Goal: Task Accomplishment & Management: Use online tool/utility

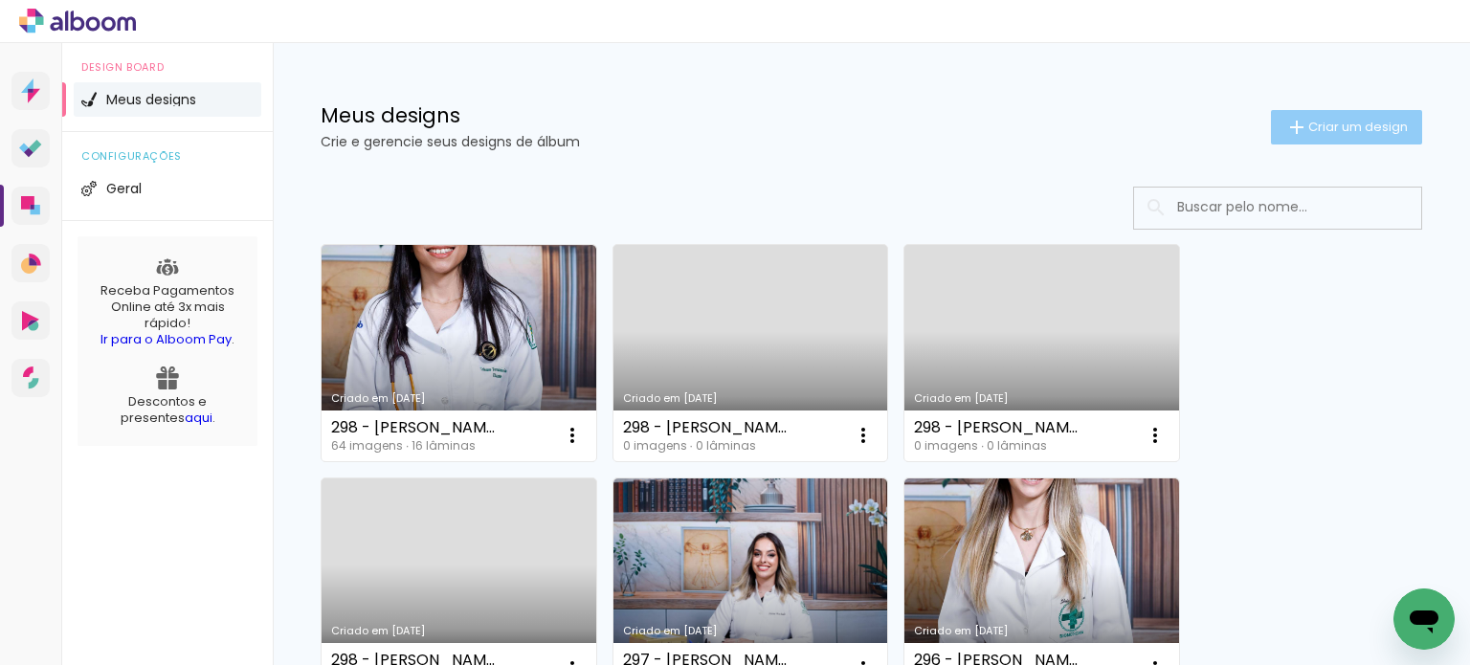
click at [1313, 122] on span "Criar um design" at bounding box center [1357, 127] width 99 height 12
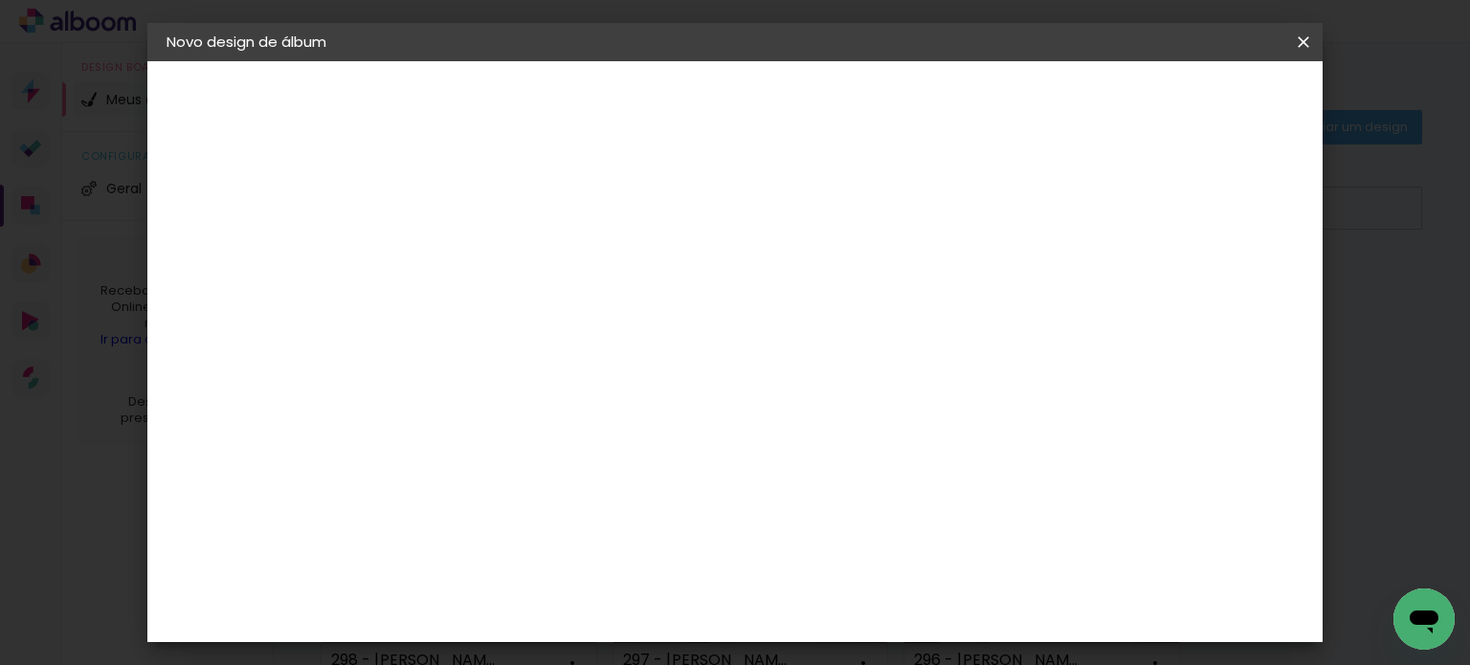
click at [479, 263] on input at bounding box center [479, 257] width 0 height 30
type input "300 - [PERSON_NAME]"
type paper-input "300 - [PERSON_NAME]"
click at [0, 0] on slot "Avançar" at bounding box center [0, 0] width 0 height 0
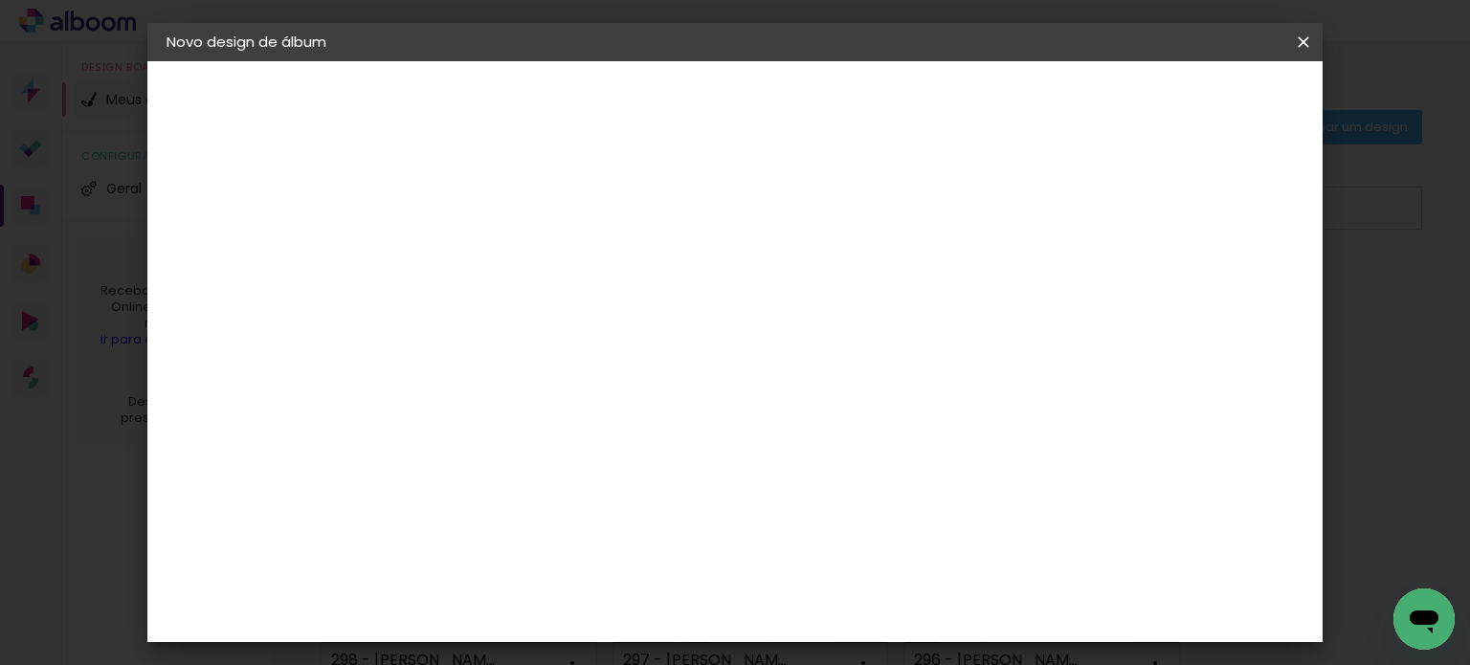
click at [631, 497] on paper-item "Canaan Álbuns" at bounding box center [528, 522] width 207 height 50
click at [0, 0] on slot "Avançar" at bounding box center [0, 0] width 0 height 0
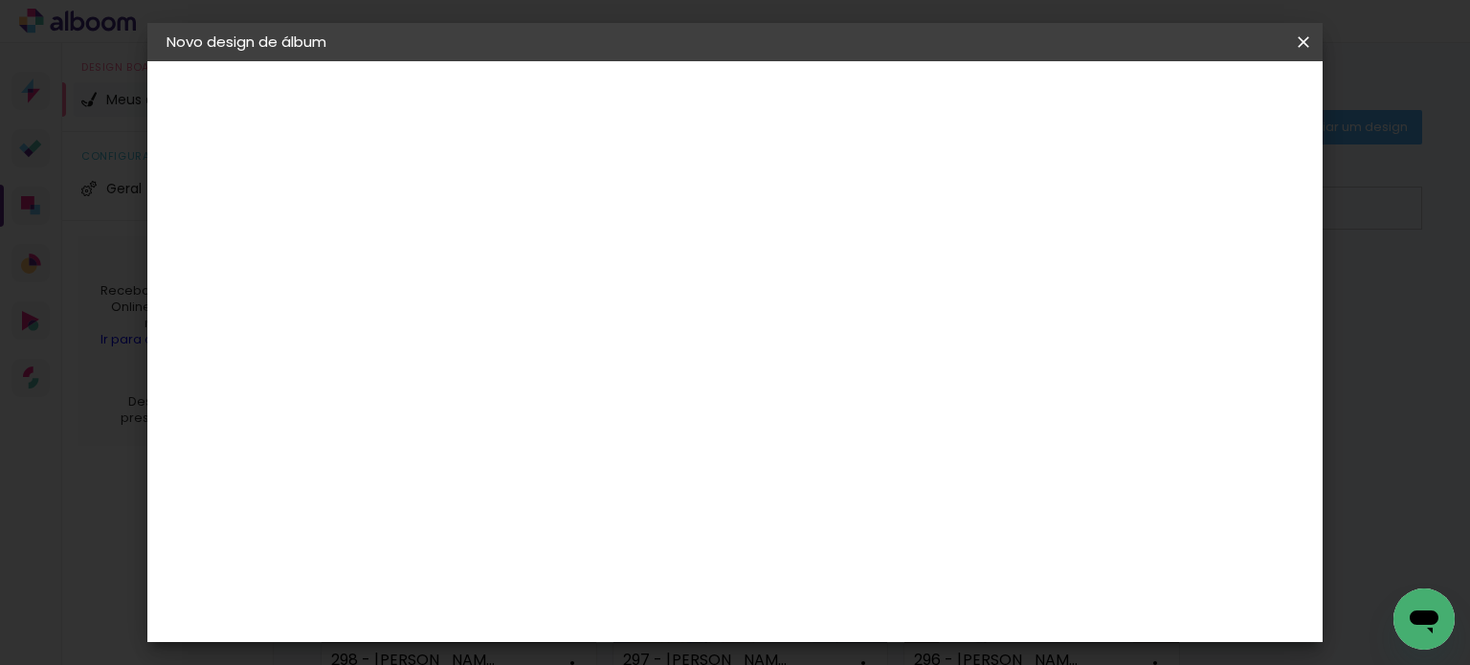
click at [855, 99] on span "Iniciar design" at bounding box center [828, 108] width 55 height 27
click at [855, 107] on span "Iniciar design" at bounding box center [828, 108] width 55 height 27
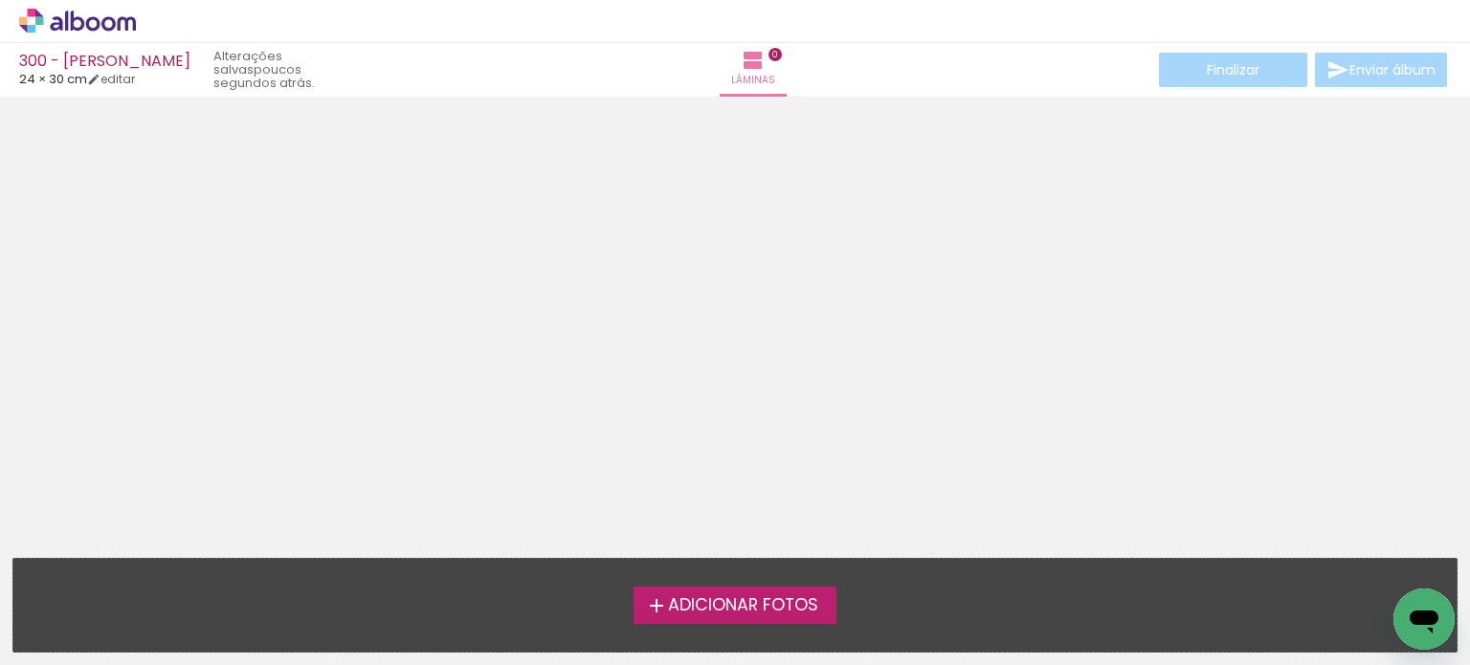
click at [794, 610] on span "Adicionar Fotos" at bounding box center [743, 605] width 150 height 17
click at [0, 0] on input "file" at bounding box center [0, 0] width 0 height 0
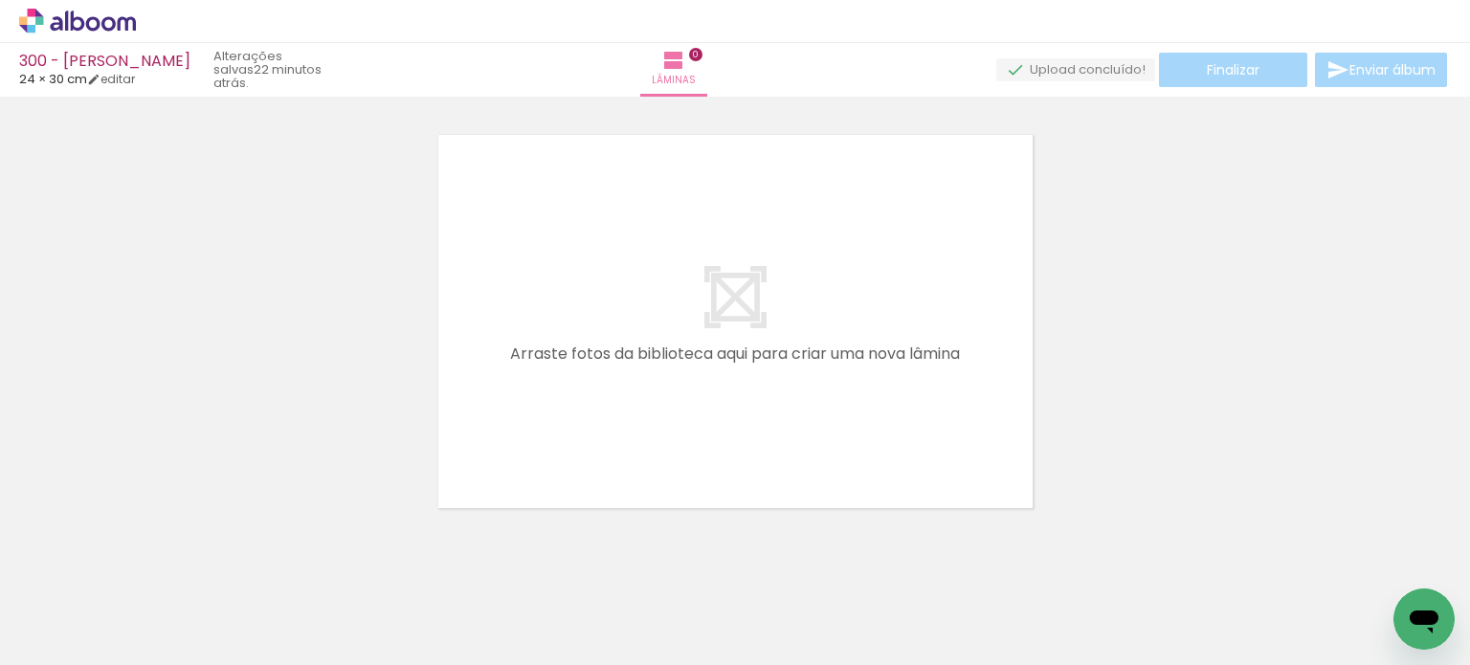
click at [71, 641] on span "Adicionar Fotos" at bounding box center [67, 639] width 57 height 21
click at [0, 0] on input "file" at bounding box center [0, 0] width 0 height 0
click at [99, 608] on iron-icon at bounding box center [97, 607] width 15 height 15
click at [97, 596] on paper-item "Não utilizadas" at bounding box center [61, 600] width 99 height 16
type input "Não utilizadas"
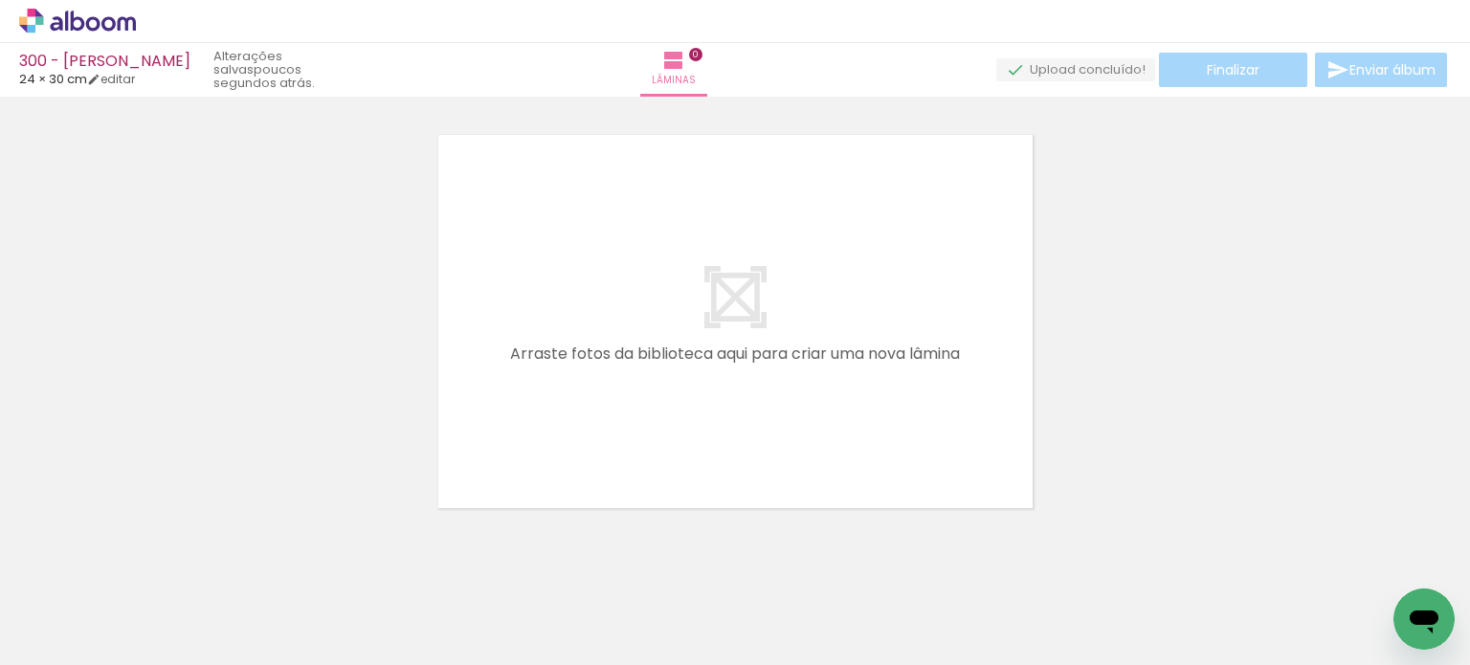
scroll to position [0, 11122]
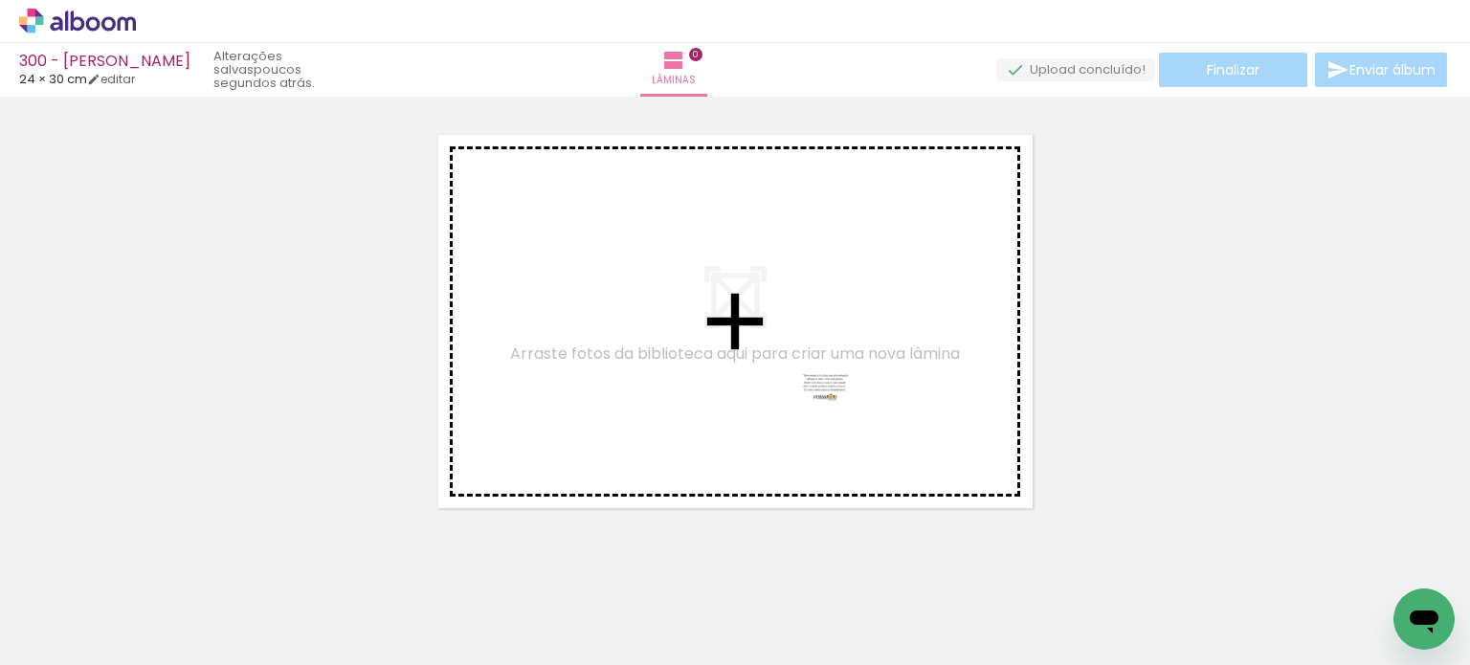
drag, startPoint x: 1377, startPoint y: 600, endPoint x: 798, endPoint y: 389, distance: 615.9
click at [798, 389] on quentale-workspace at bounding box center [735, 332] width 1470 height 665
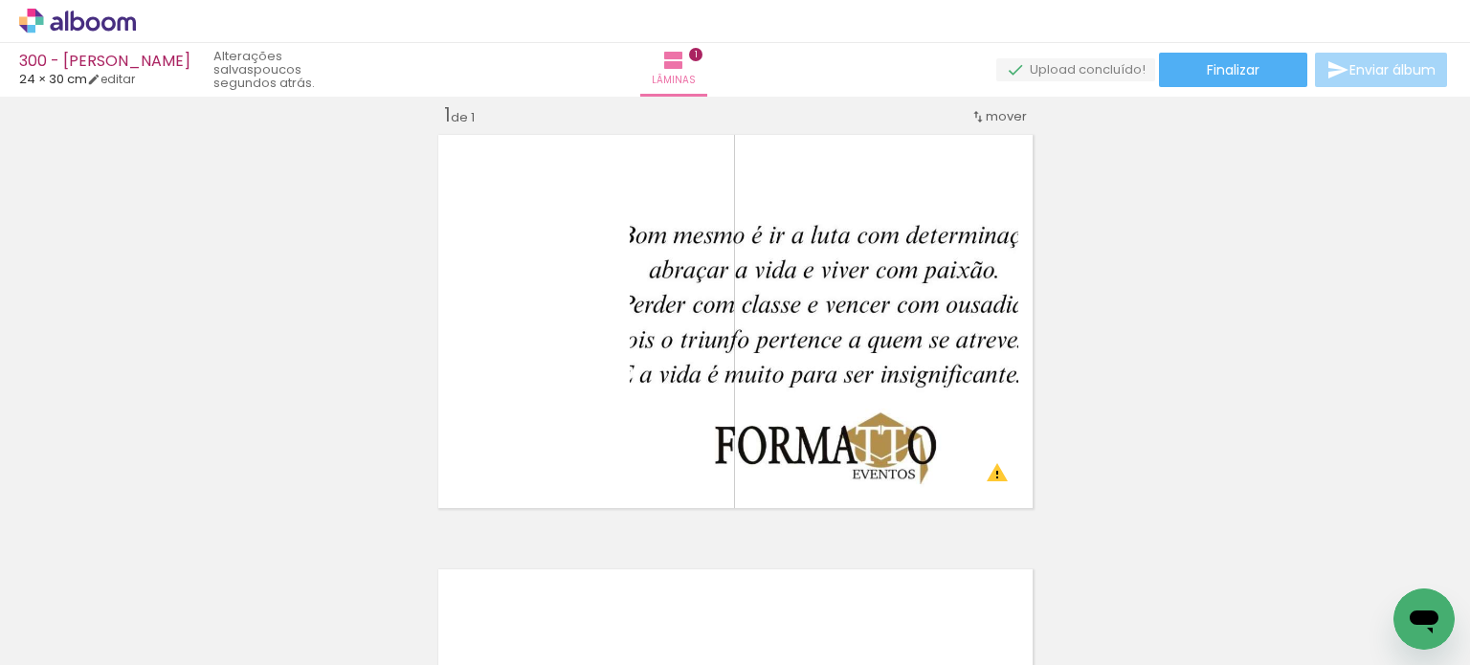
scroll to position [0, 8913]
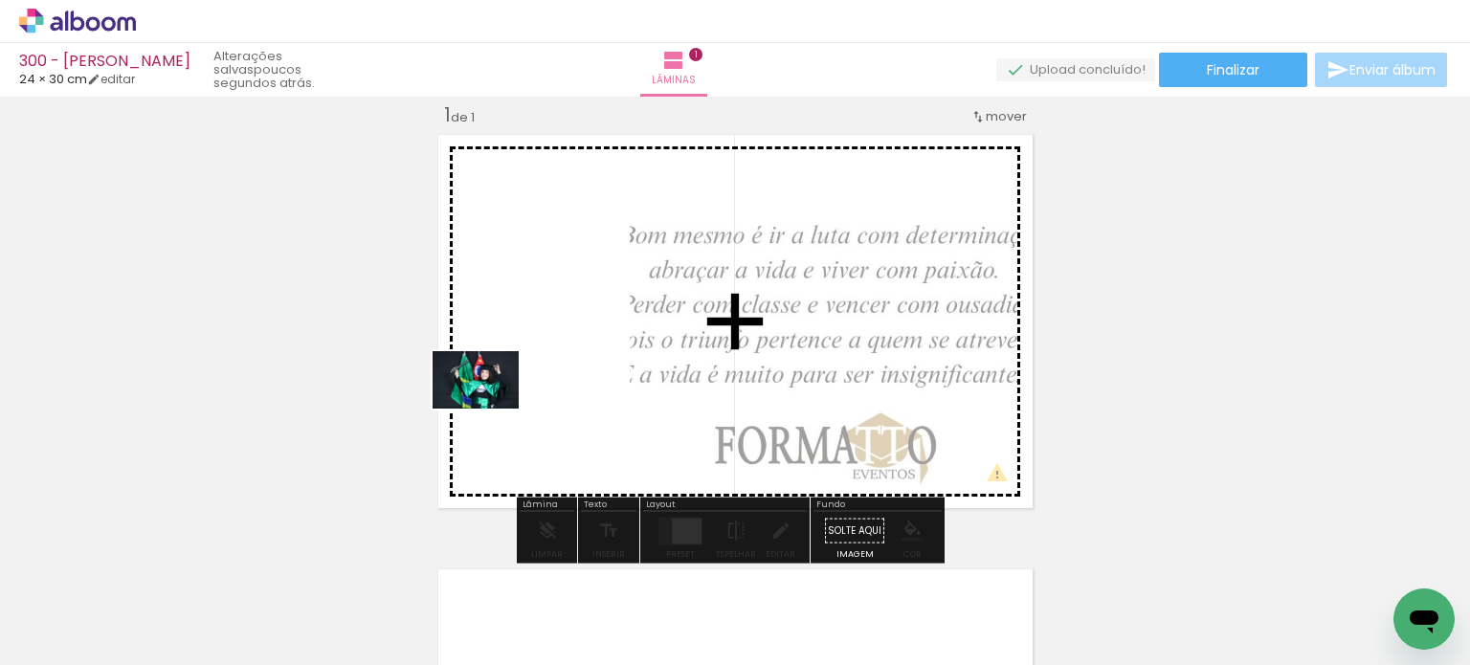
drag, startPoint x: 298, startPoint y: 607, endPoint x: 495, endPoint y: 406, distance: 280.8
click at [495, 406] on quentale-workspace at bounding box center [735, 332] width 1470 height 665
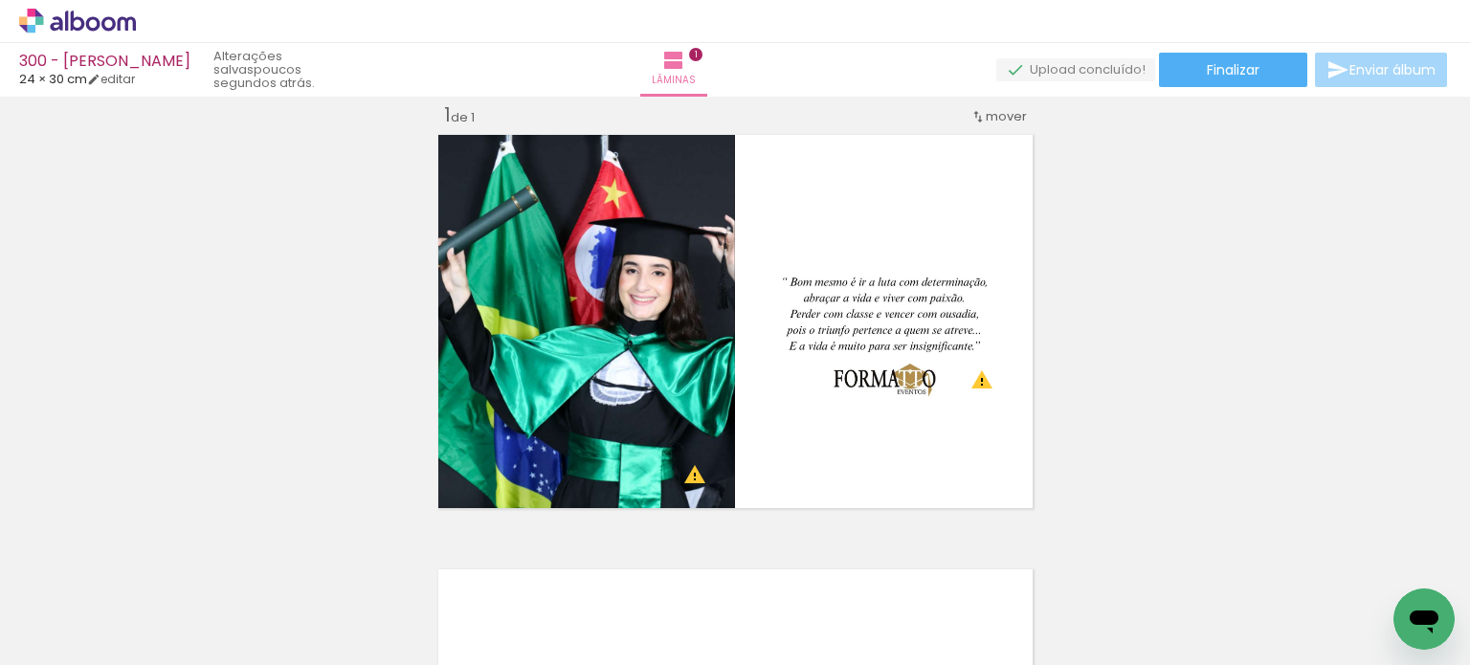
scroll to position [0, 6456]
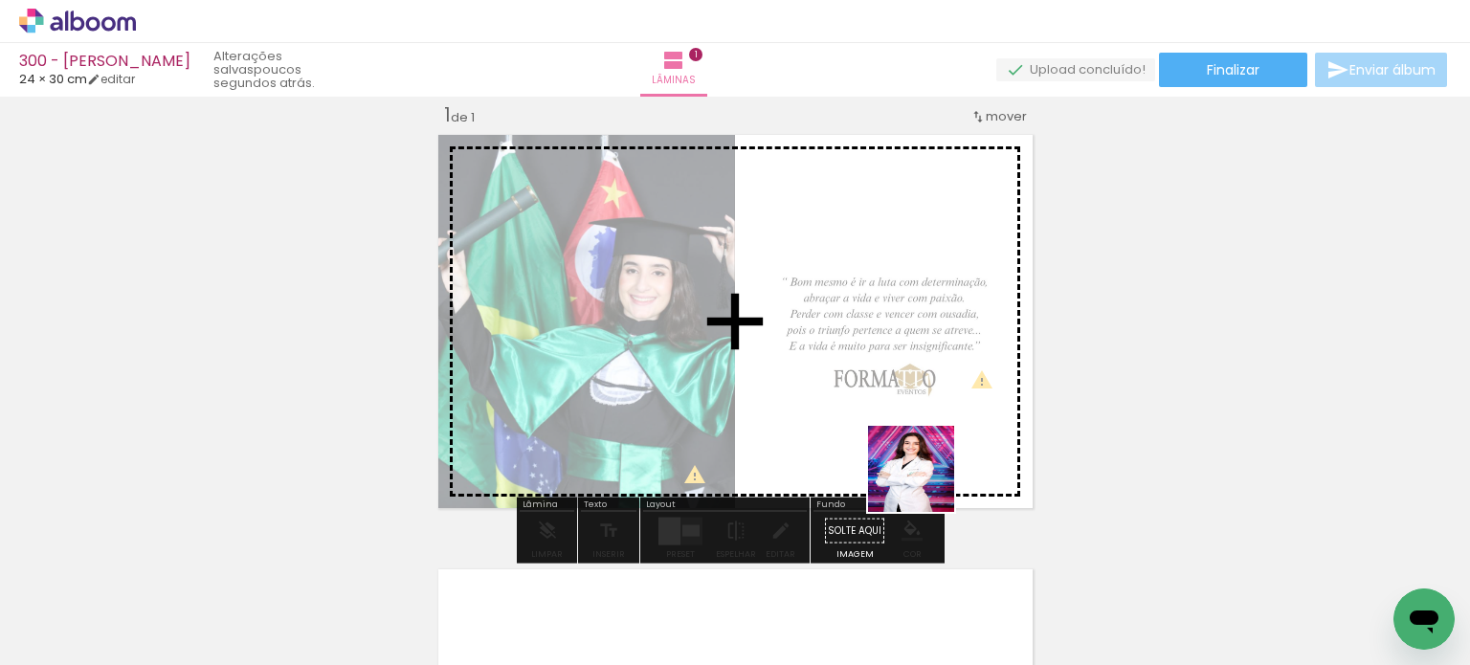
drag, startPoint x: 925, startPoint y: 542, endPoint x: 925, endPoint y: 422, distance: 119.6
click at [925, 422] on quentale-workspace at bounding box center [735, 332] width 1470 height 665
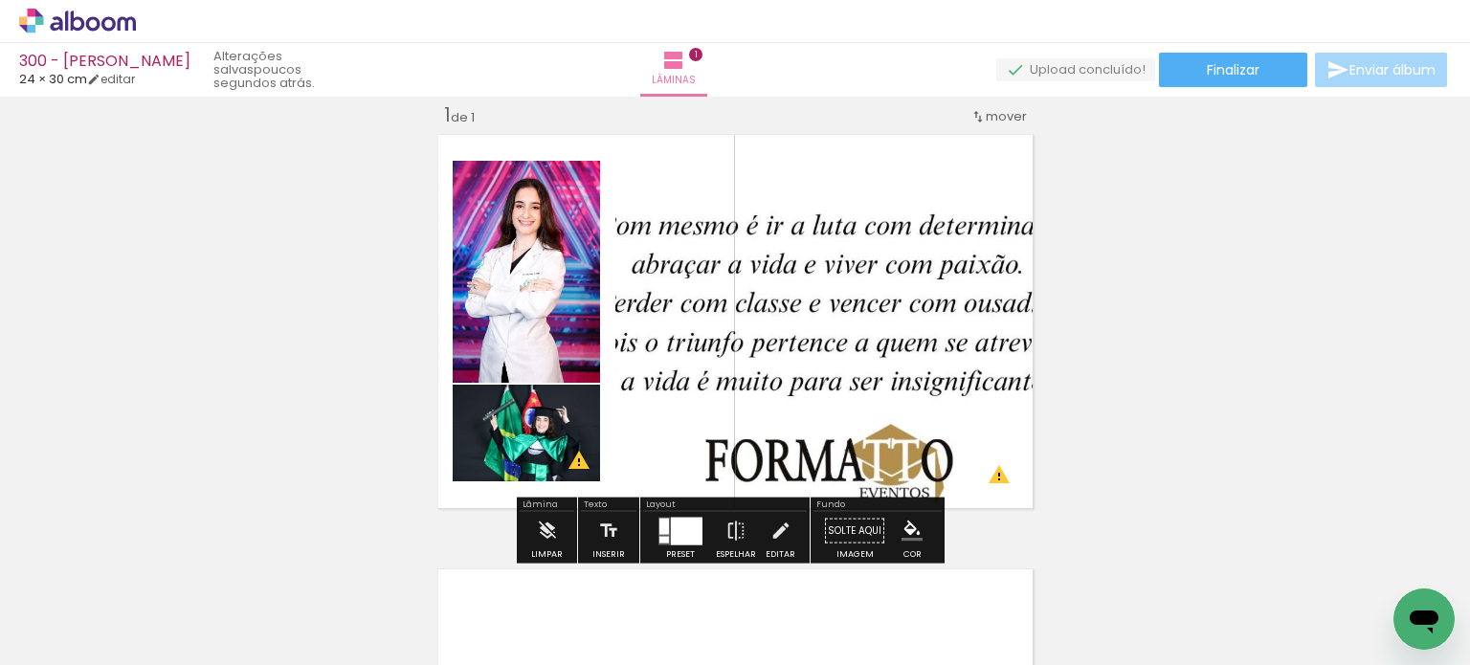
click at [680, 536] on div at bounding box center [687, 531] width 32 height 28
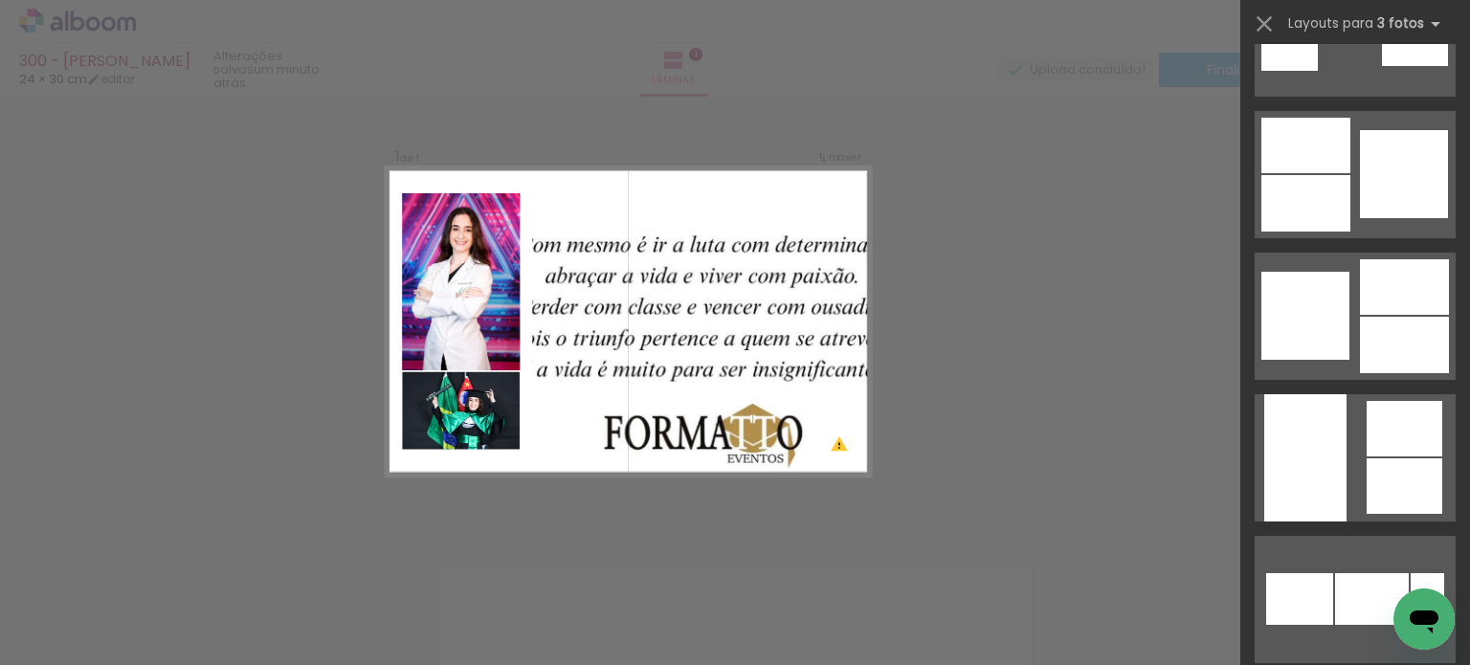
scroll to position [6984, 0]
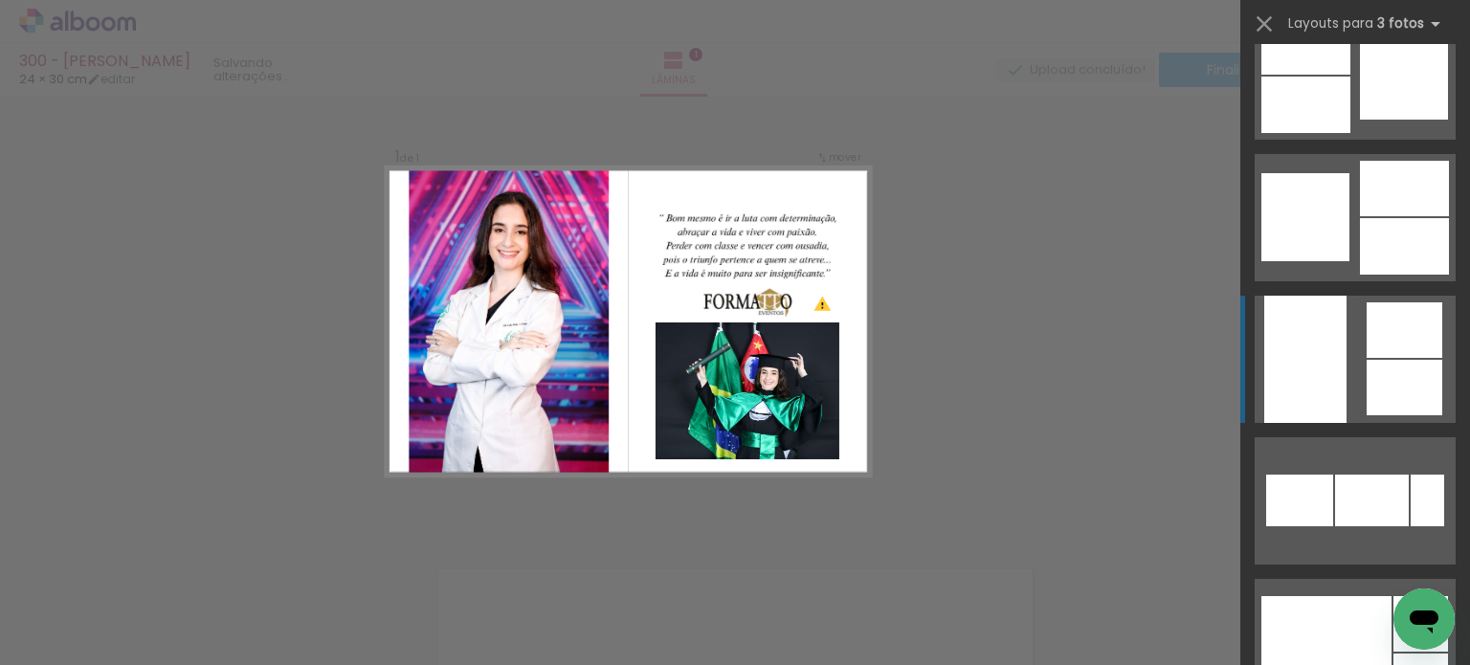
click at [1395, 303] on div at bounding box center [1404, 329] width 76 height 55
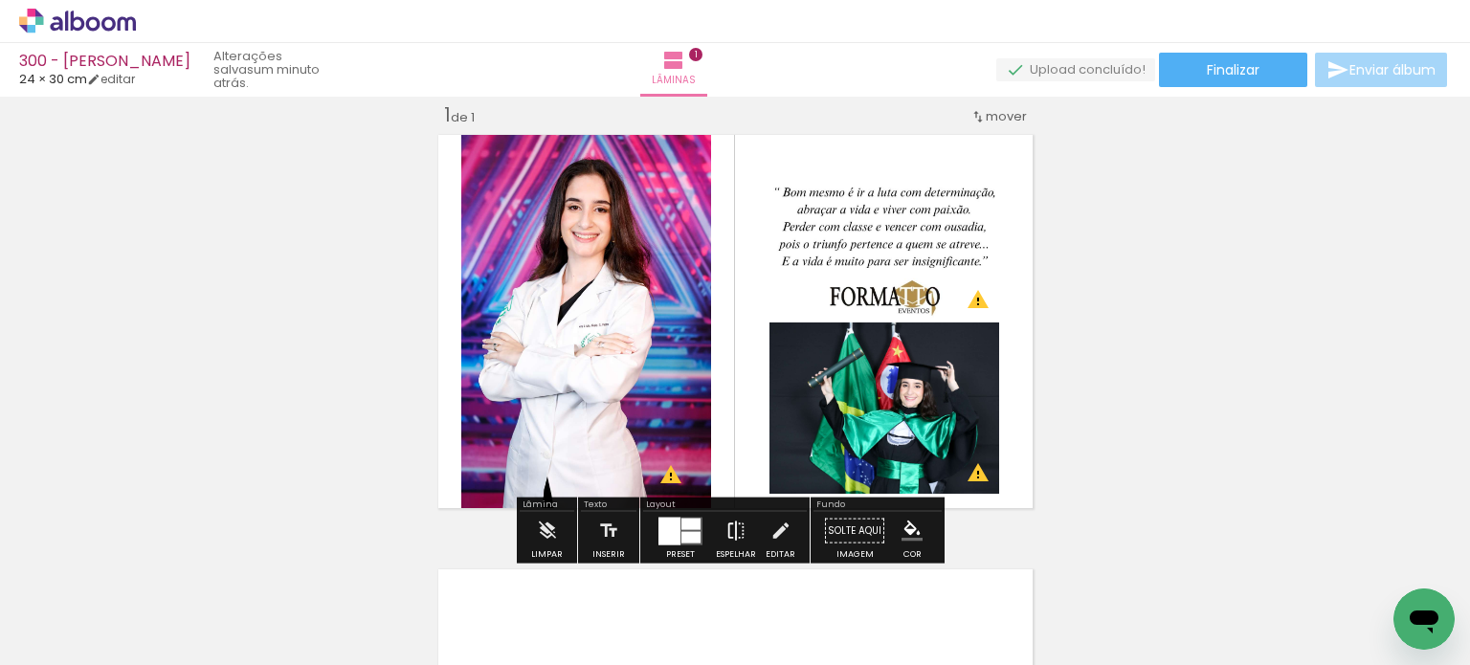
click at [738, 535] on iron-icon at bounding box center [735, 531] width 21 height 38
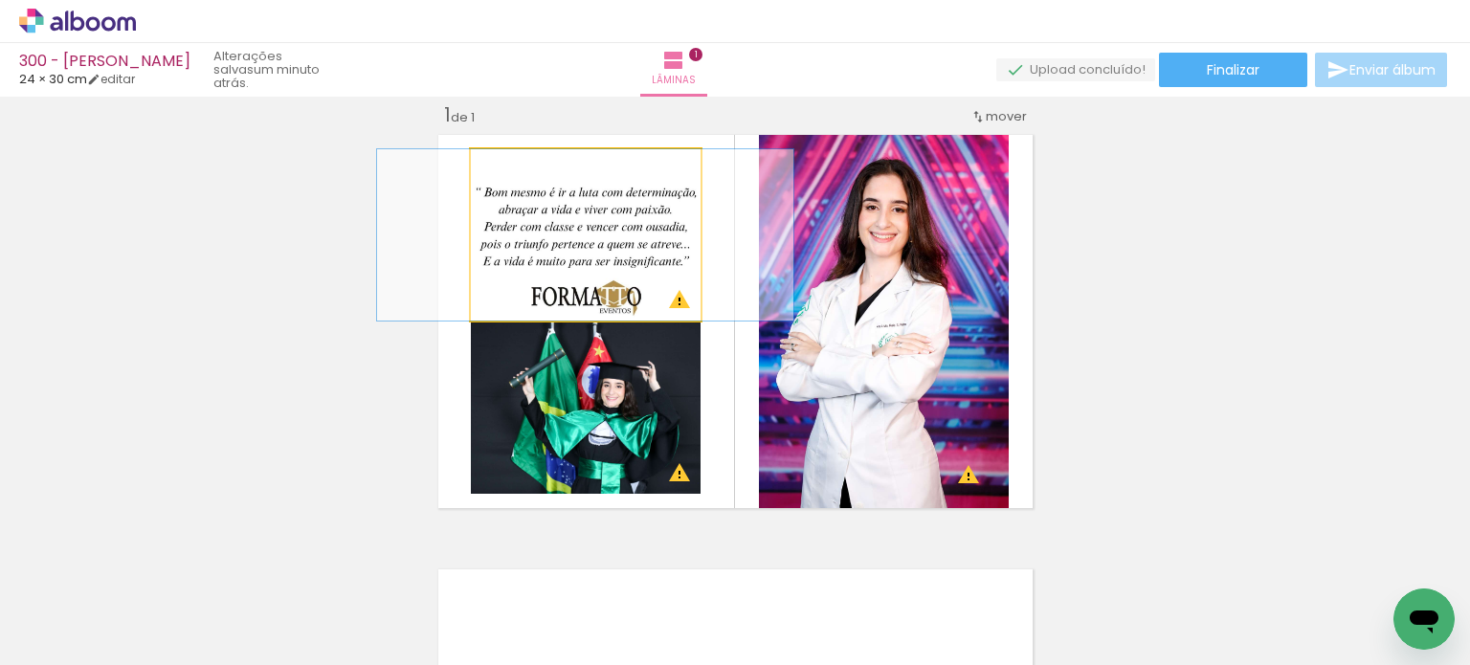
drag, startPoint x: 620, startPoint y: 235, endPoint x: 617, endPoint y: 378, distance: 142.6
click at [0, 0] on slot at bounding box center [0, 0] width 0 height 0
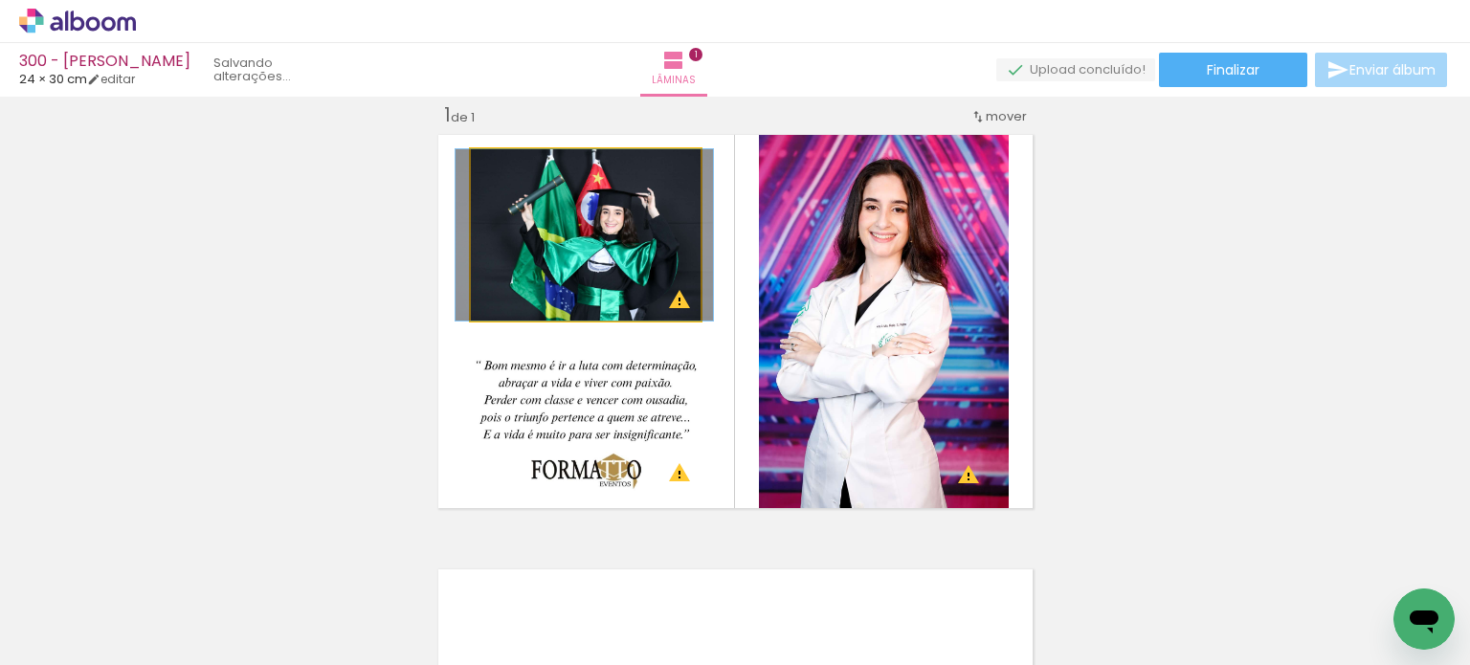
drag, startPoint x: 632, startPoint y: 249, endPoint x: 631, endPoint y: 232, distance: 17.2
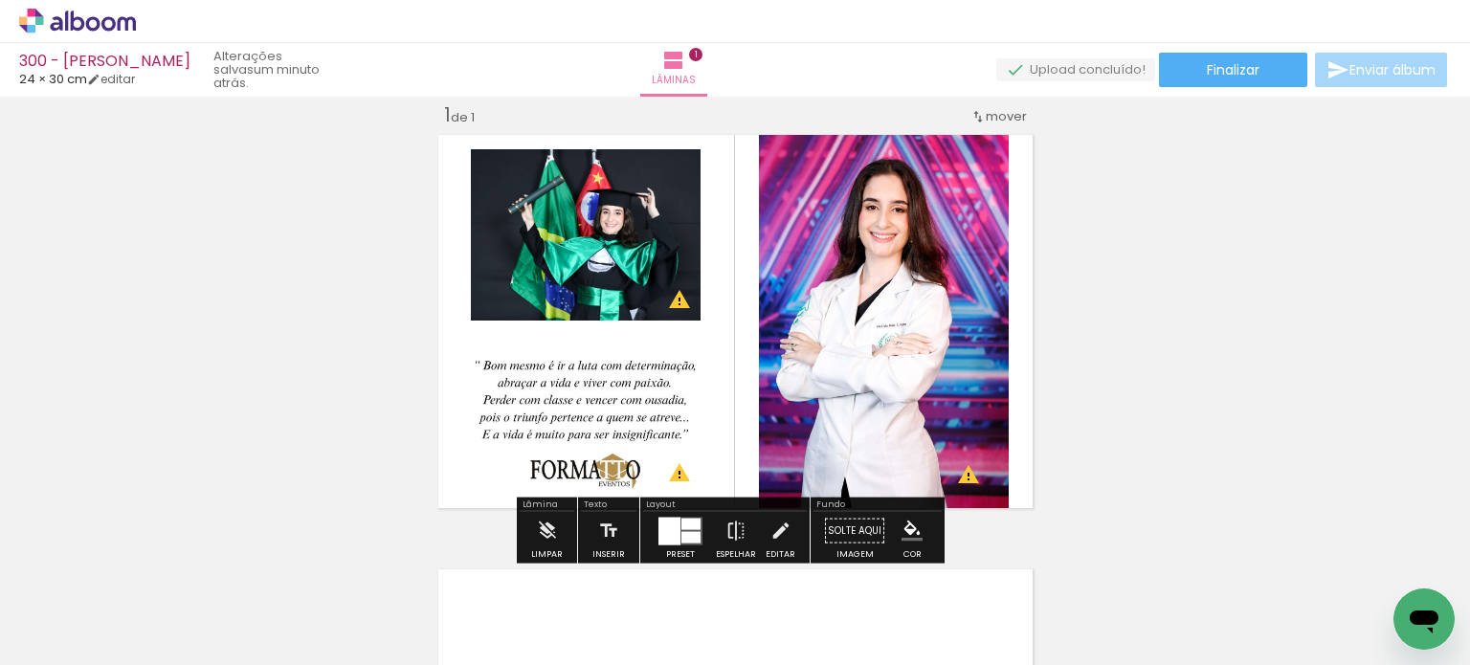
click at [684, 518] on div at bounding box center [690, 523] width 19 height 11
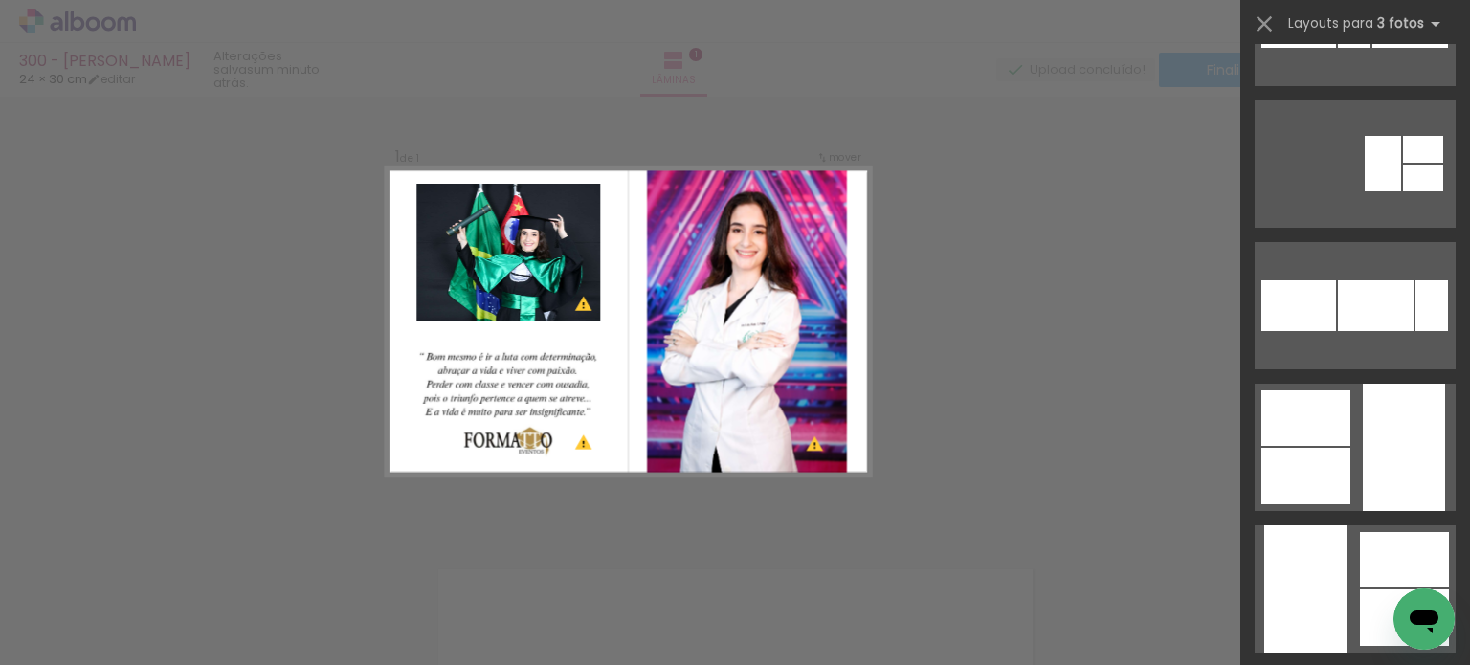
scroll to position [4018, 0]
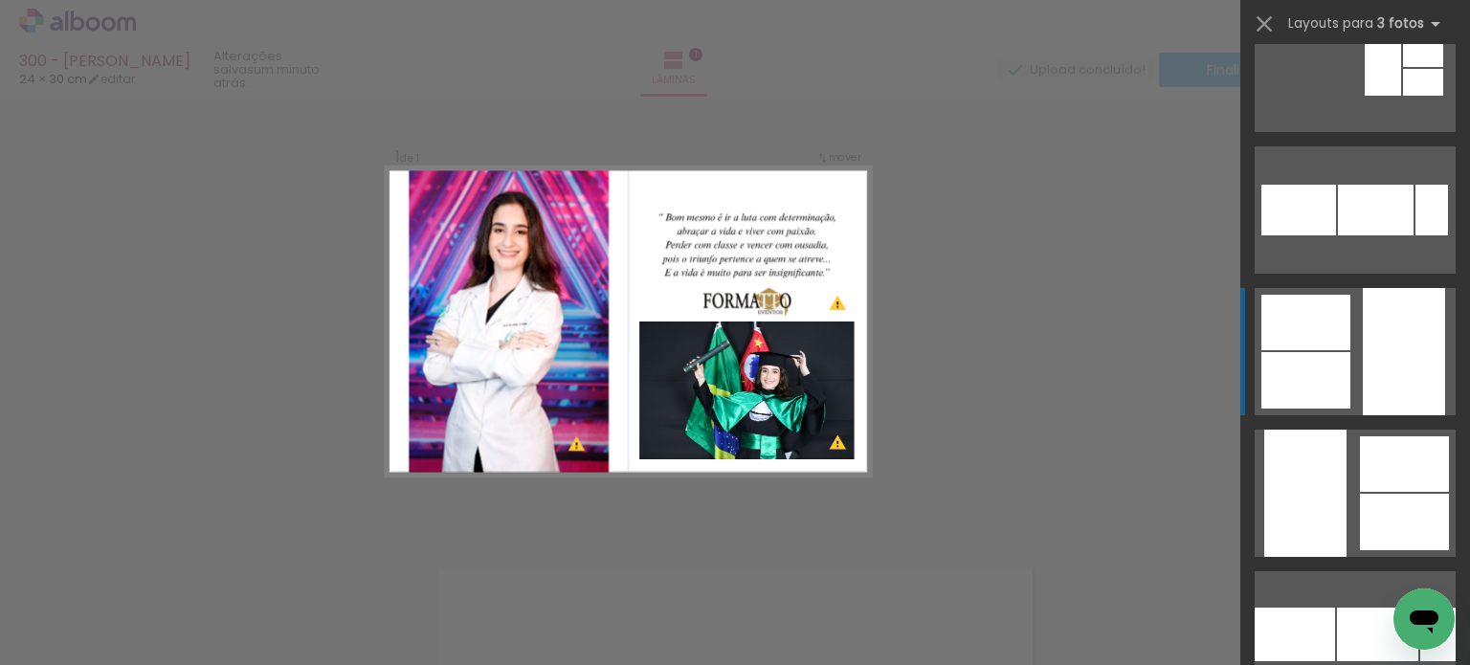
click at [1416, 352] on div at bounding box center [1403, 351] width 82 height 127
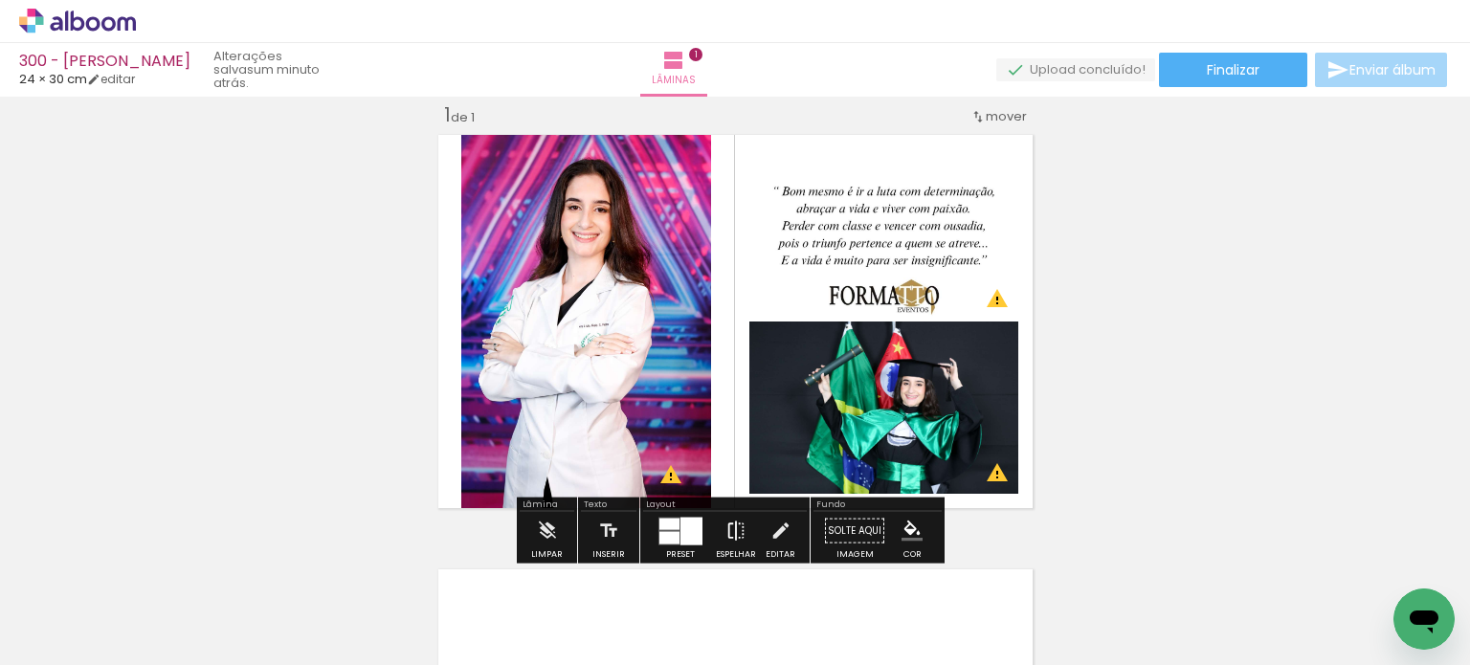
click at [725, 539] on iron-icon at bounding box center [735, 531] width 21 height 38
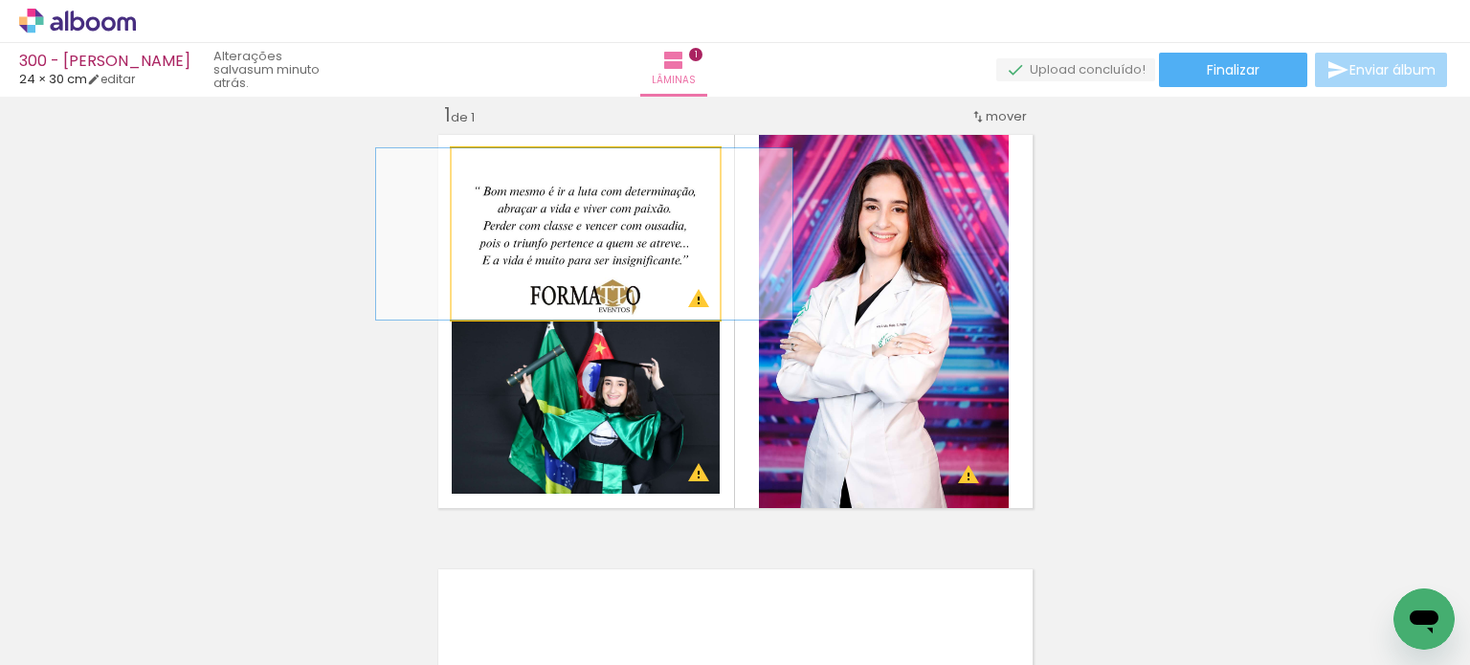
drag, startPoint x: 637, startPoint y: 232, endPoint x: 639, endPoint y: 324, distance: 91.9
click at [0, 0] on slot at bounding box center [0, 0] width 0 height 0
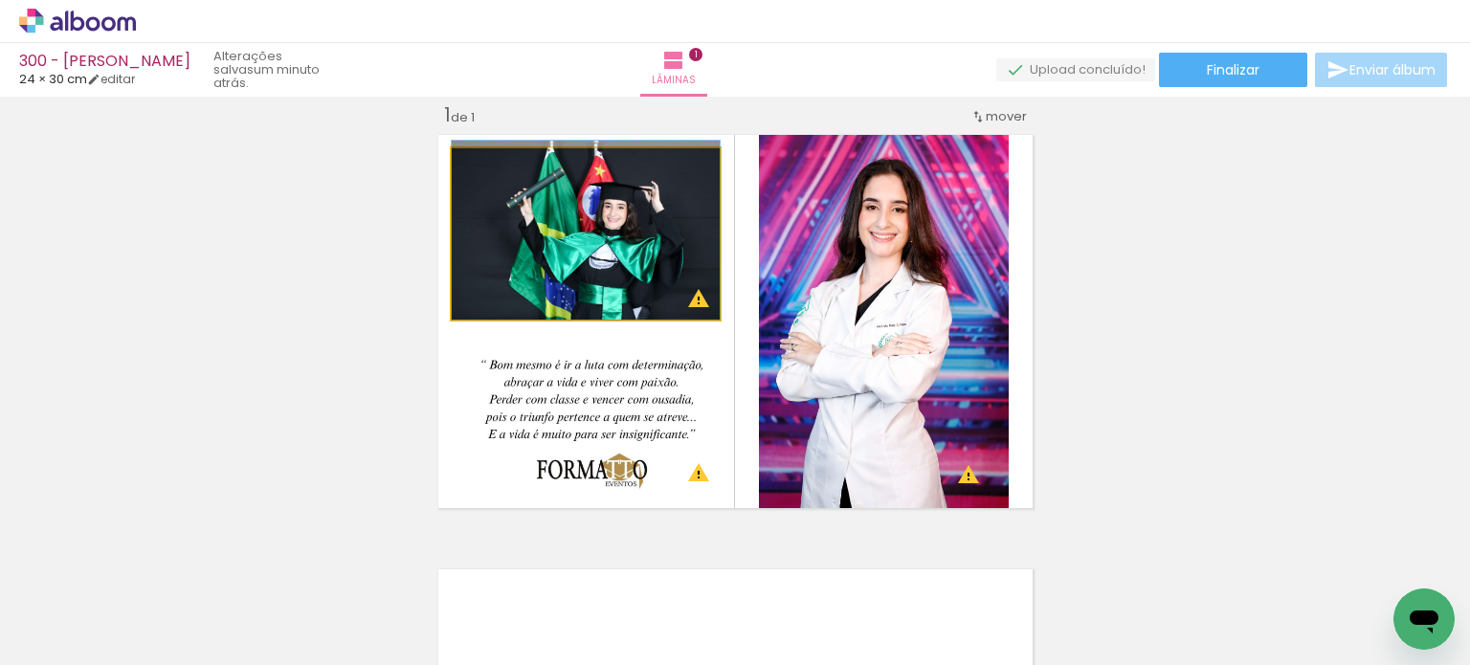
drag, startPoint x: 590, startPoint y: 263, endPoint x: 578, endPoint y: 255, distance: 14.6
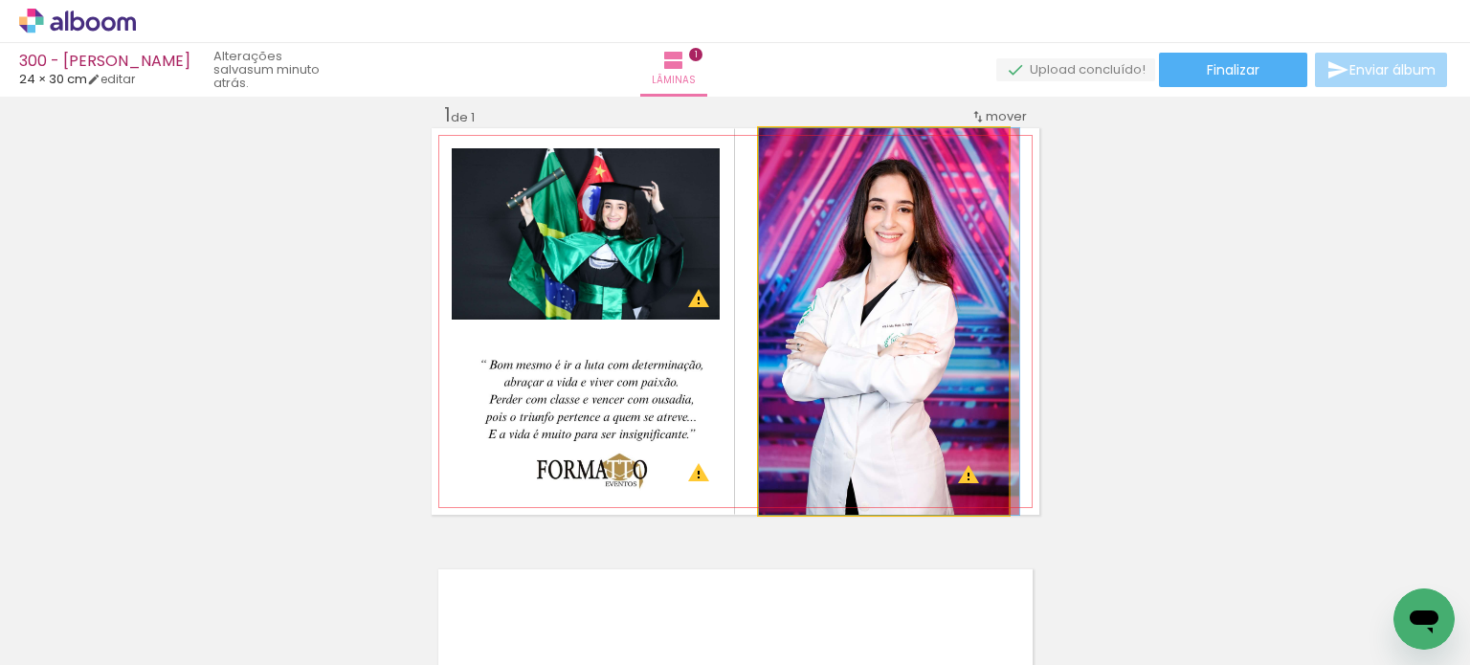
drag, startPoint x: 896, startPoint y: 322, endPoint x: 922, endPoint y: 322, distance: 25.8
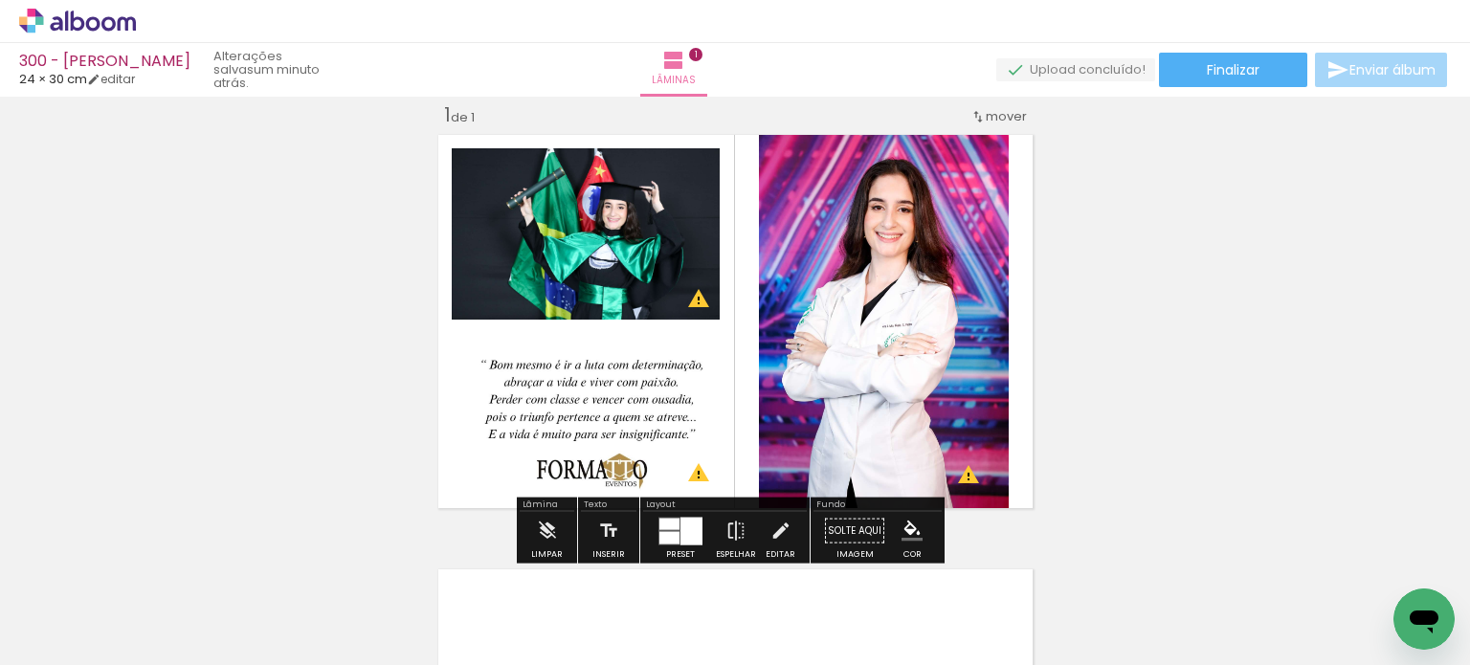
click at [1165, 296] on div "Inserir lâmina 1 de 1 O Designbox precisará aumentar a sua imagem em 248% para …" at bounding box center [735, 514] width 1470 height 870
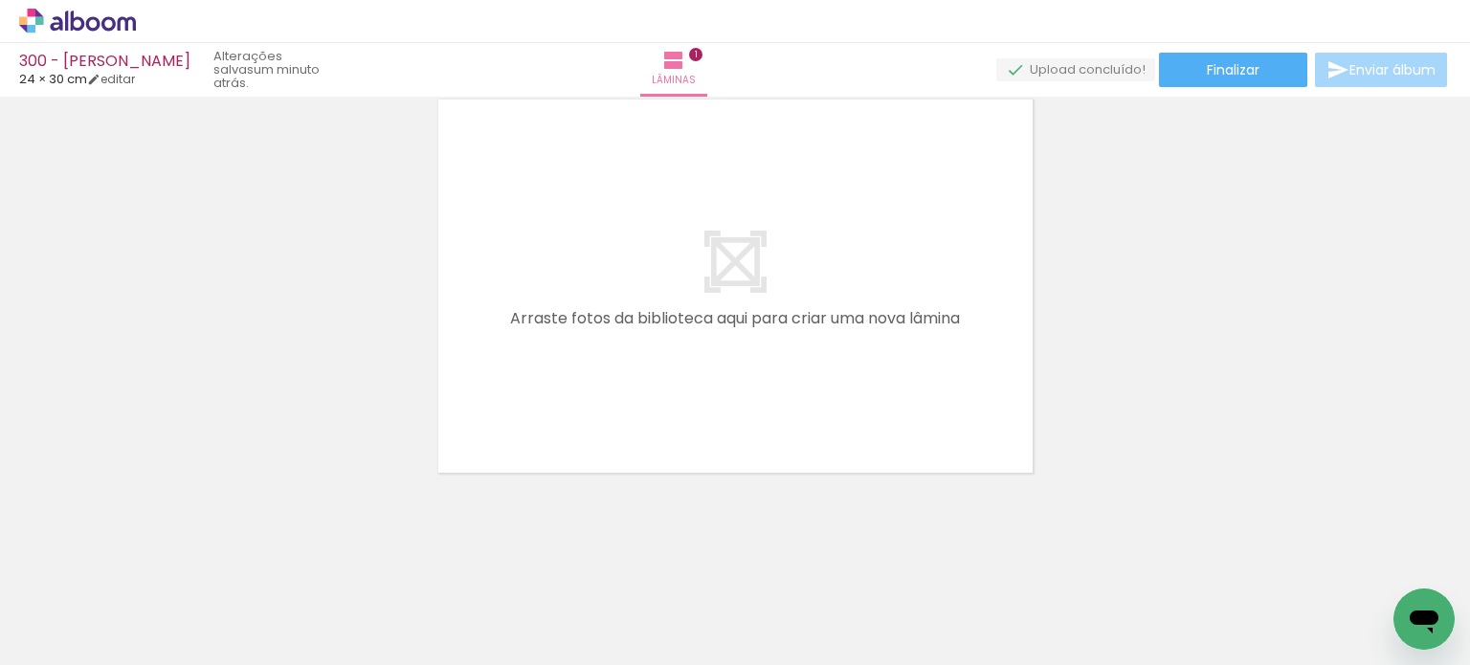
scroll to position [0, 0]
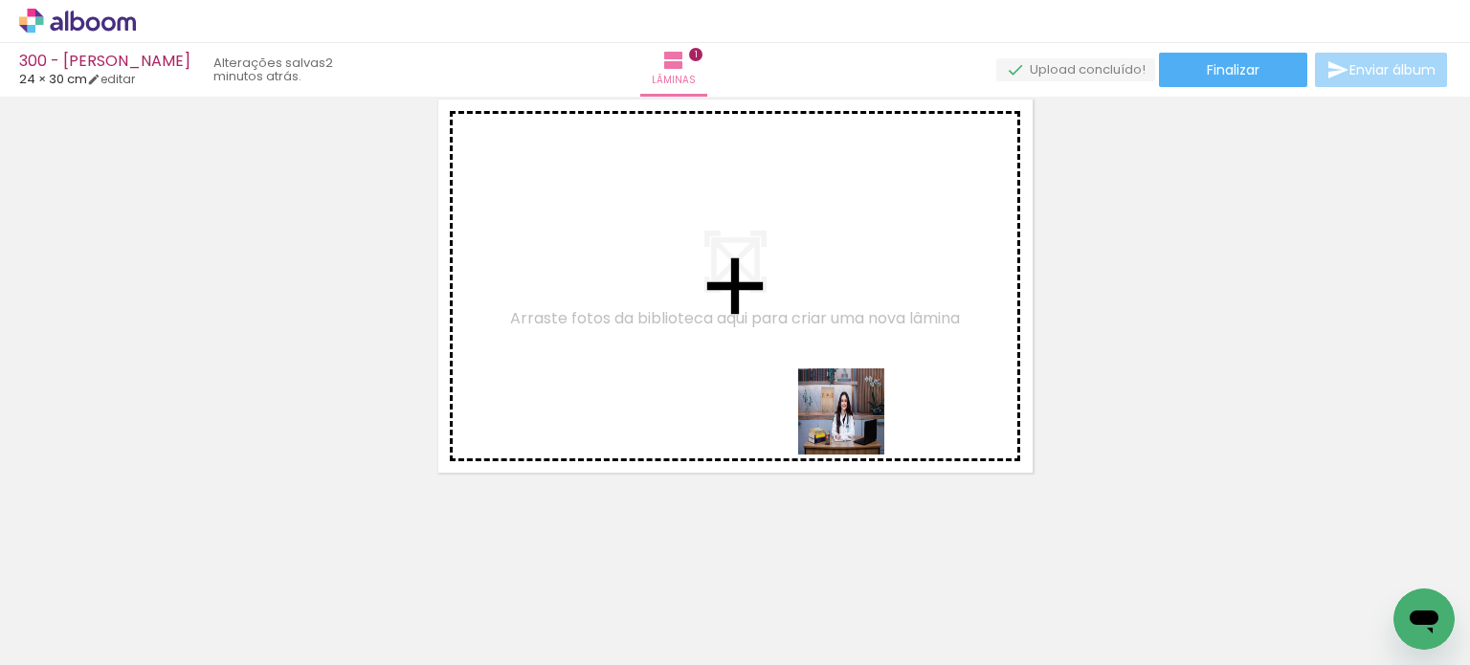
drag, startPoint x: 853, startPoint y: 607, endPoint x: 855, endPoint y: 424, distance: 182.7
click at [855, 424] on quentale-workspace at bounding box center [735, 332] width 1470 height 665
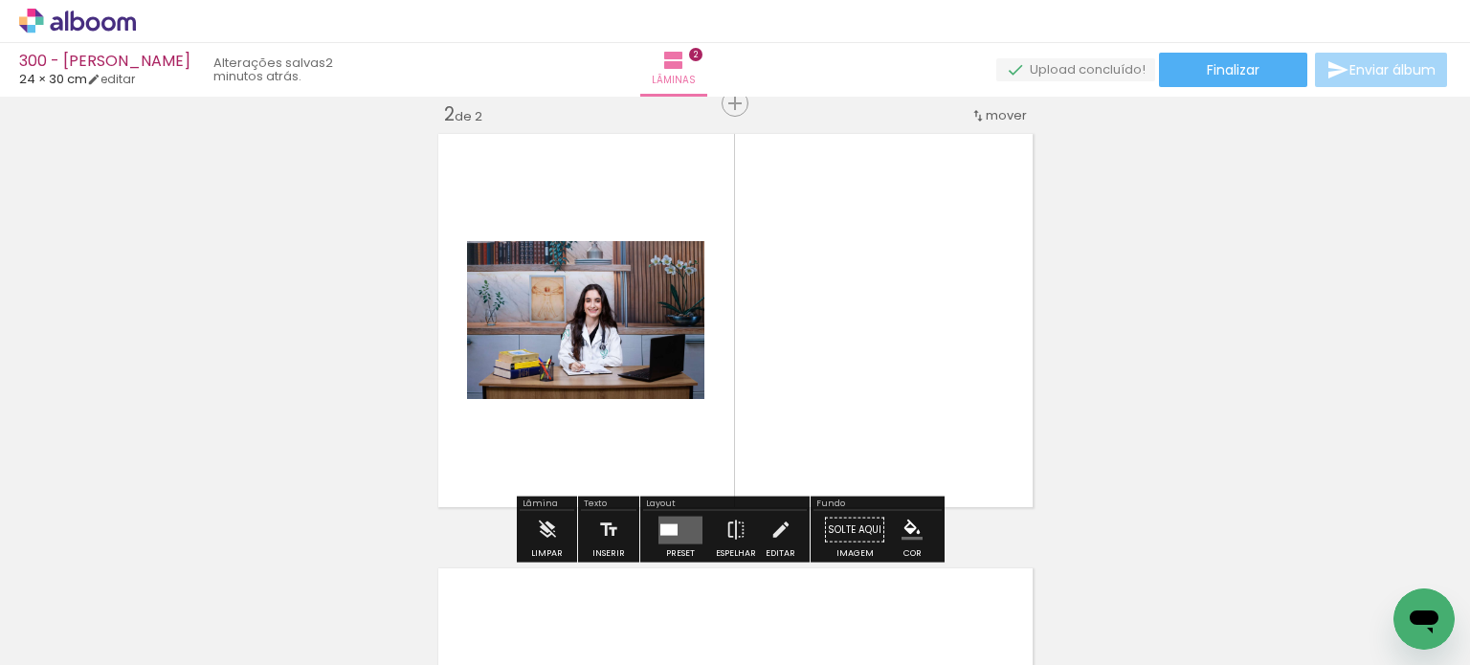
scroll to position [458, 0]
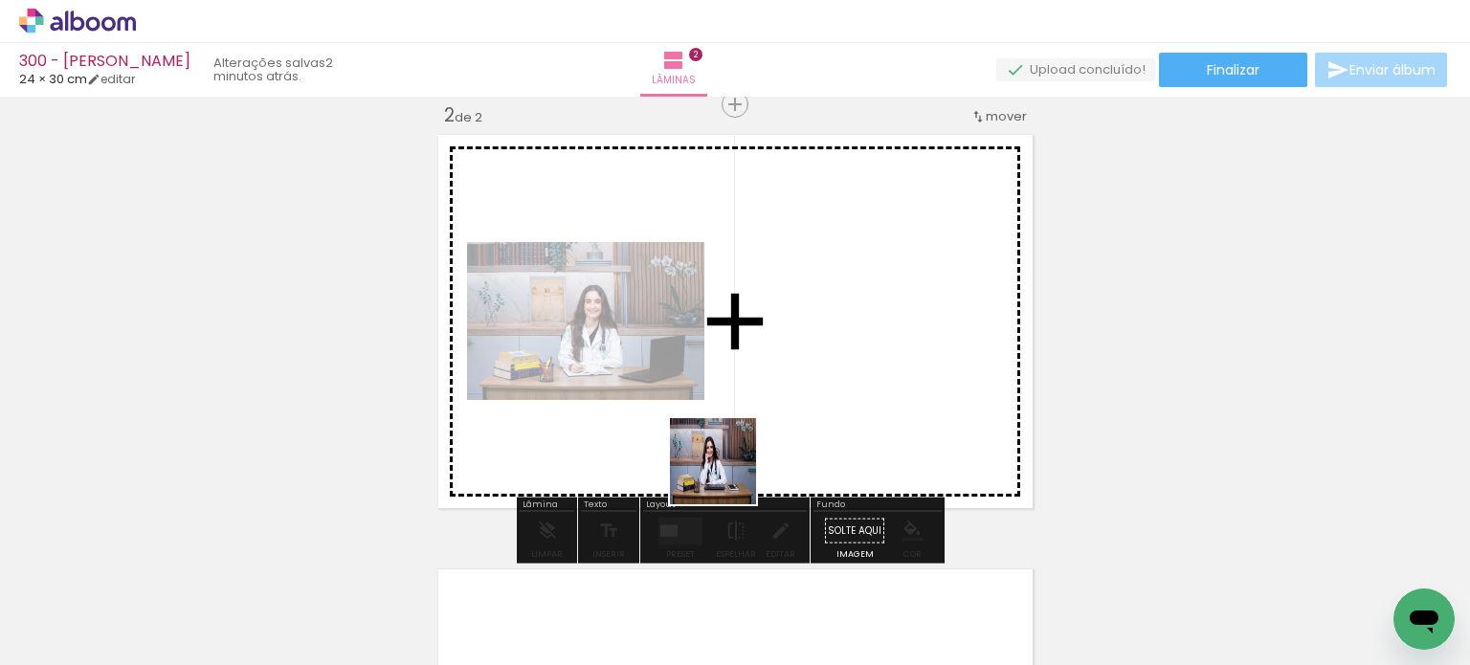
drag, startPoint x: 696, startPoint y: 524, endPoint x: 728, endPoint y: 473, distance: 60.5
click at [728, 473] on quentale-workspace at bounding box center [735, 332] width 1470 height 665
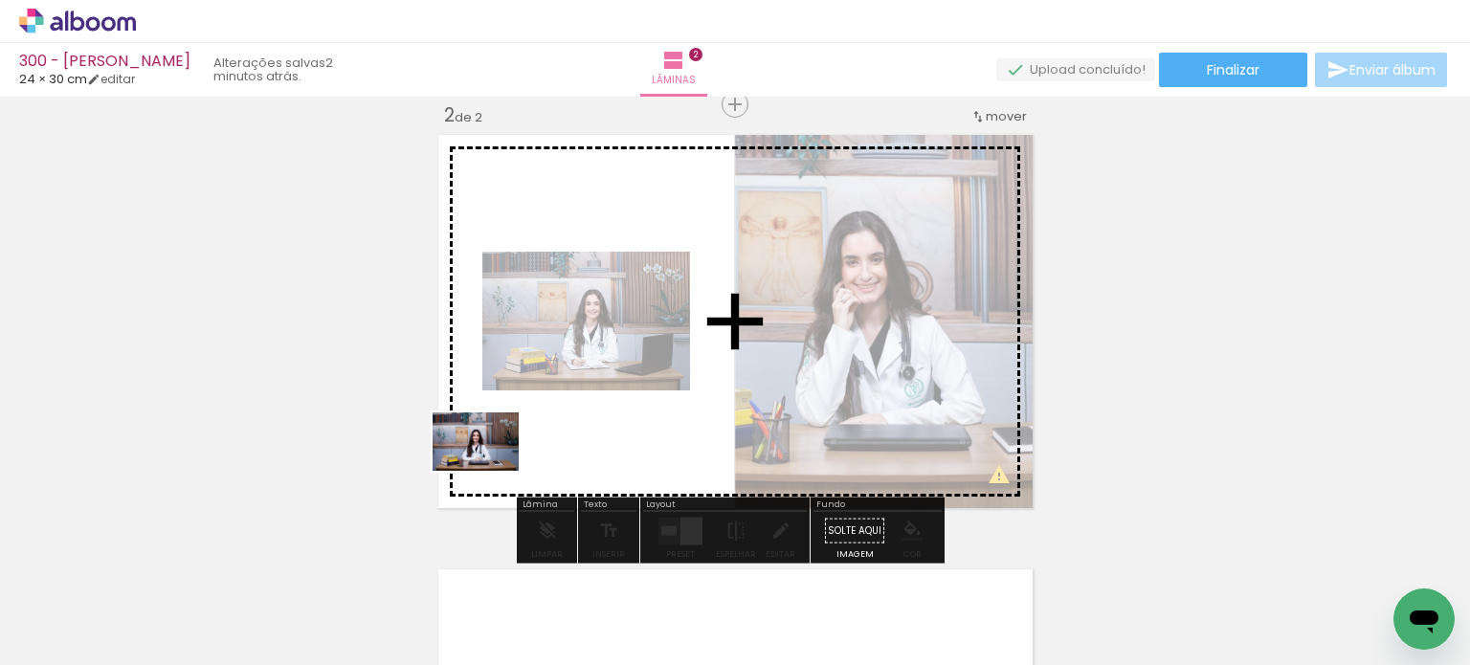
drag, startPoint x: 406, startPoint y: 608, endPoint x: 490, endPoint y: 468, distance: 163.9
click at [490, 468] on quentale-workspace at bounding box center [735, 332] width 1470 height 665
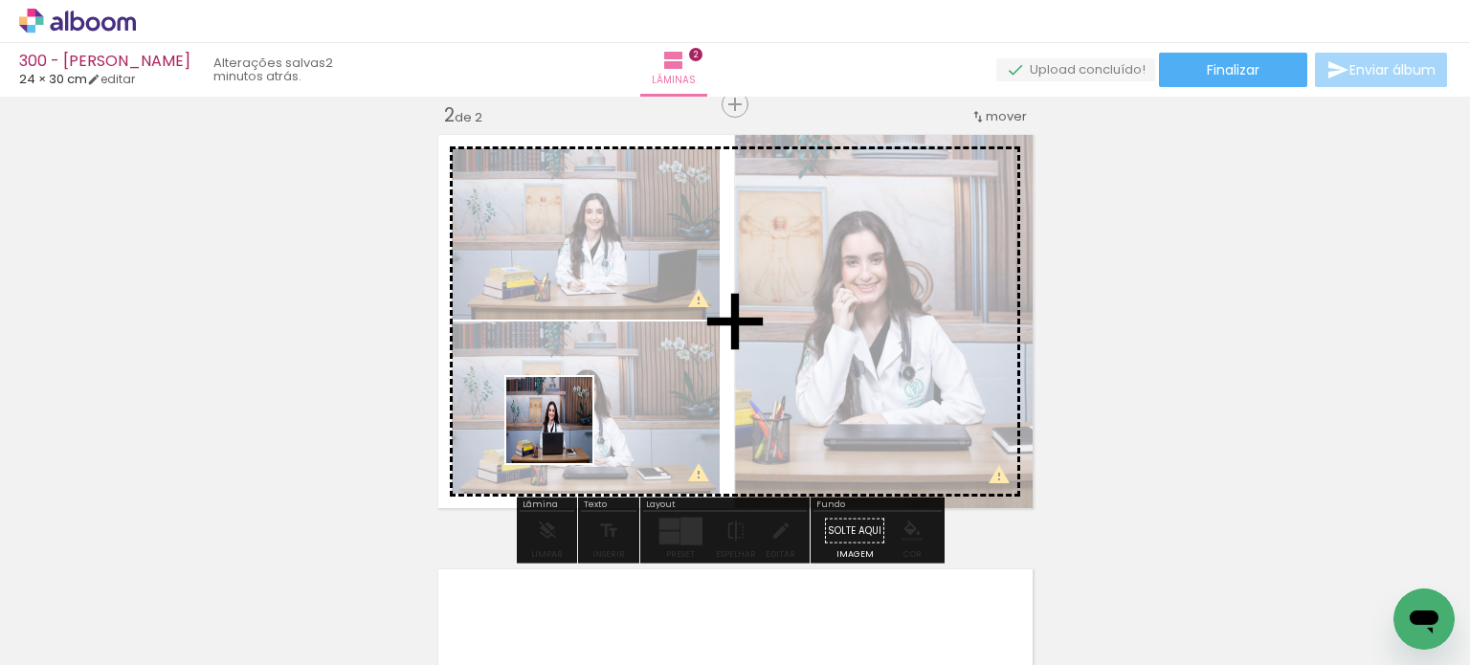
drag, startPoint x: 528, startPoint y: 610, endPoint x: 564, endPoint y: 432, distance: 181.4
click at [564, 432] on quentale-workspace at bounding box center [735, 332] width 1470 height 665
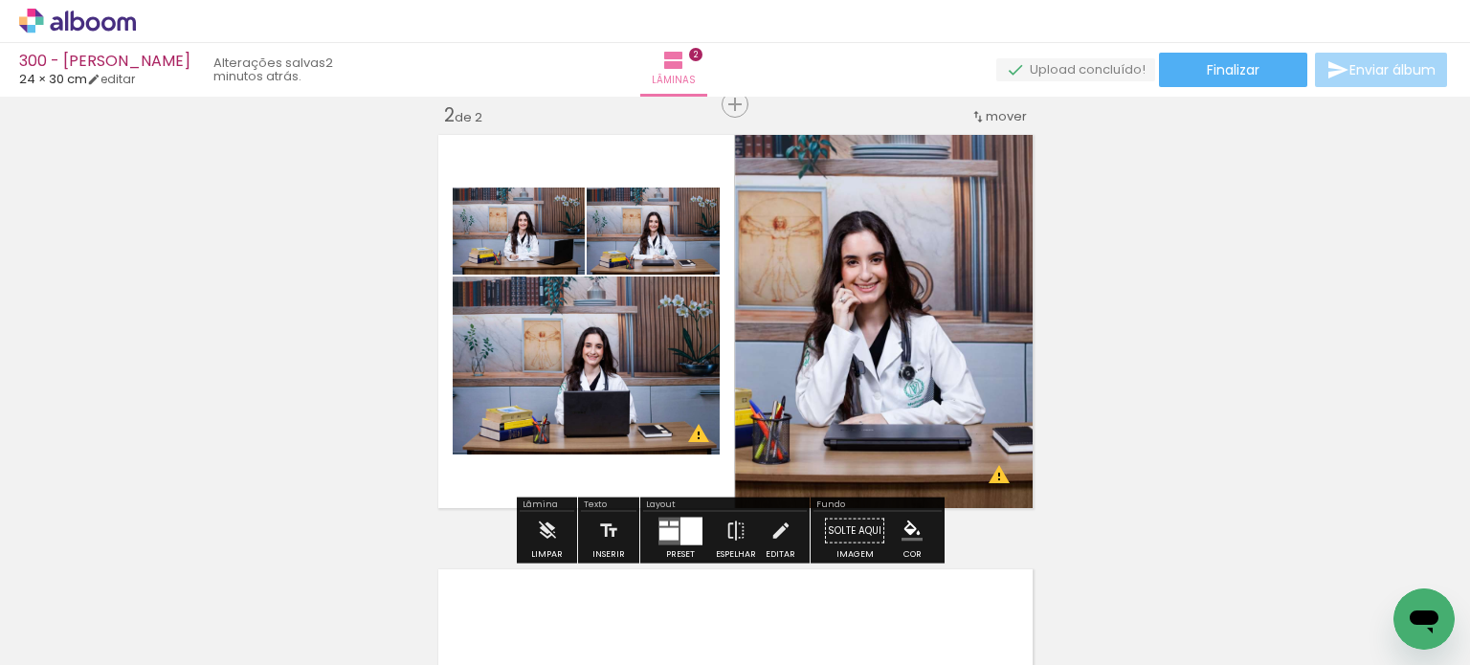
click at [673, 527] on div at bounding box center [668, 533] width 19 height 12
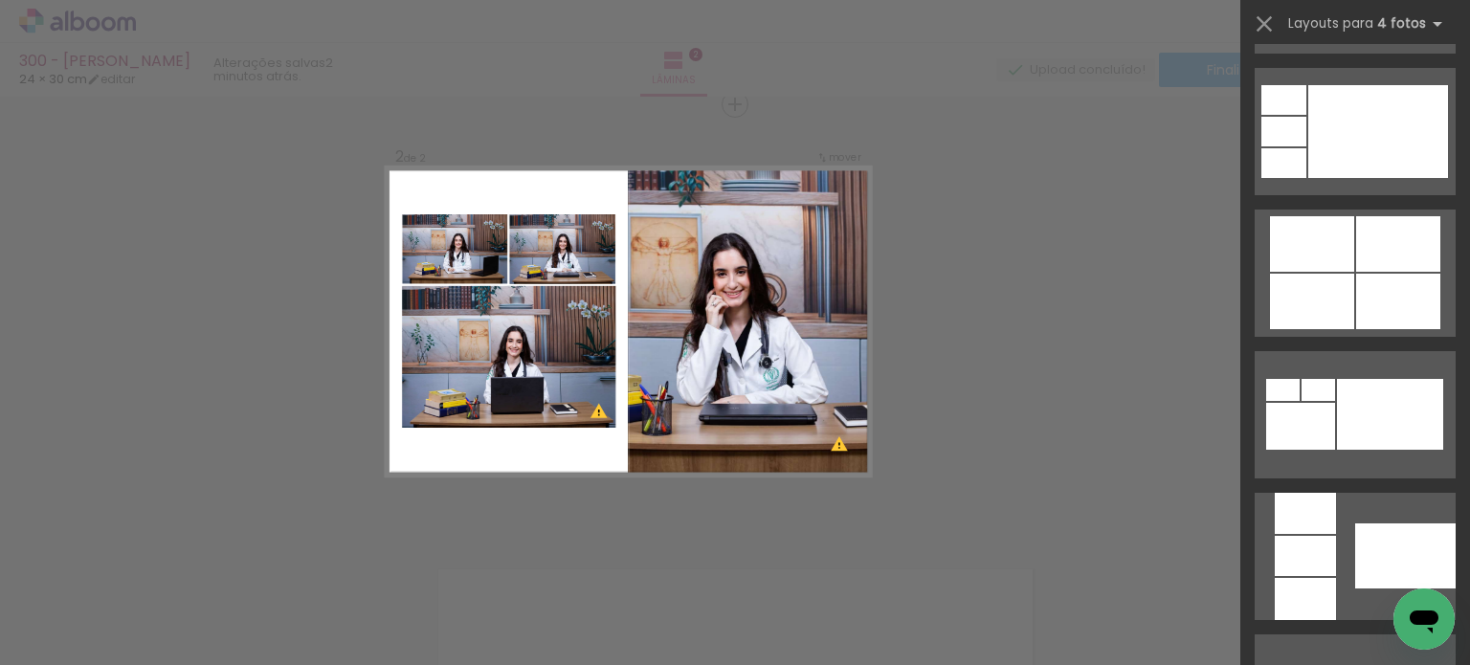
scroll to position [1435, 0]
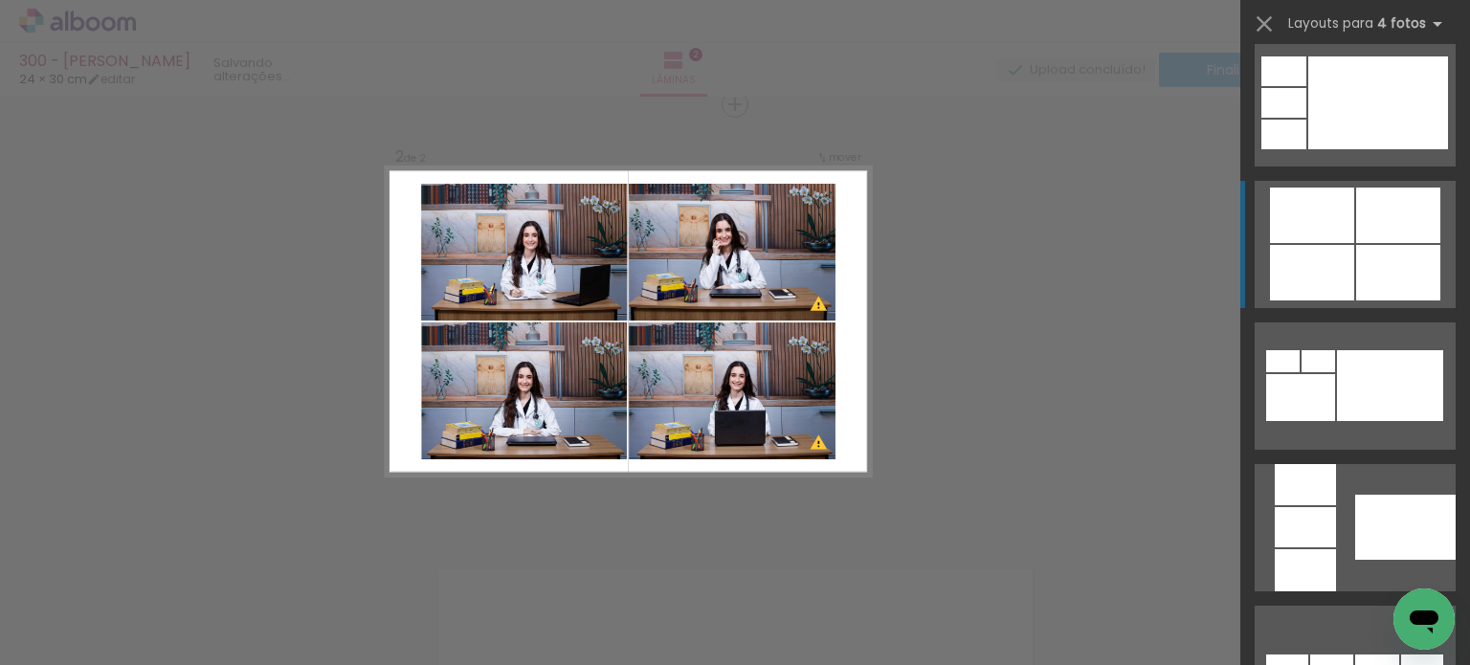
click at [1421, 276] on div at bounding box center [1398, 272] width 84 height 55
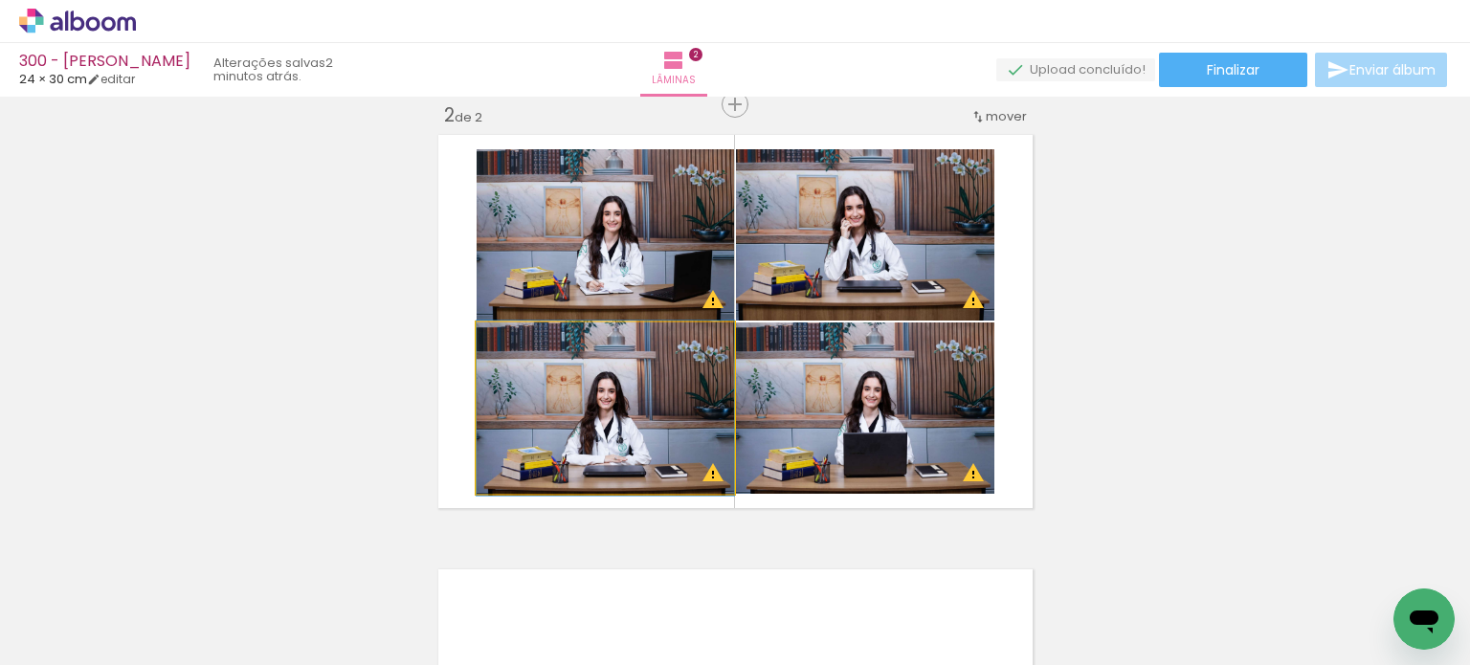
drag, startPoint x: 604, startPoint y: 390, endPoint x: 596, endPoint y: 222, distance: 168.6
click at [0, 0] on slot at bounding box center [0, 0] width 0 height 0
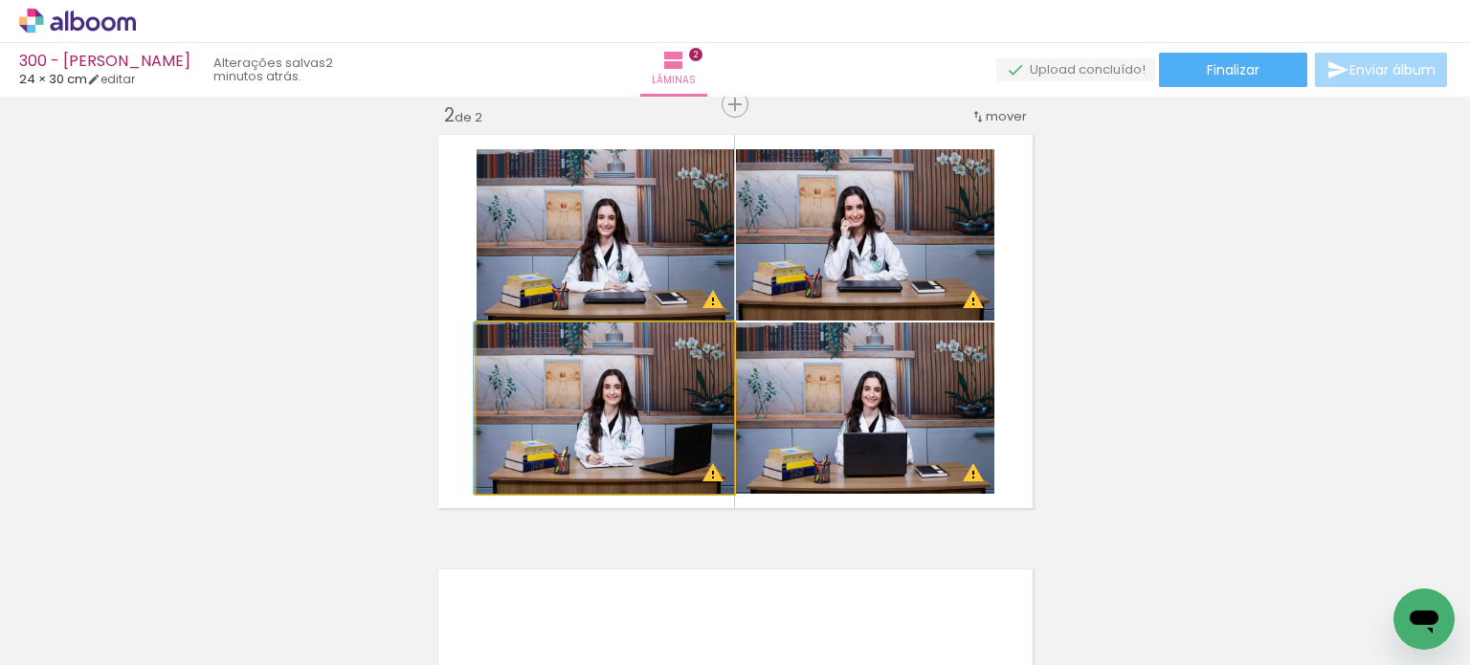
drag, startPoint x: 589, startPoint y: 374, endPoint x: 564, endPoint y: 298, distance: 80.8
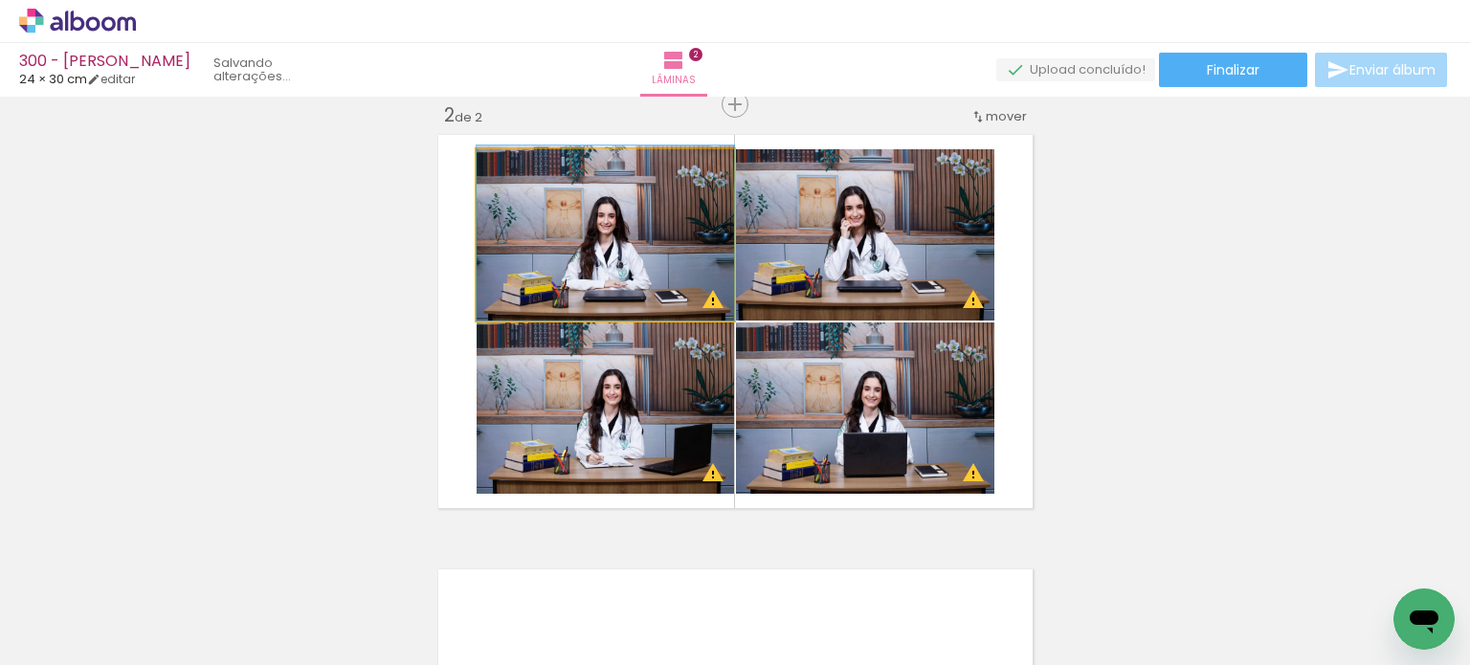
drag, startPoint x: 565, startPoint y: 247, endPoint x: 565, endPoint y: 236, distance: 10.5
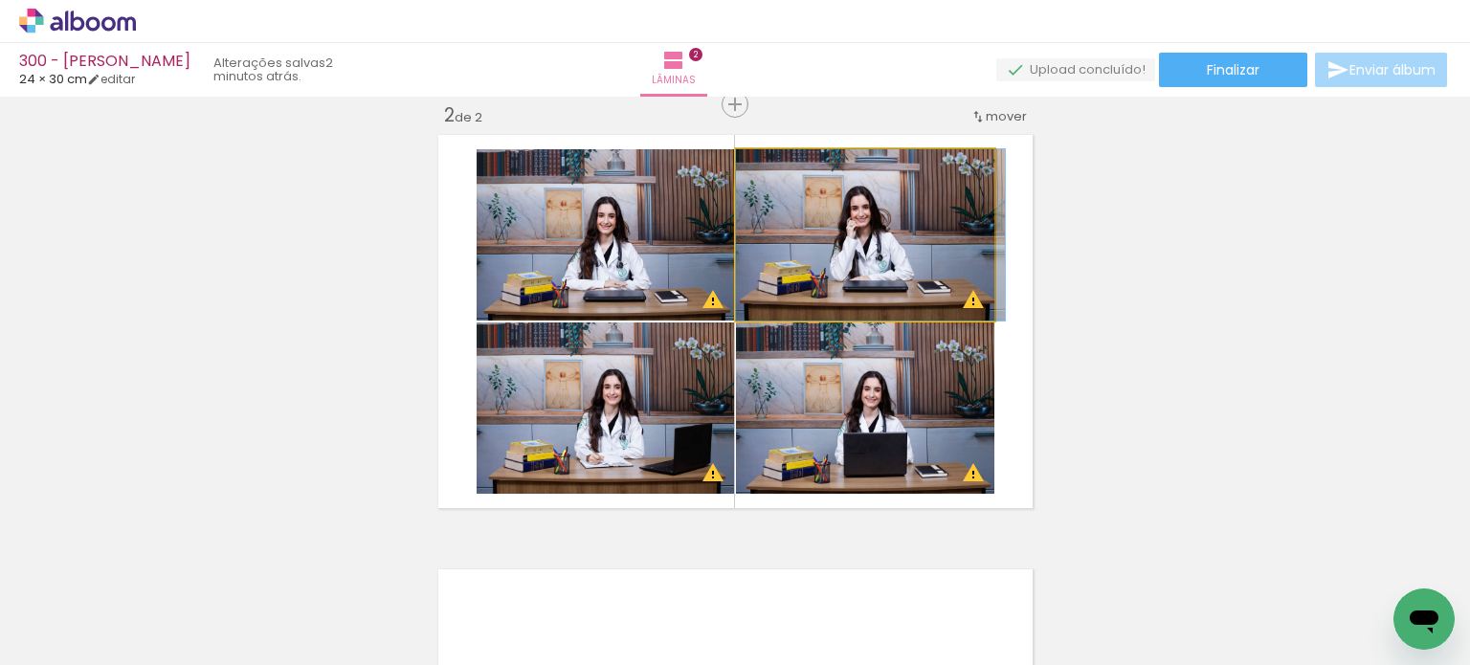
drag, startPoint x: 815, startPoint y: 223, endPoint x: 827, endPoint y: 229, distance: 12.8
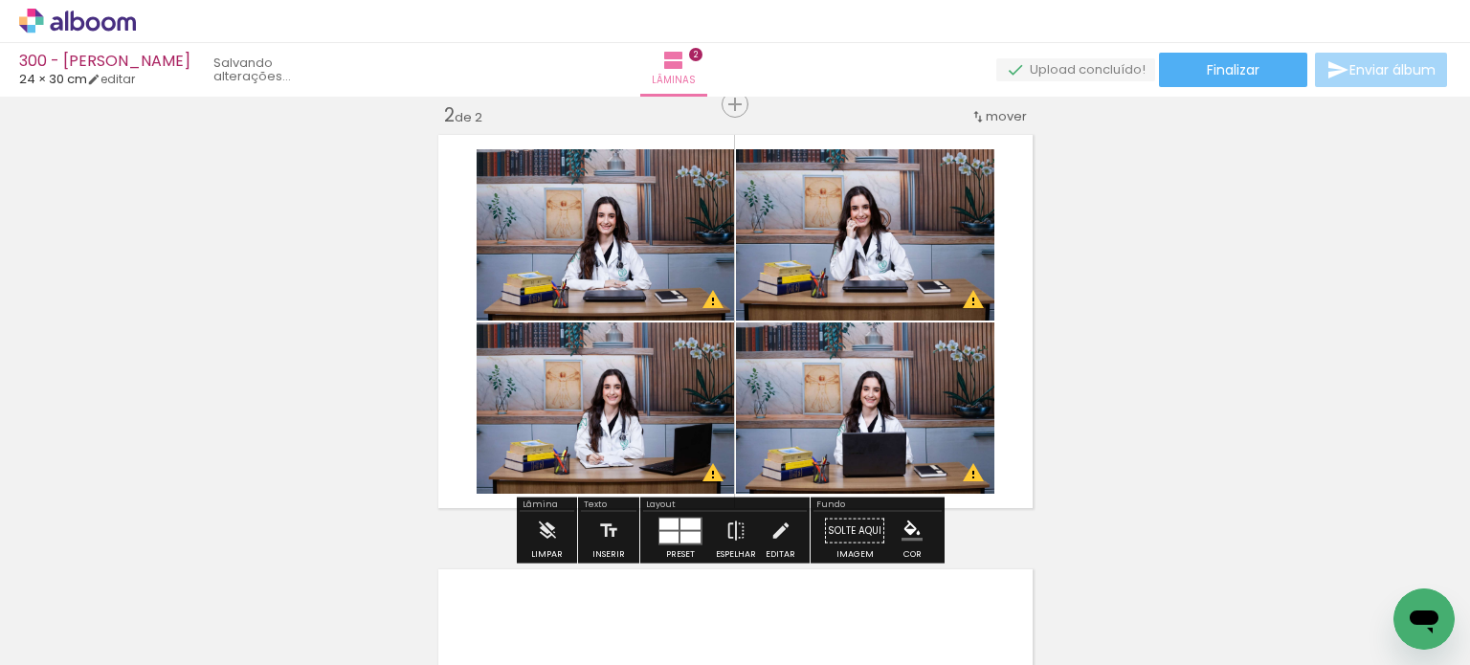
click at [1144, 203] on div "Inserir lâmina 1 de 2 Inserir lâmina 2 de 2 O Designbox precisará aumentar a su…" at bounding box center [735, 297] width 1470 height 1304
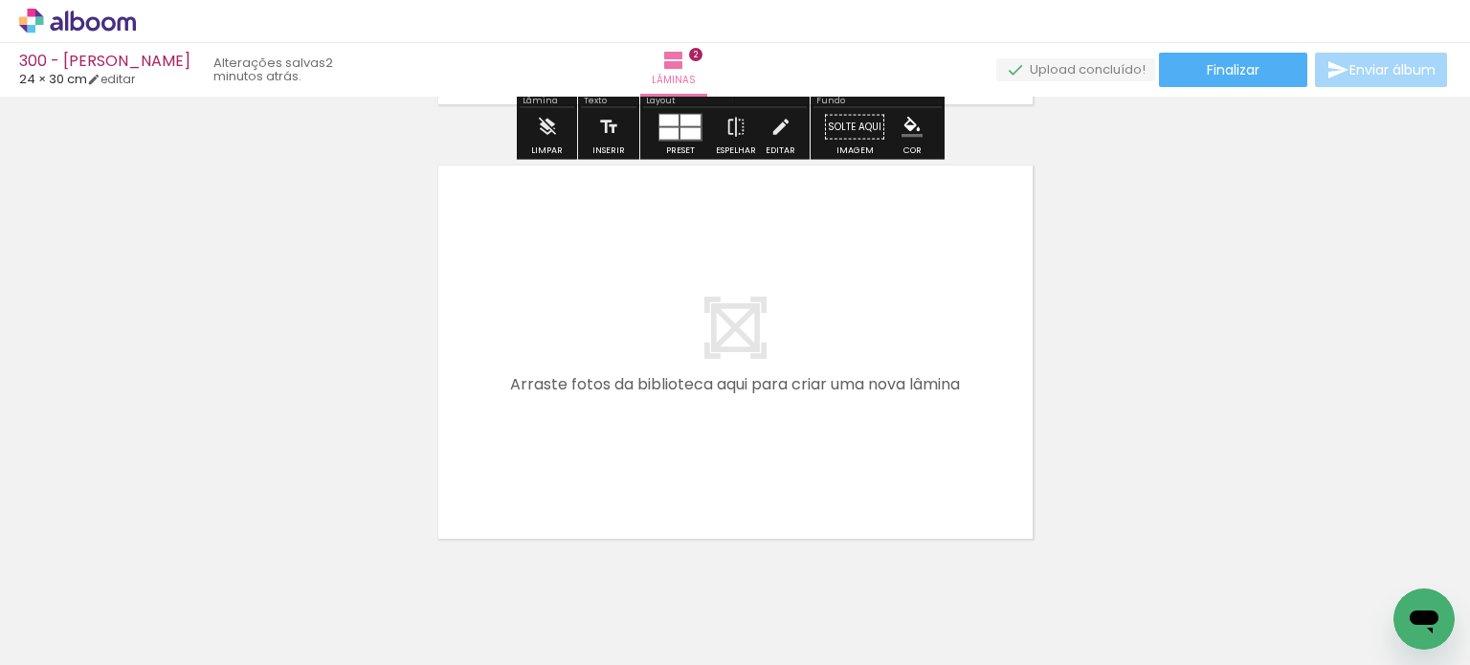
scroll to position [928, 0]
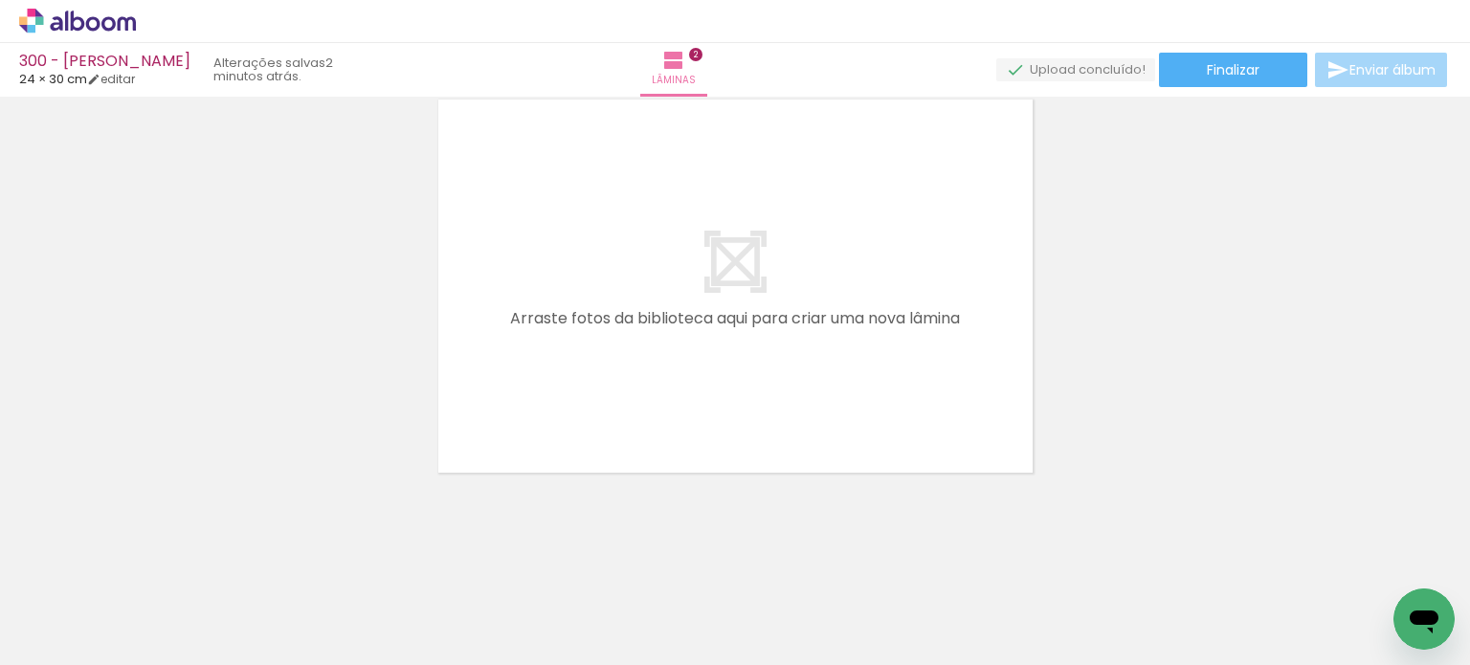
click at [207, 608] on div at bounding box center [191, 600] width 63 height 95
drag, startPoint x: 536, startPoint y: 599, endPoint x: 601, endPoint y: 325, distance: 281.2
click at [601, 325] on quentale-workspace at bounding box center [735, 332] width 1470 height 665
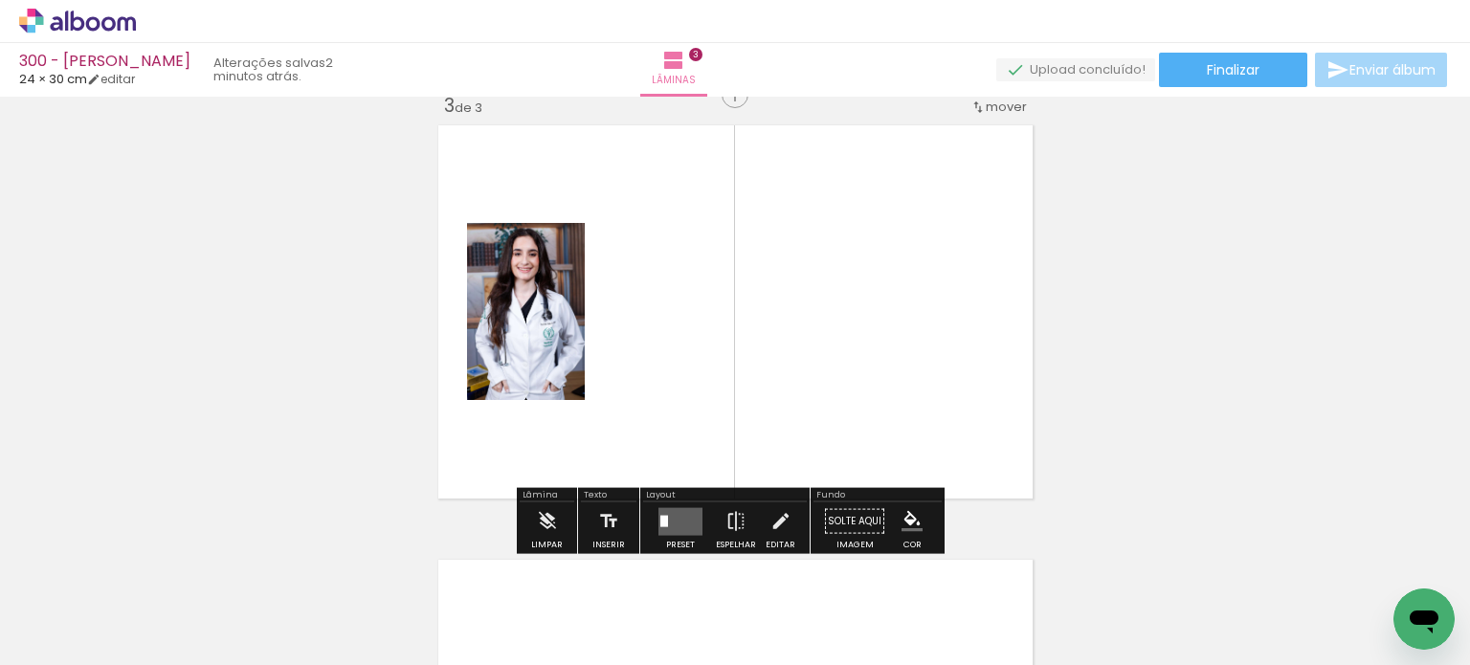
scroll to position [893, 0]
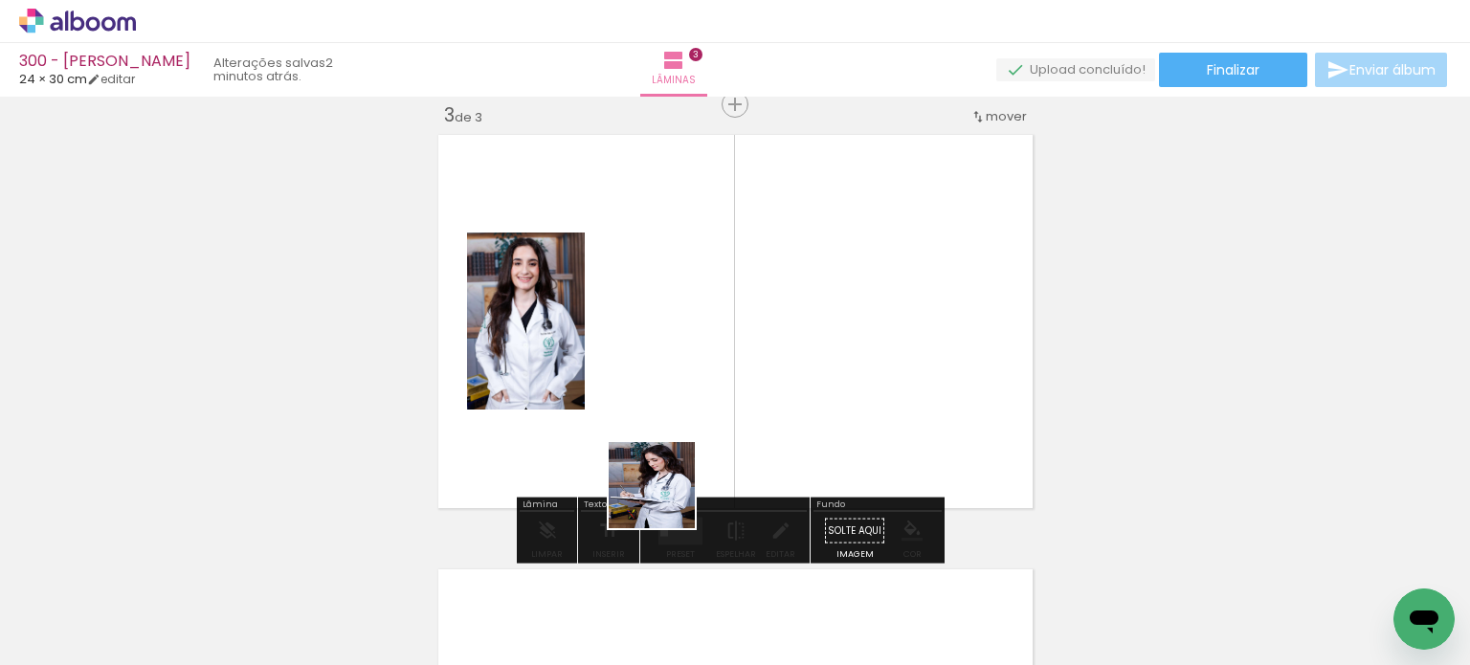
drag, startPoint x: 639, startPoint y: 606, endPoint x: 696, endPoint y: 477, distance: 140.1
click at [681, 401] on quentale-workspace at bounding box center [735, 332] width 1470 height 665
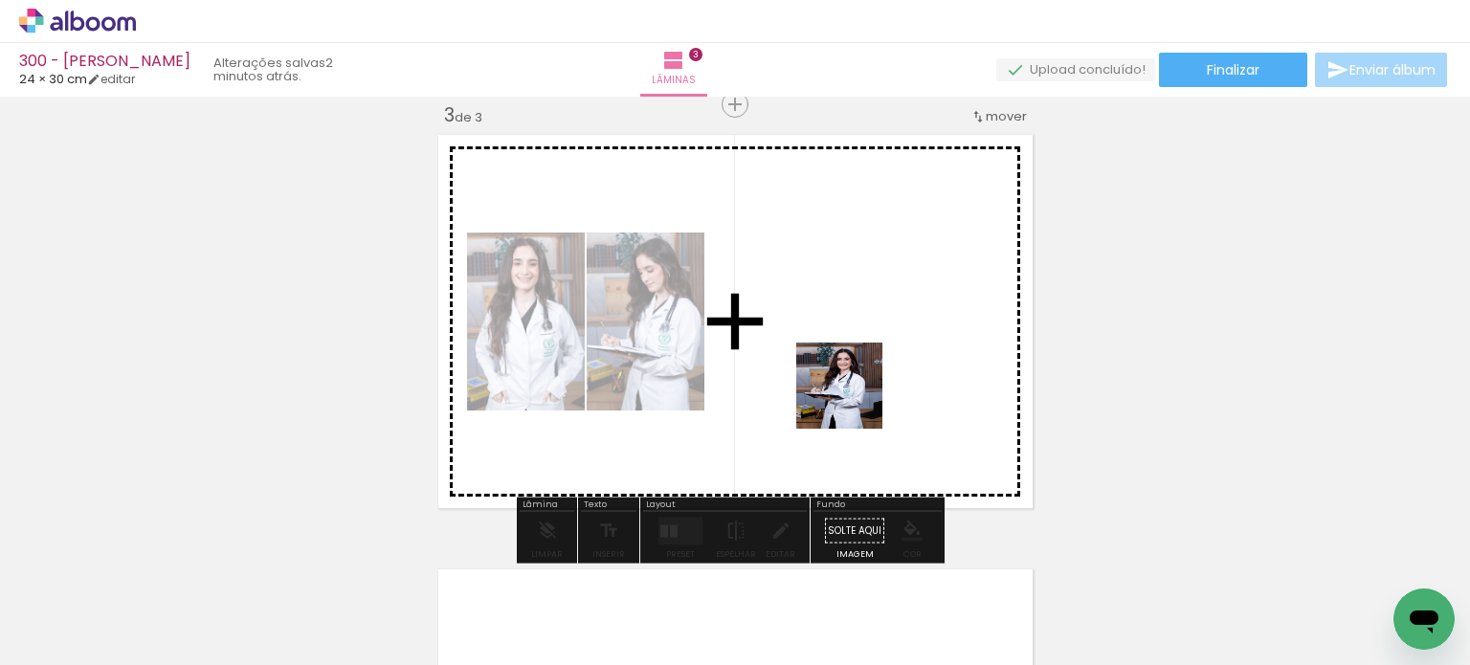
drag, startPoint x: 853, startPoint y: 519, endPoint x: 852, endPoint y: 391, distance: 127.2
click at [852, 391] on quentale-workspace at bounding box center [735, 332] width 1470 height 665
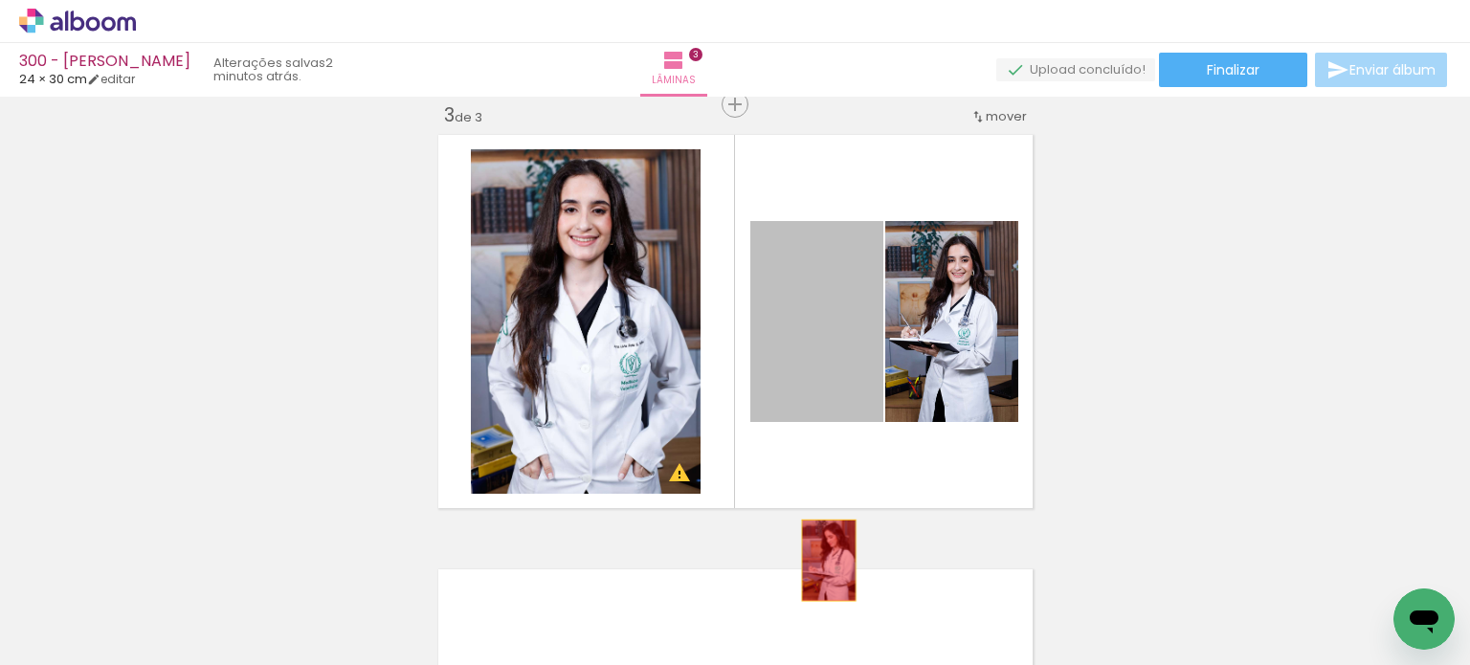
drag, startPoint x: 839, startPoint y: 316, endPoint x: 822, endPoint y: 568, distance: 253.2
click at [819, 562] on quentale-workspace at bounding box center [735, 332] width 1470 height 665
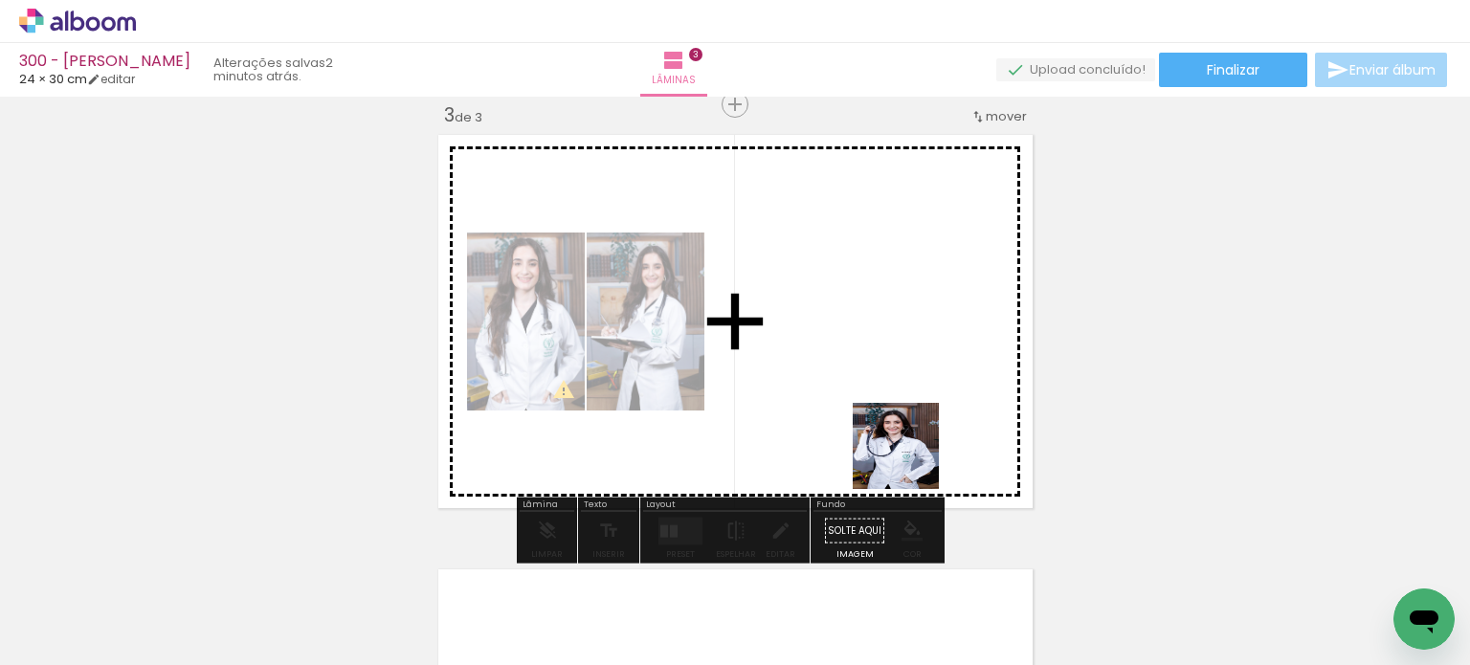
drag, startPoint x: 930, startPoint y: 605, endPoint x: 961, endPoint y: 437, distance: 170.2
click at [878, 343] on quentale-workspace at bounding box center [735, 332] width 1470 height 665
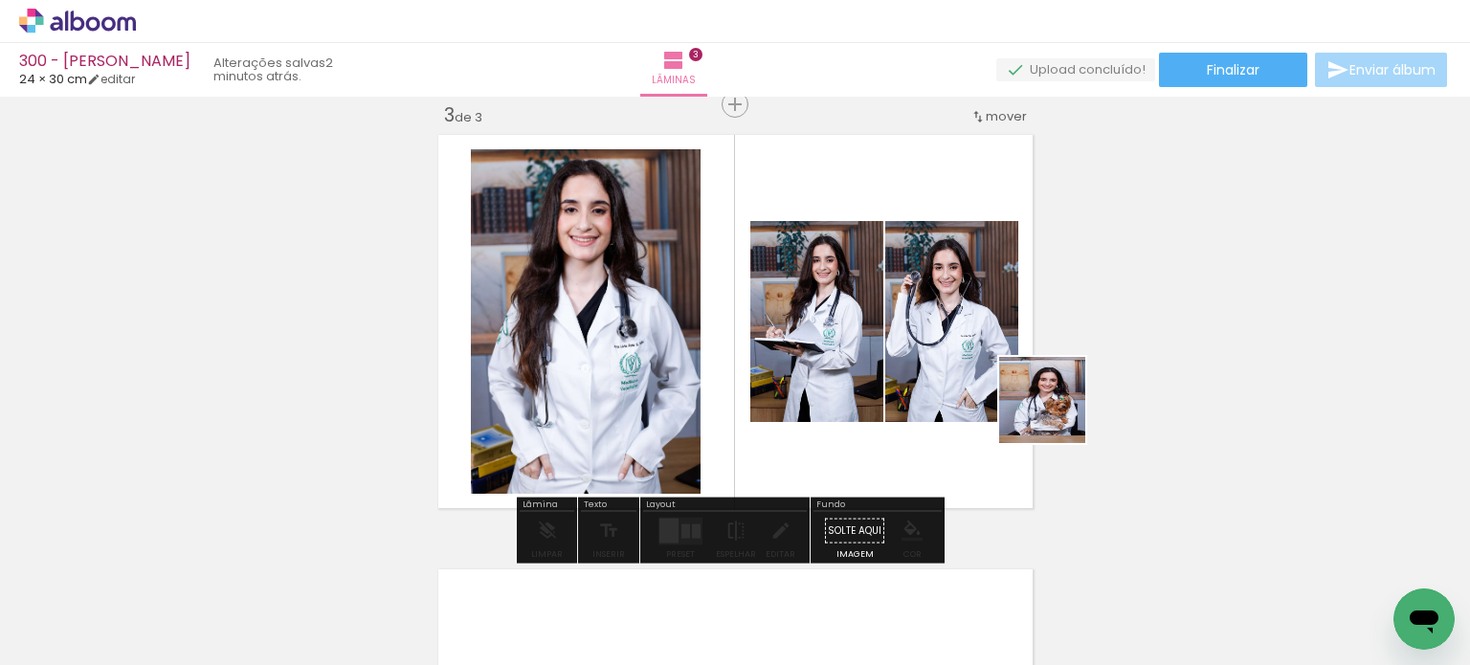
drag, startPoint x: 1102, startPoint y: 486, endPoint x: 981, endPoint y: 336, distance: 193.2
click at [981, 336] on quentale-workspace at bounding box center [735, 332] width 1470 height 665
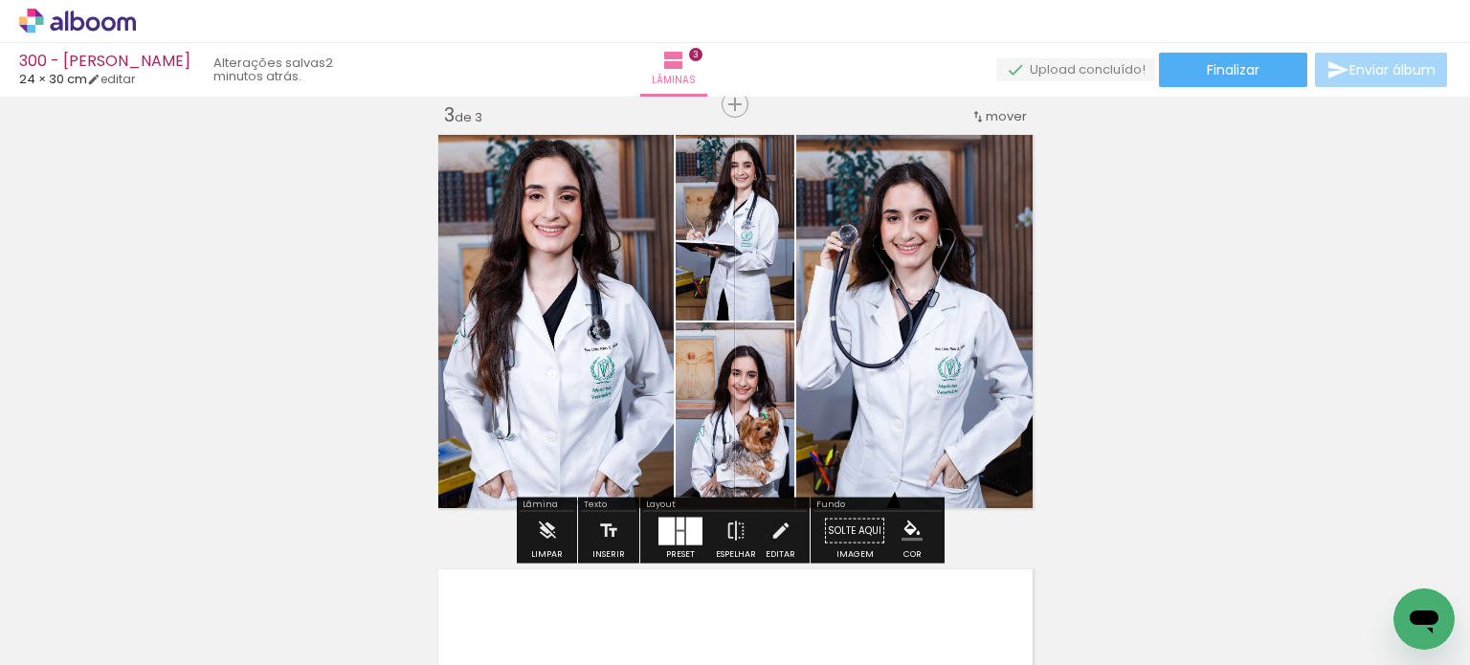
click at [686, 529] on div at bounding box center [694, 531] width 16 height 28
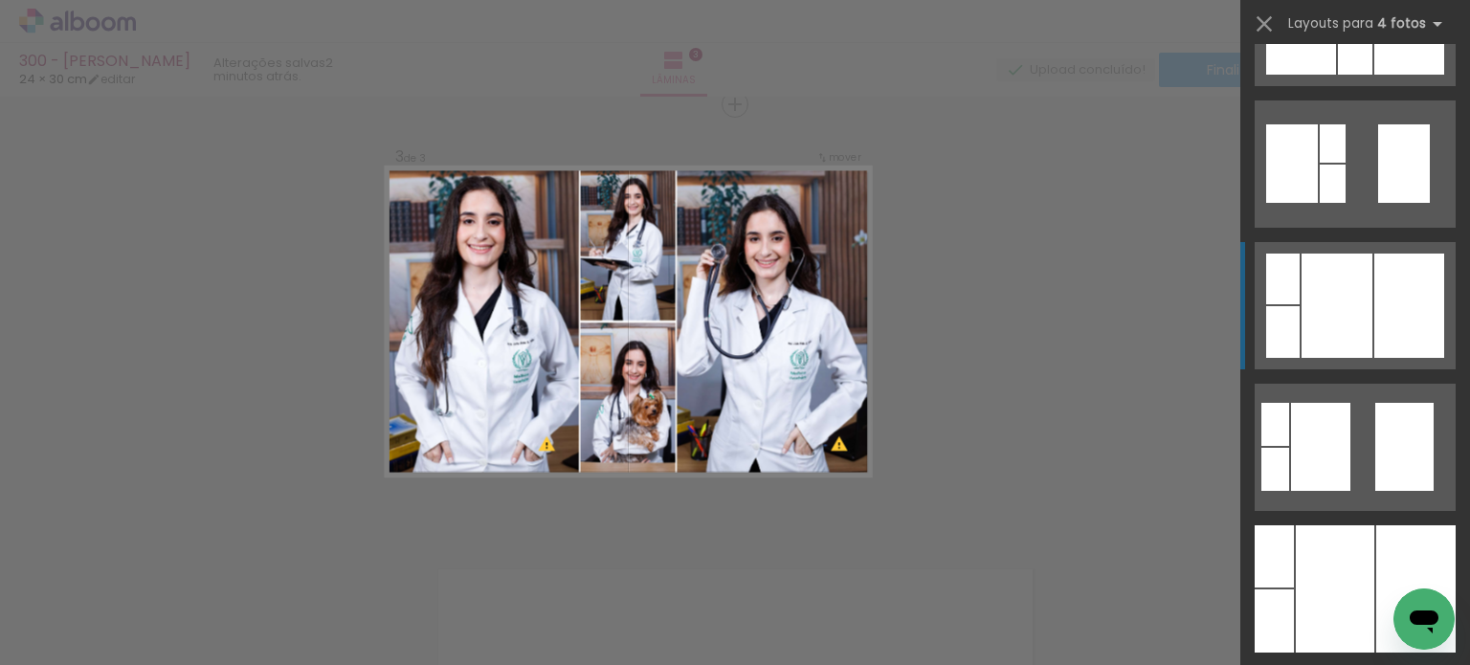
scroll to position [670, 0]
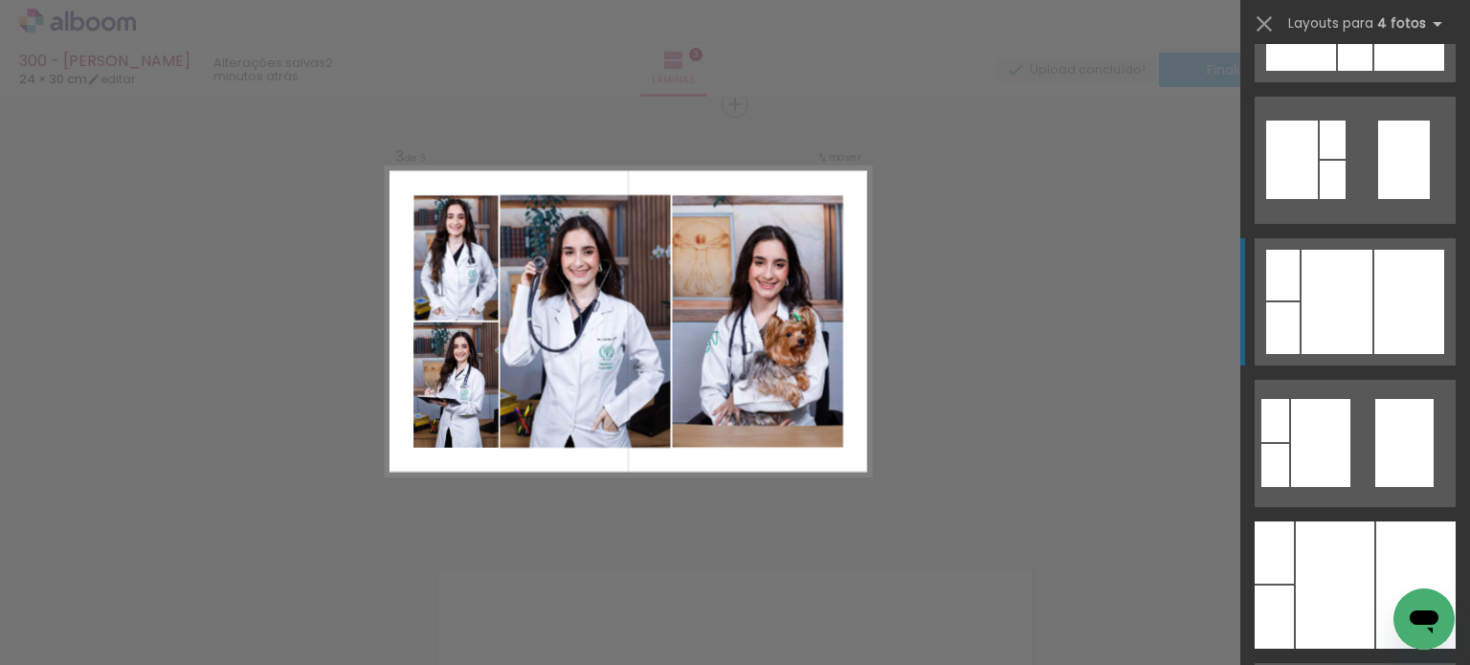
click at [1402, 283] on div at bounding box center [1409, 302] width 70 height 104
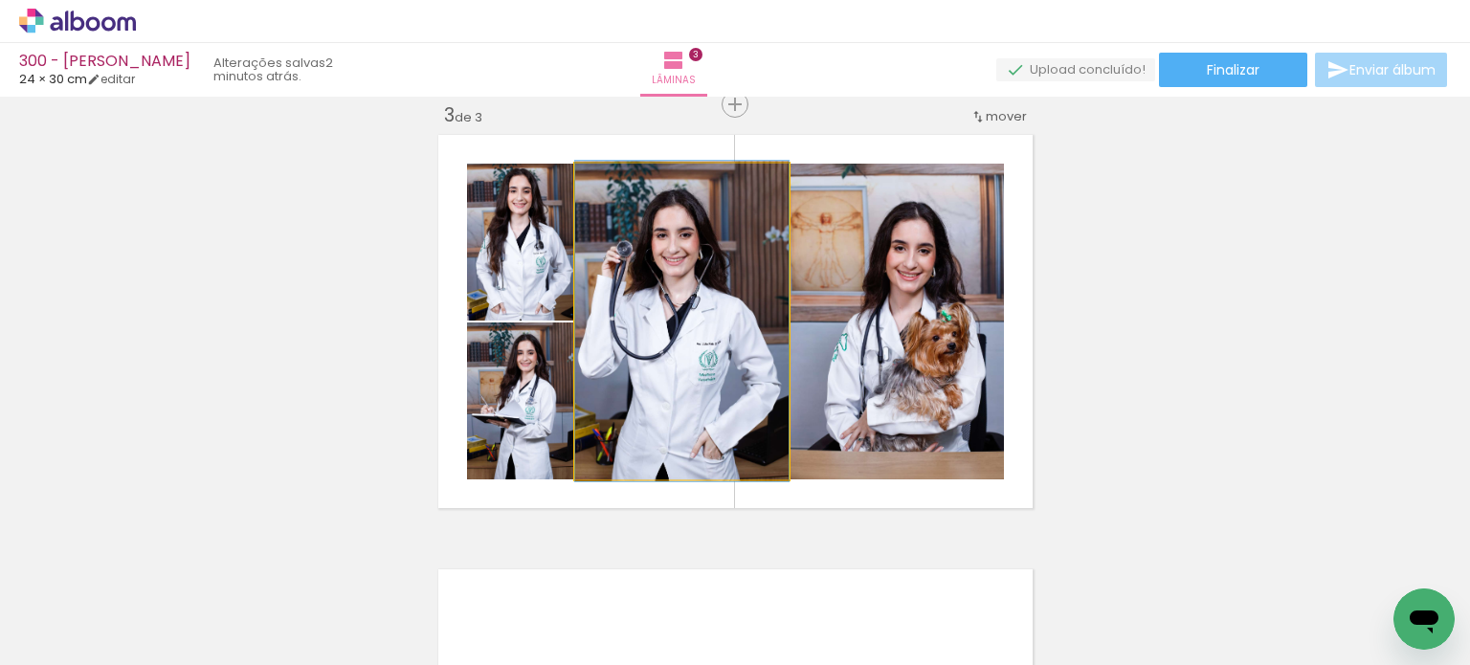
drag, startPoint x: 750, startPoint y: 417, endPoint x: 731, endPoint y: 417, distance: 19.1
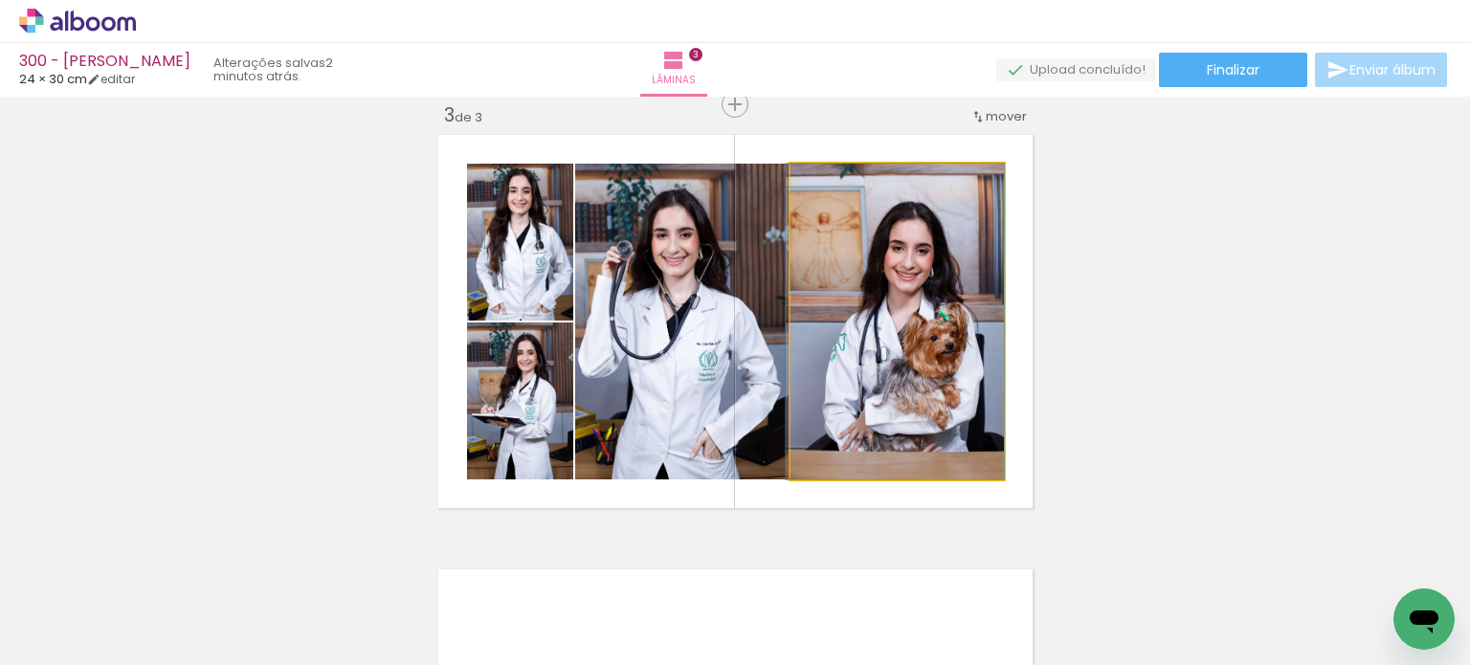
drag, startPoint x: 858, startPoint y: 351, endPoint x: 835, endPoint y: 352, distance: 23.0
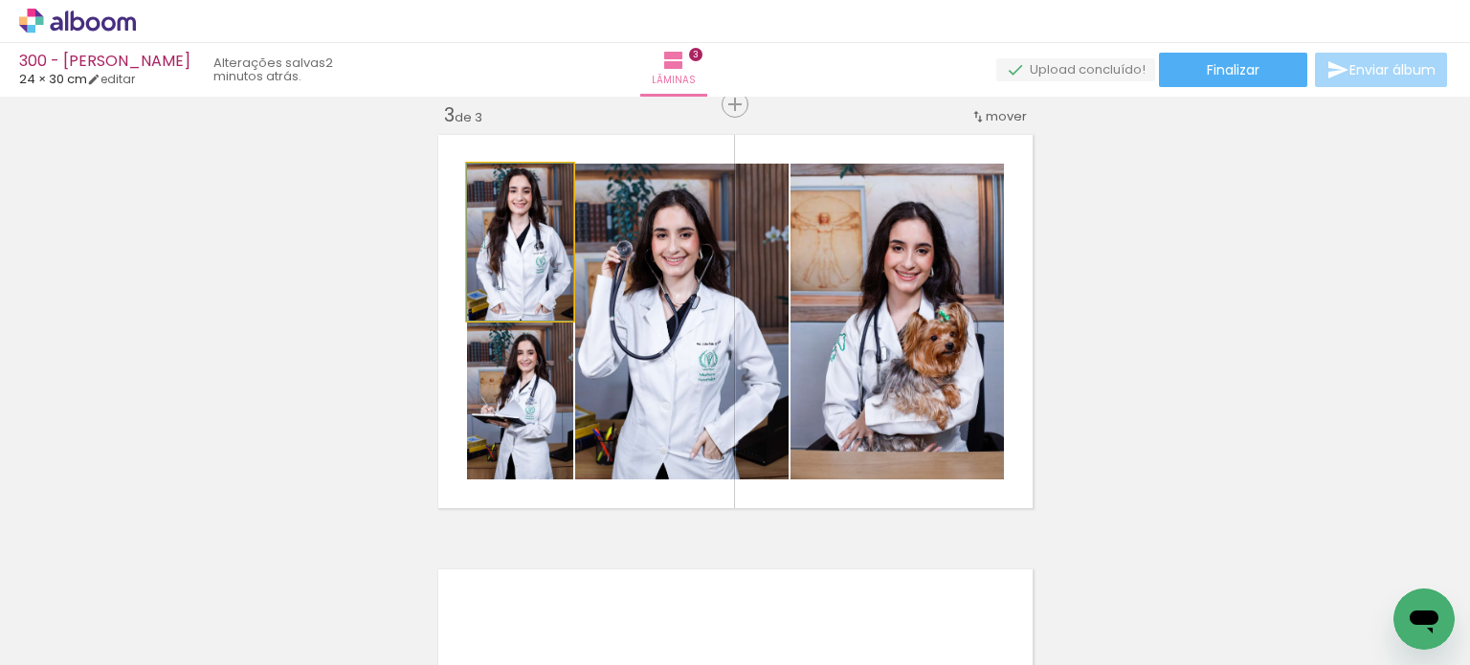
drag, startPoint x: 509, startPoint y: 277, endPoint x: 491, endPoint y: 277, distance: 18.2
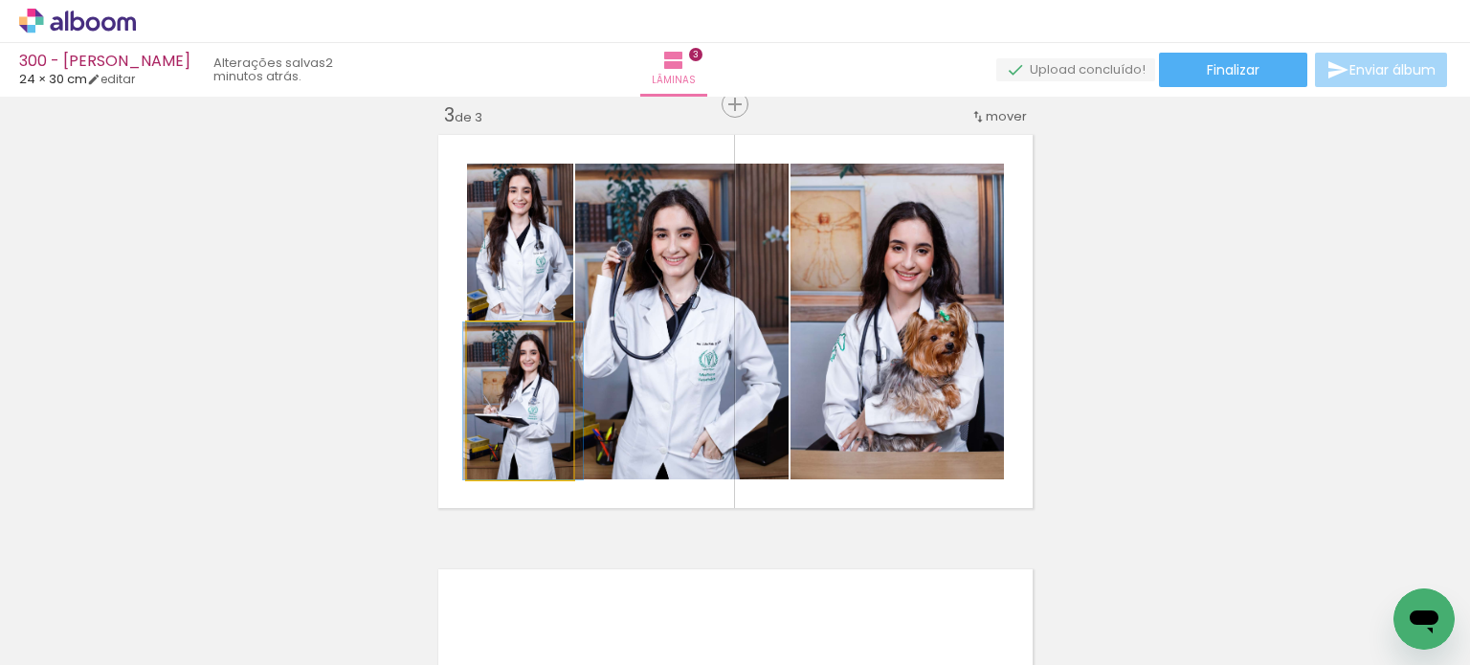
drag, startPoint x: 482, startPoint y: 451, endPoint x: 485, endPoint y: 439, distance: 11.8
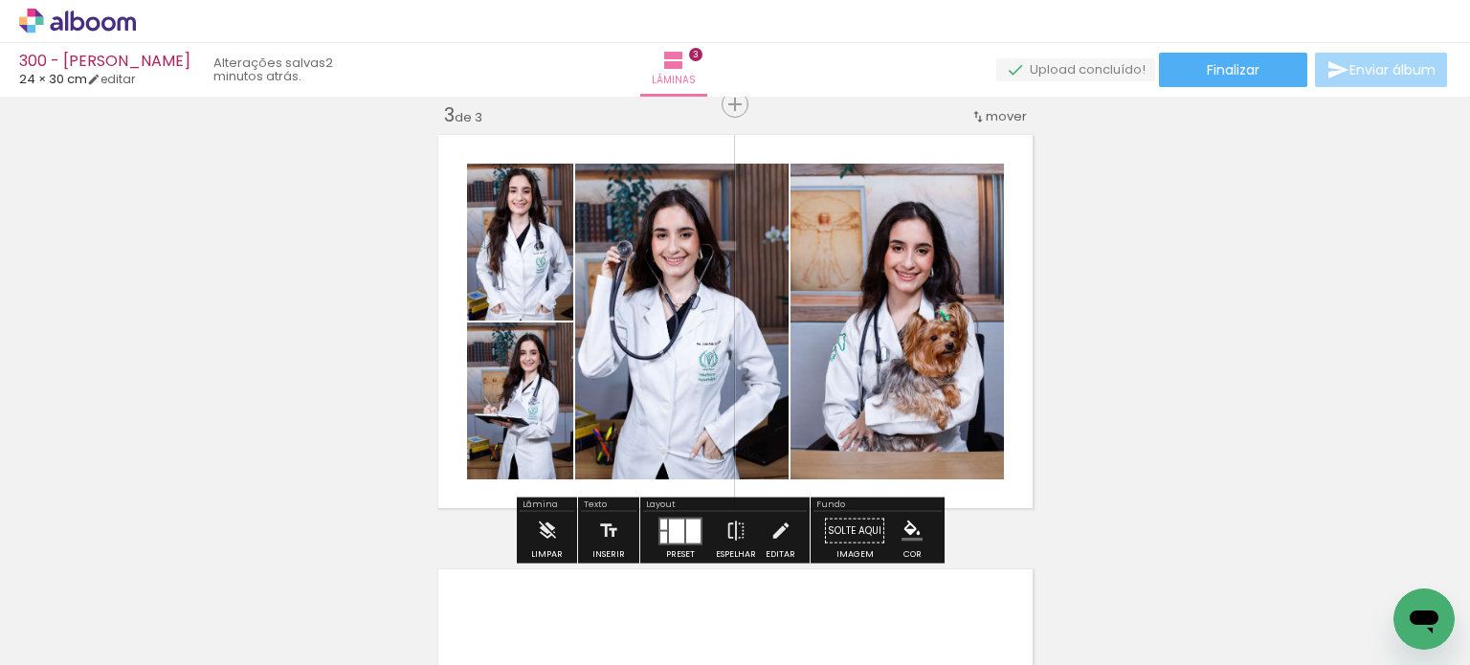
click at [1257, 272] on div "Inserir lâmina 1 de 3 Inserir lâmina 2 de 3 Inserir lâmina 3 de 3 O Designbox p…" at bounding box center [735, 80] width 1470 height 1738
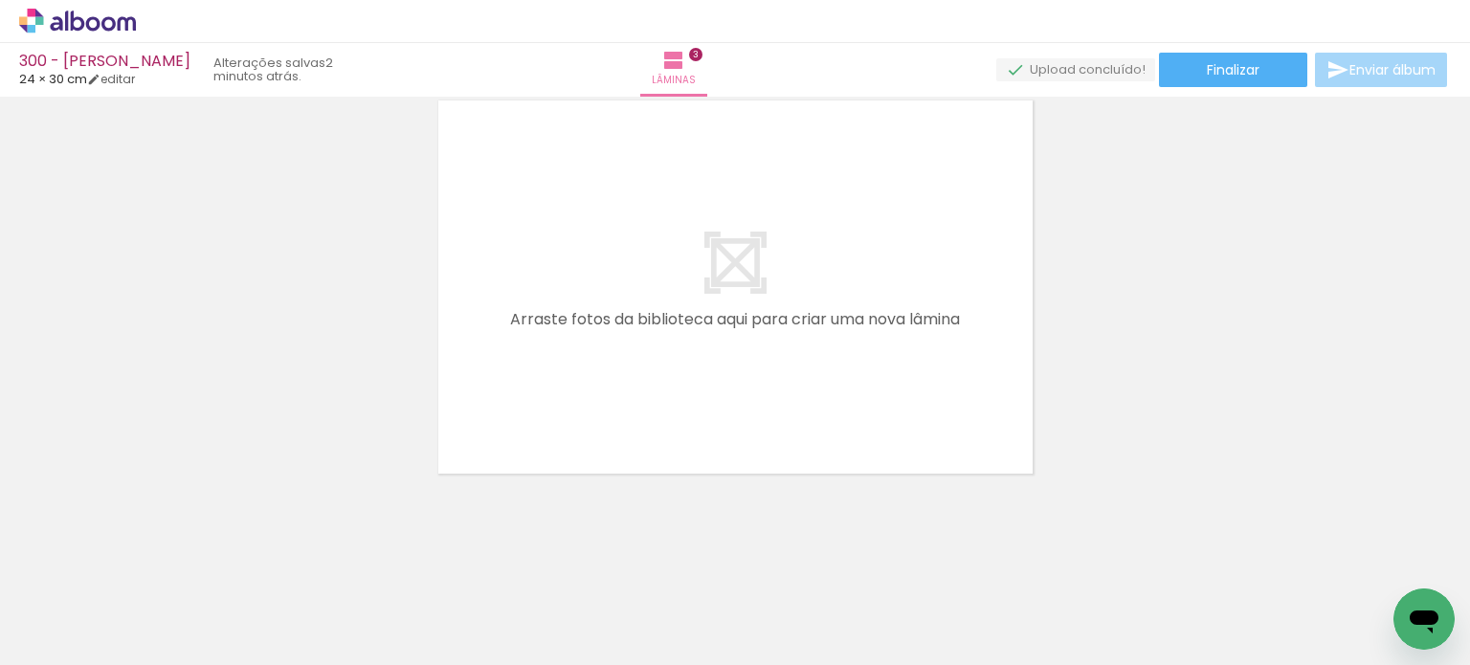
scroll to position [1362, 0]
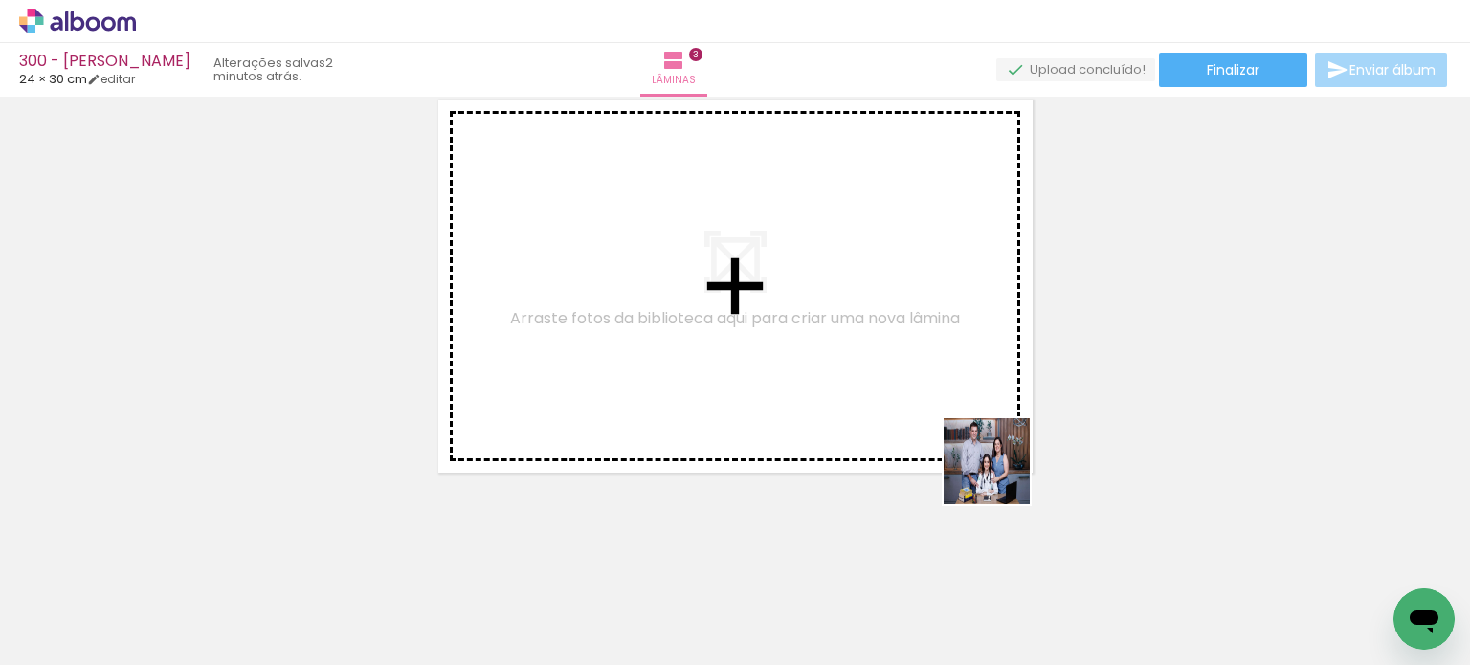
drag, startPoint x: 1028, startPoint y: 604, endPoint x: 991, endPoint y: 513, distance: 97.9
click at [997, 425] on quentale-workspace at bounding box center [735, 332] width 1470 height 665
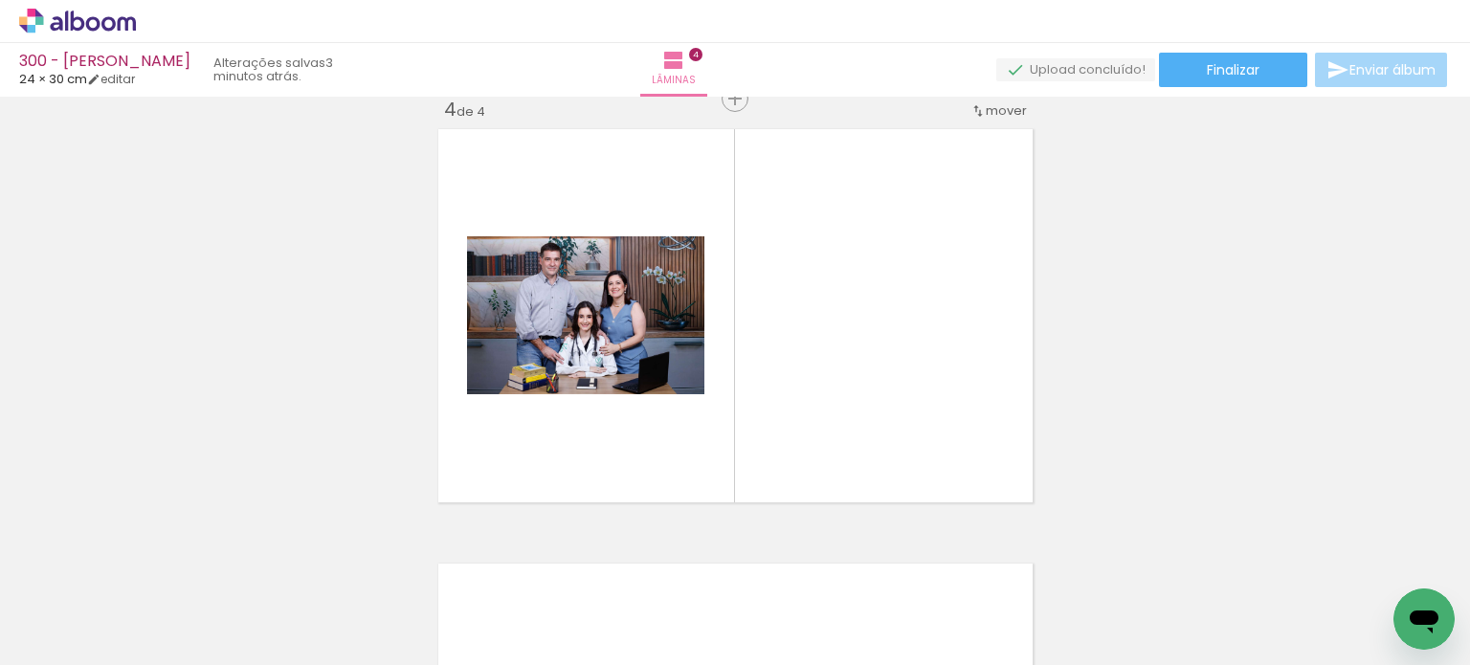
scroll to position [1327, 0]
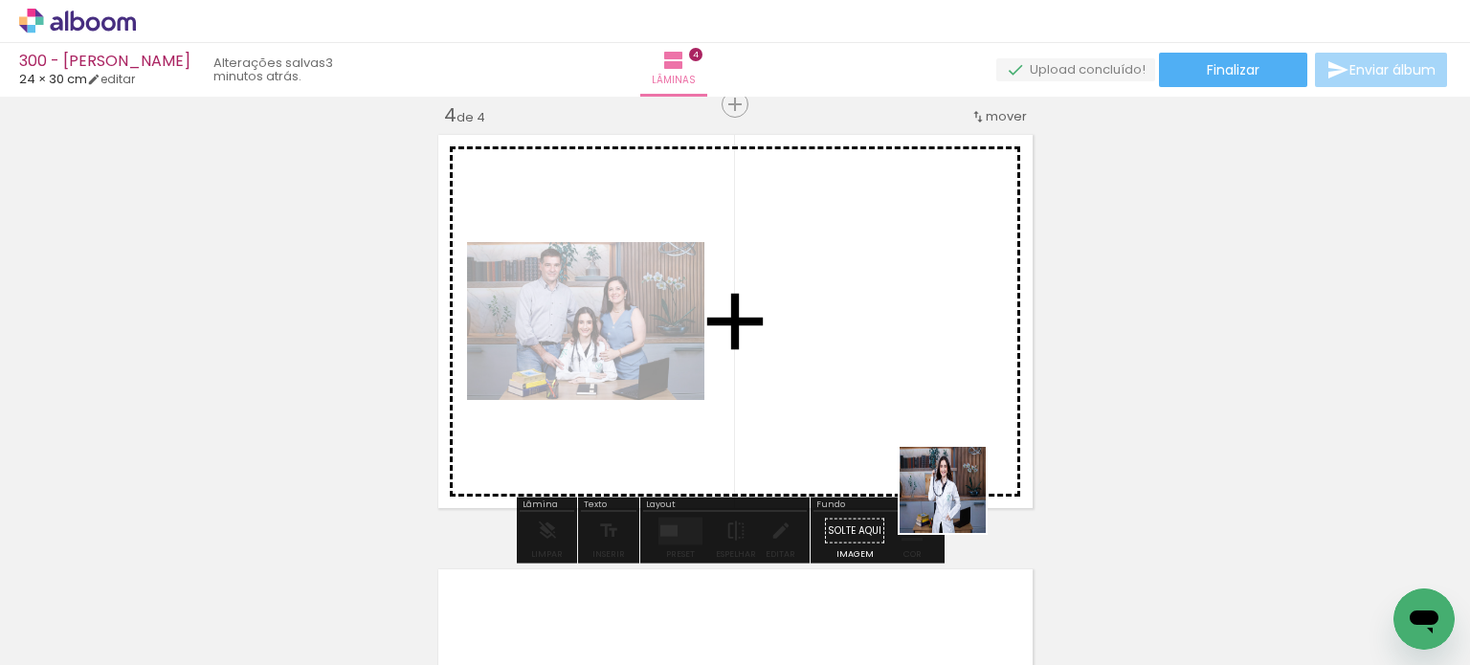
drag, startPoint x: 963, startPoint y: 554, endPoint x: 888, endPoint y: 519, distance: 83.5
click at [920, 353] on quentale-workspace at bounding box center [735, 332] width 1470 height 665
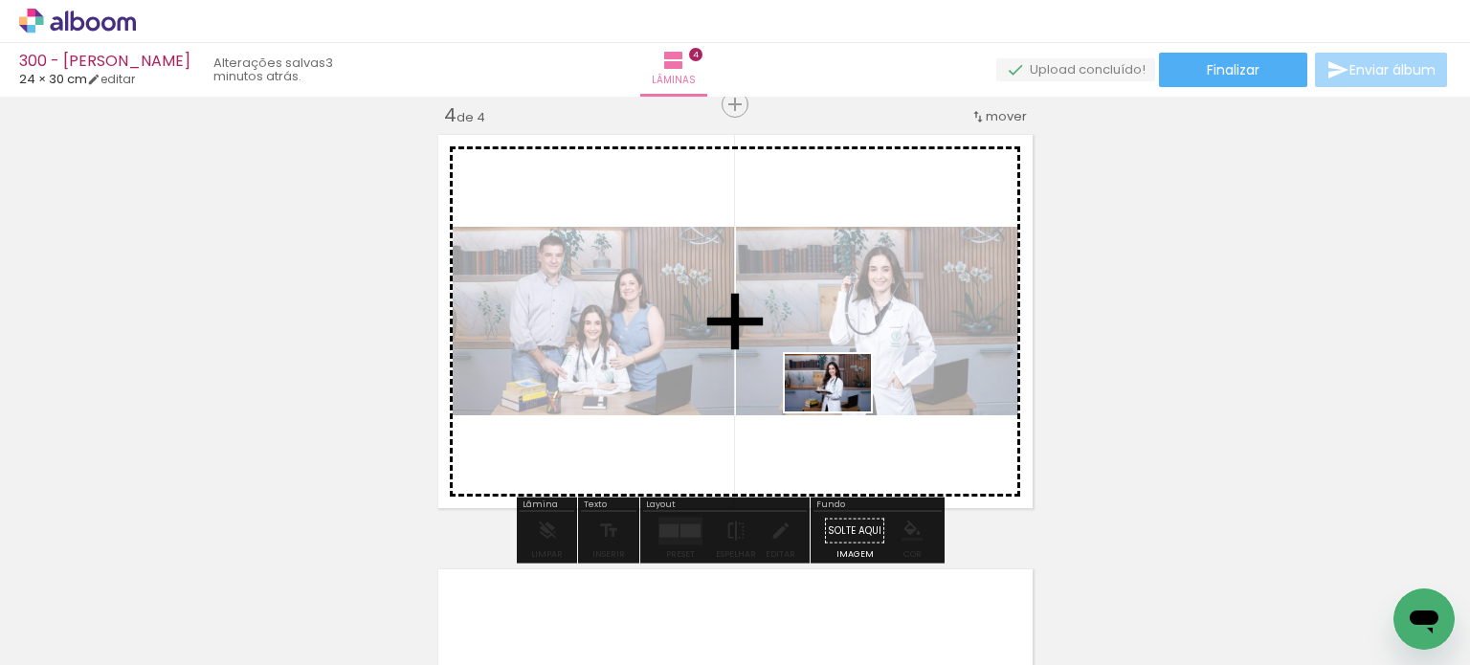
drag, startPoint x: 846, startPoint y: 593, endPoint x: 842, endPoint y: 411, distance: 181.8
click at [842, 411] on quentale-workspace at bounding box center [735, 332] width 1470 height 665
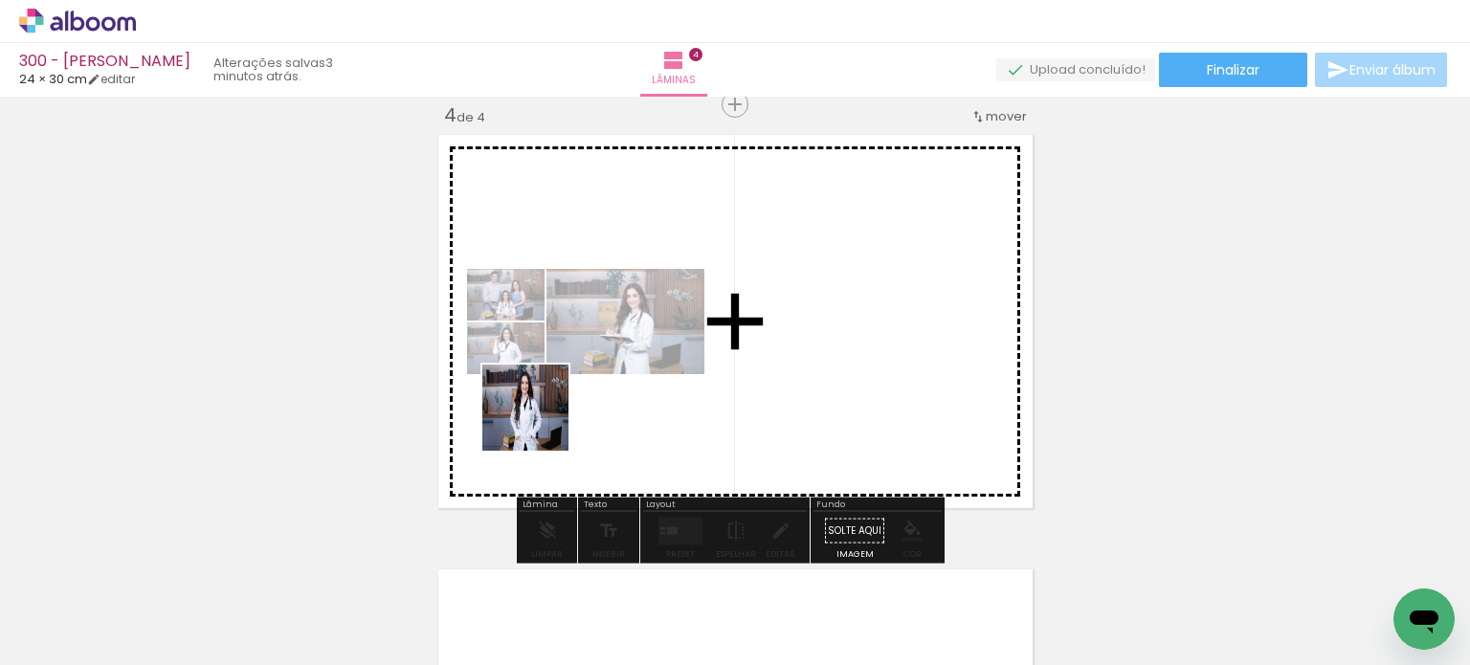
drag, startPoint x: 505, startPoint y: 609, endPoint x: 623, endPoint y: 539, distance: 137.3
click at [546, 403] on quentale-workspace at bounding box center [735, 332] width 1470 height 665
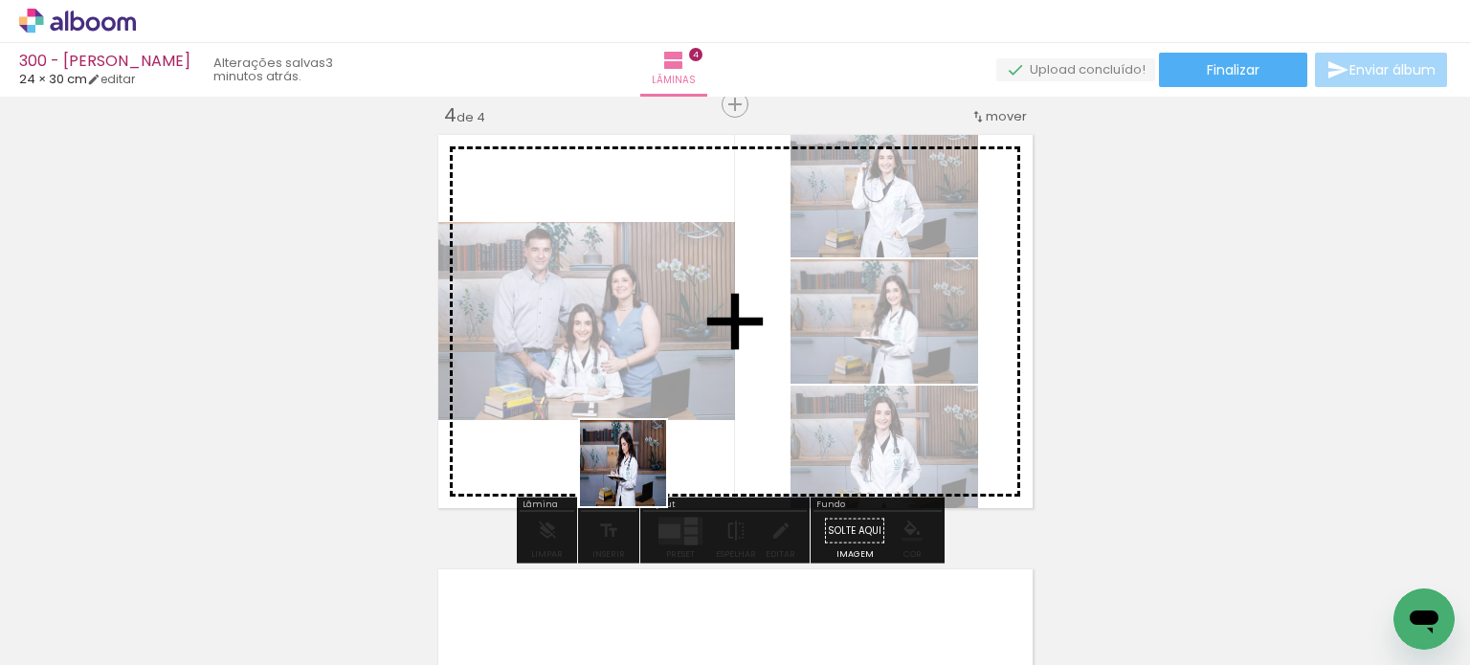
drag, startPoint x: 636, startPoint y: 596, endPoint x: 631, endPoint y: 429, distance: 167.5
click at [632, 429] on quentale-workspace at bounding box center [735, 332] width 1470 height 665
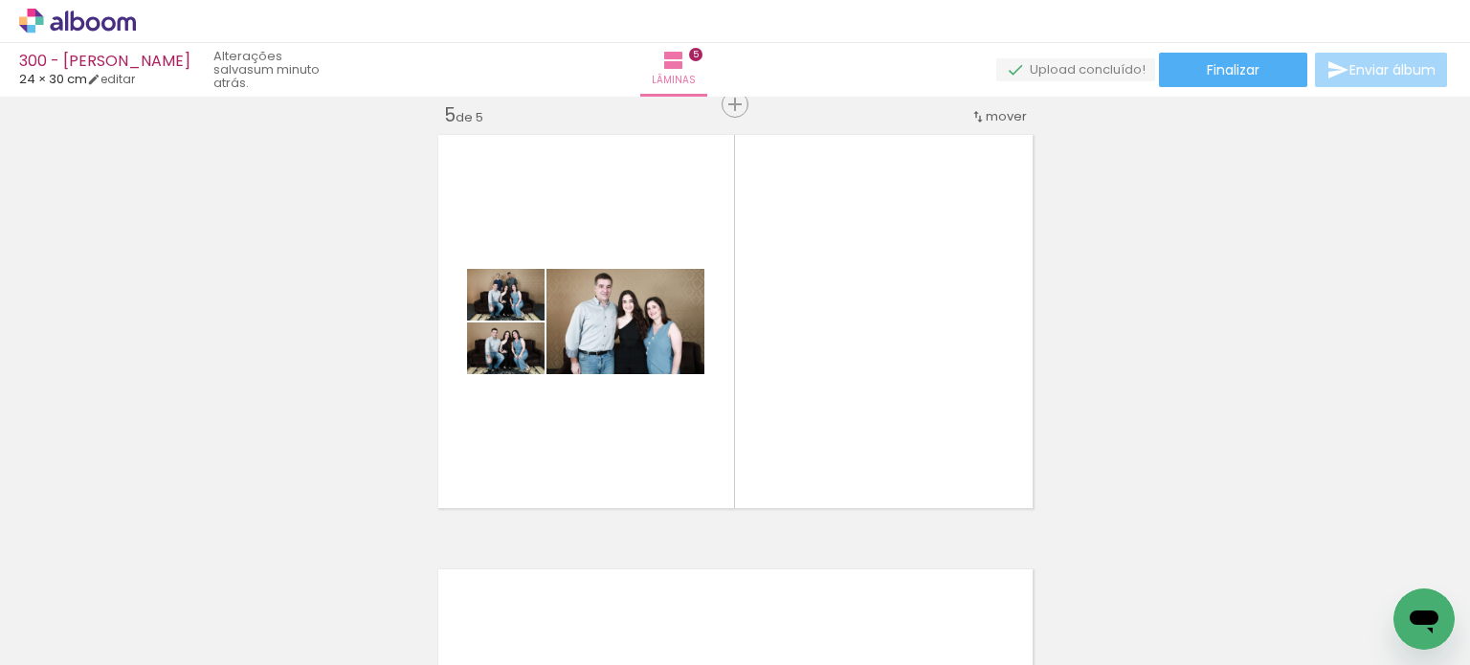
scroll to position [0, 7616]
drag, startPoint x: 935, startPoint y: 604, endPoint x: 907, endPoint y: 414, distance: 191.5
click at [907, 414] on quentale-workspace at bounding box center [735, 332] width 1470 height 665
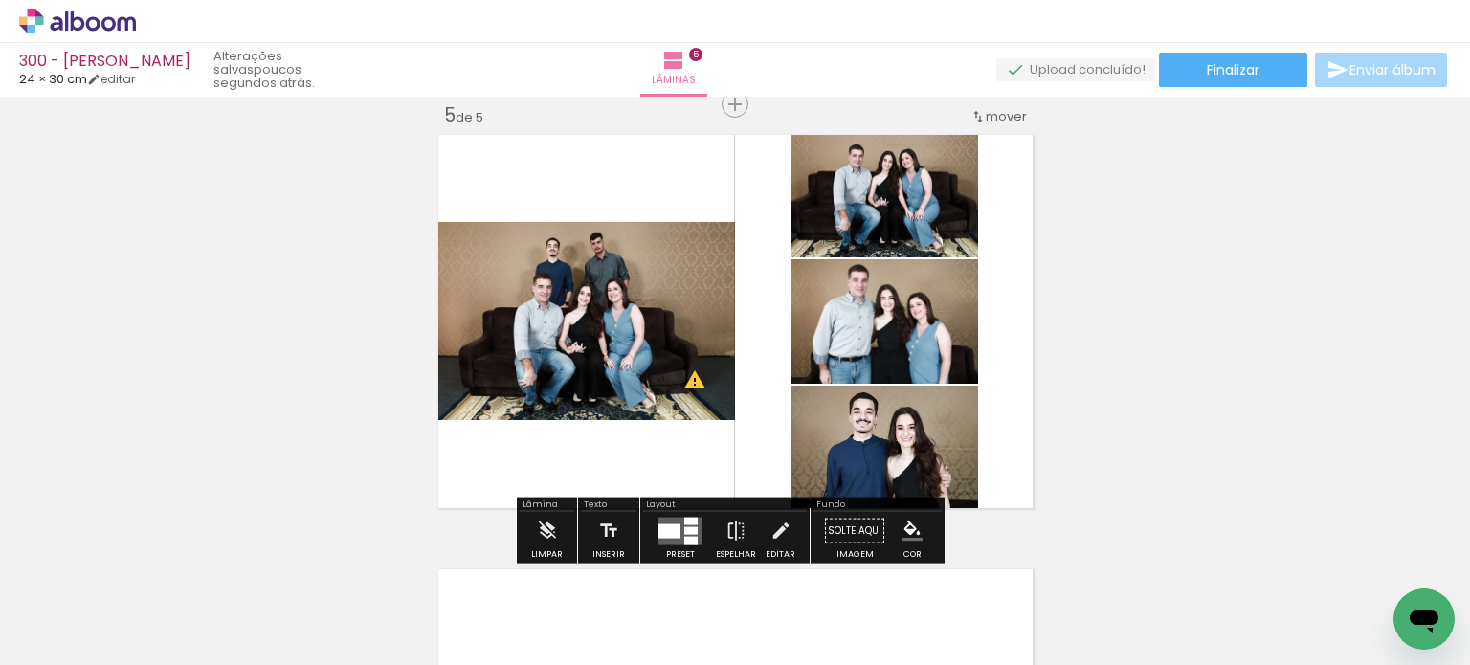
click at [671, 523] on div at bounding box center [669, 530] width 22 height 14
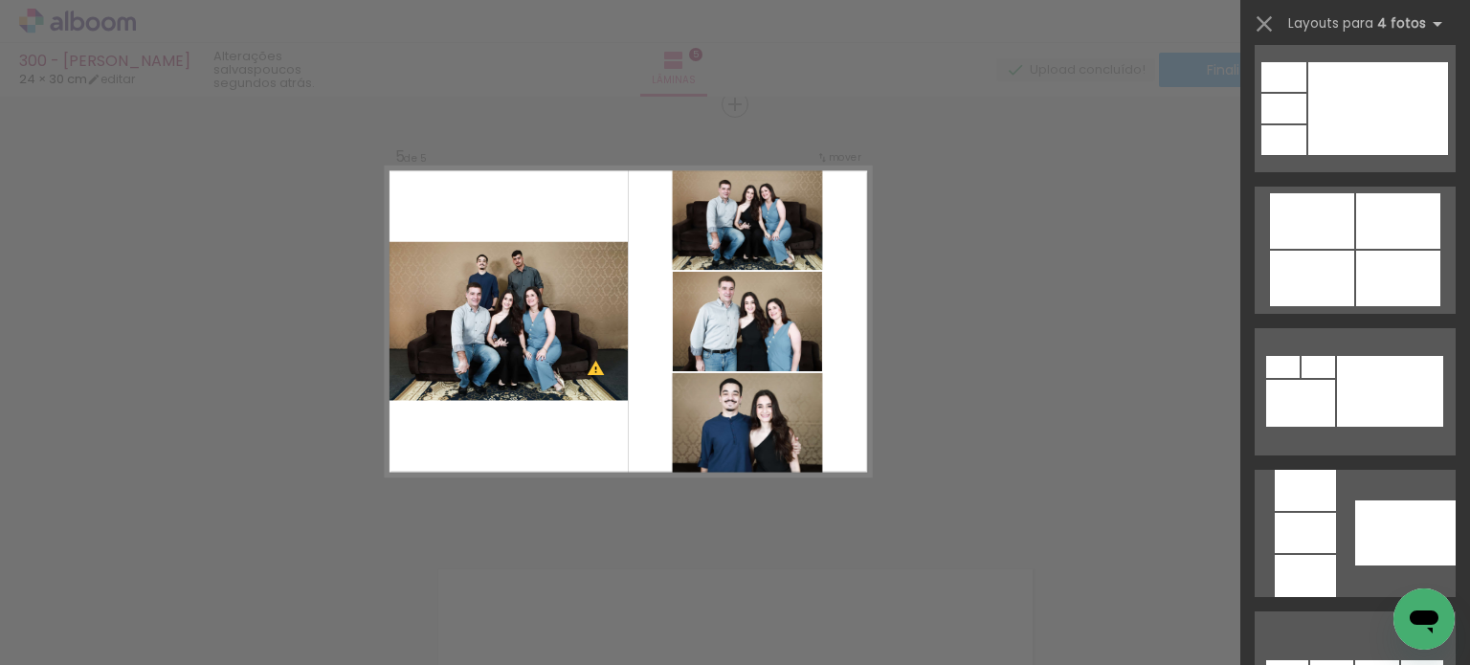
scroll to position [1148, 0]
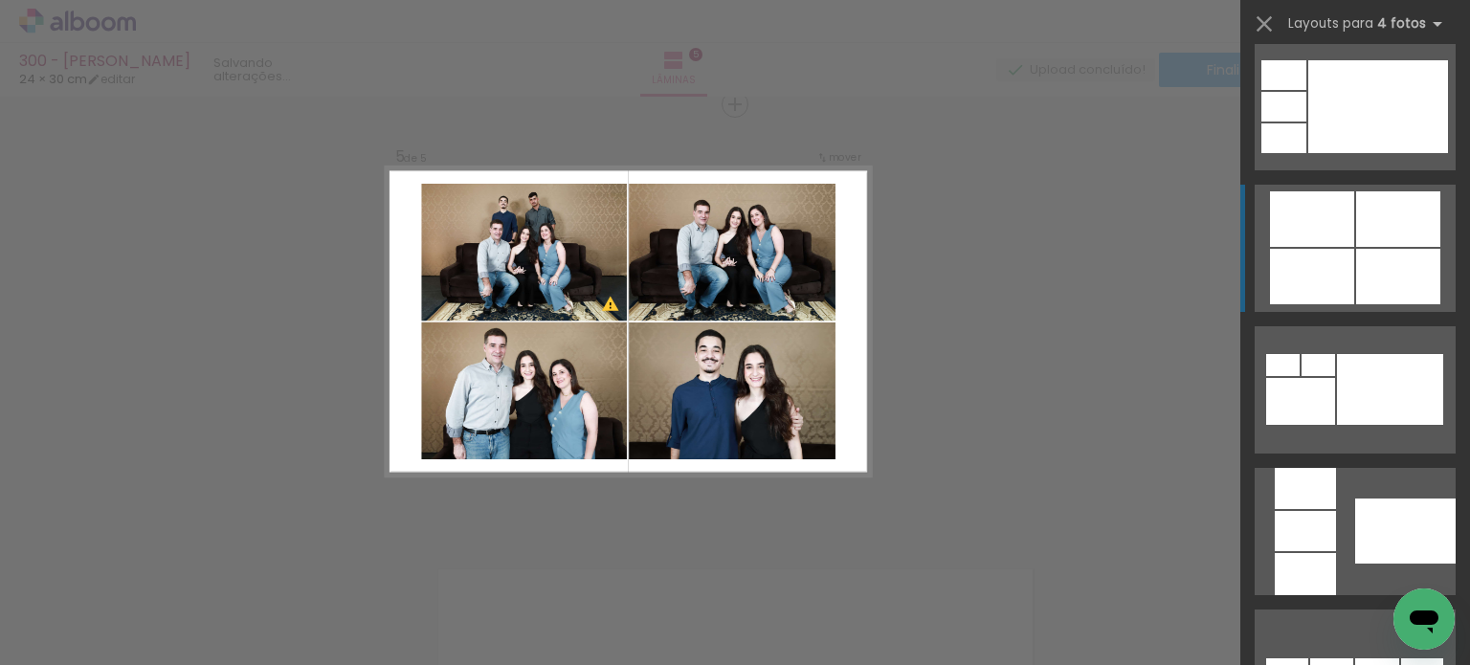
click at [1439, 276] on quentale-layouter at bounding box center [1354, 248] width 201 height 127
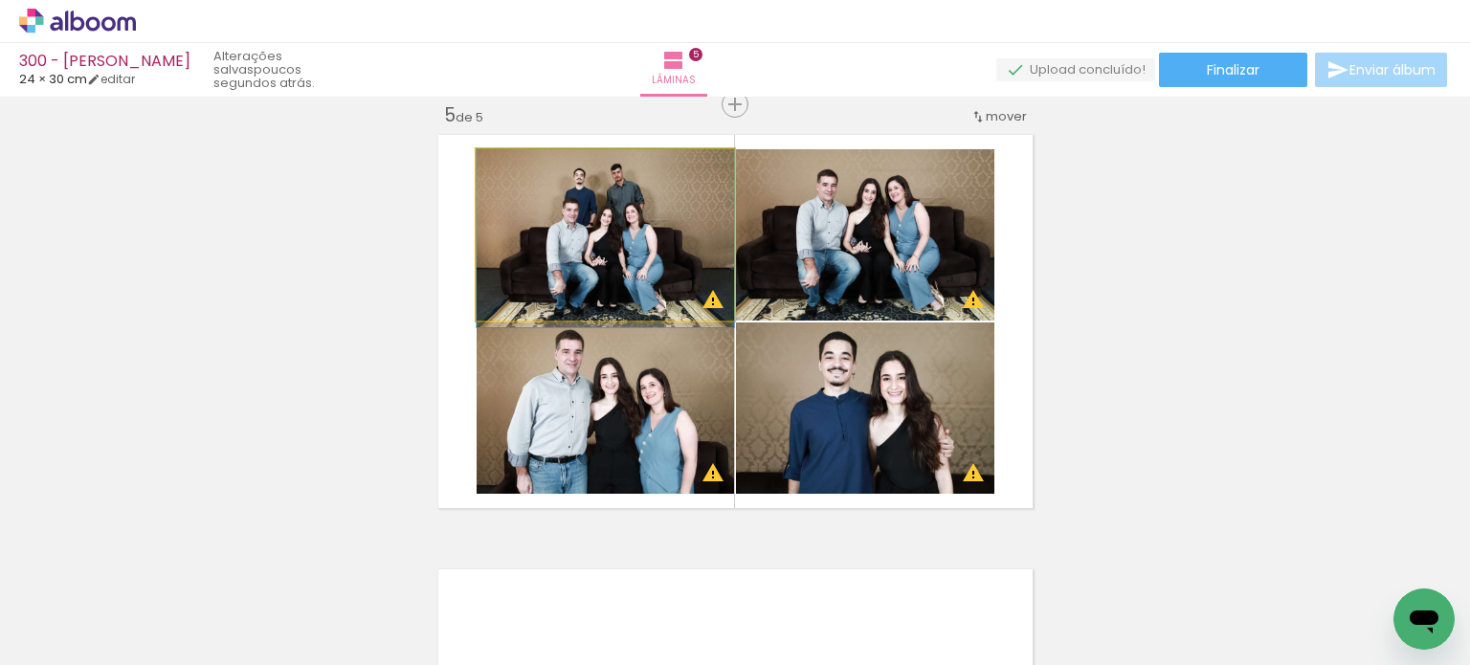
drag, startPoint x: 646, startPoint y: 247, endPoint x: 645, endPoint y: 381, distance: 133.9
click at [0, 0] on slot at bounding box center [0, 0] width 0 height 0
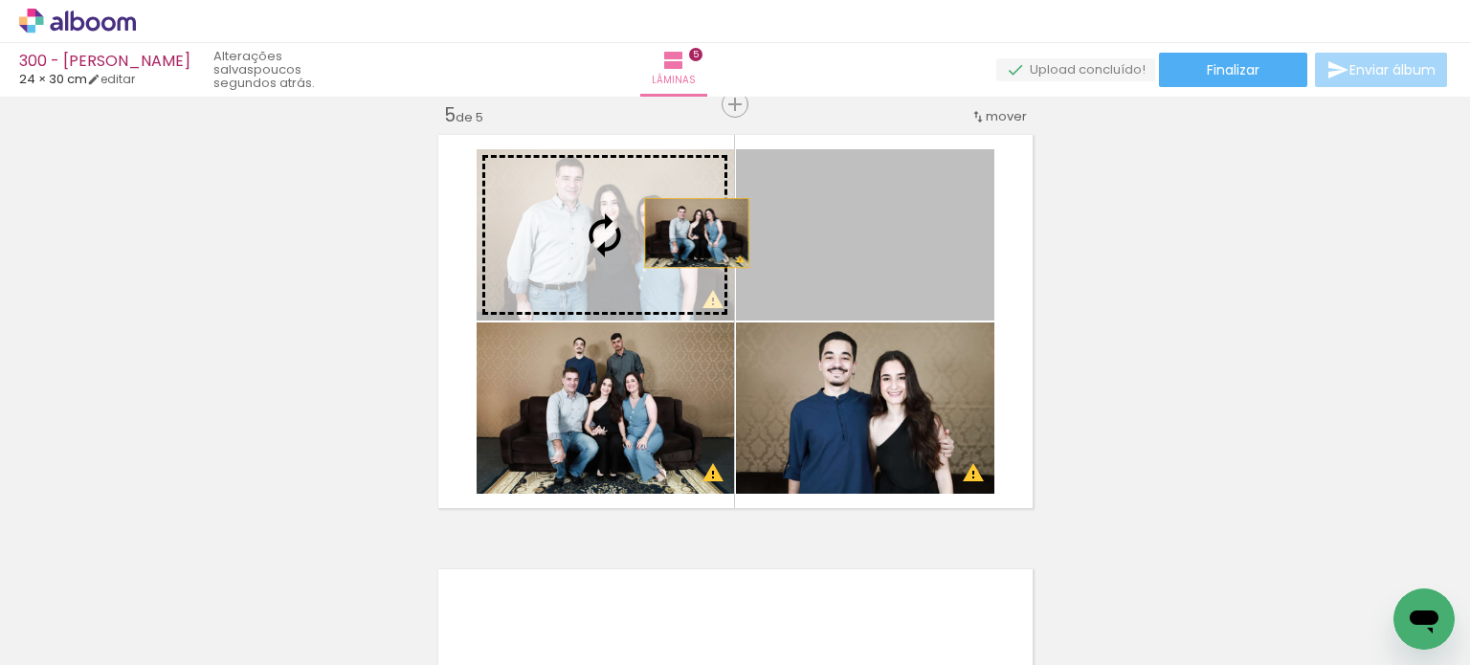
drag, startPoint x: 853, startPoint y: 247, endPoint x: 663, endPoint y: 230, distance: 191.2
click at [0, 0] on slot at bounding box center [0, 0] width 0 height 0
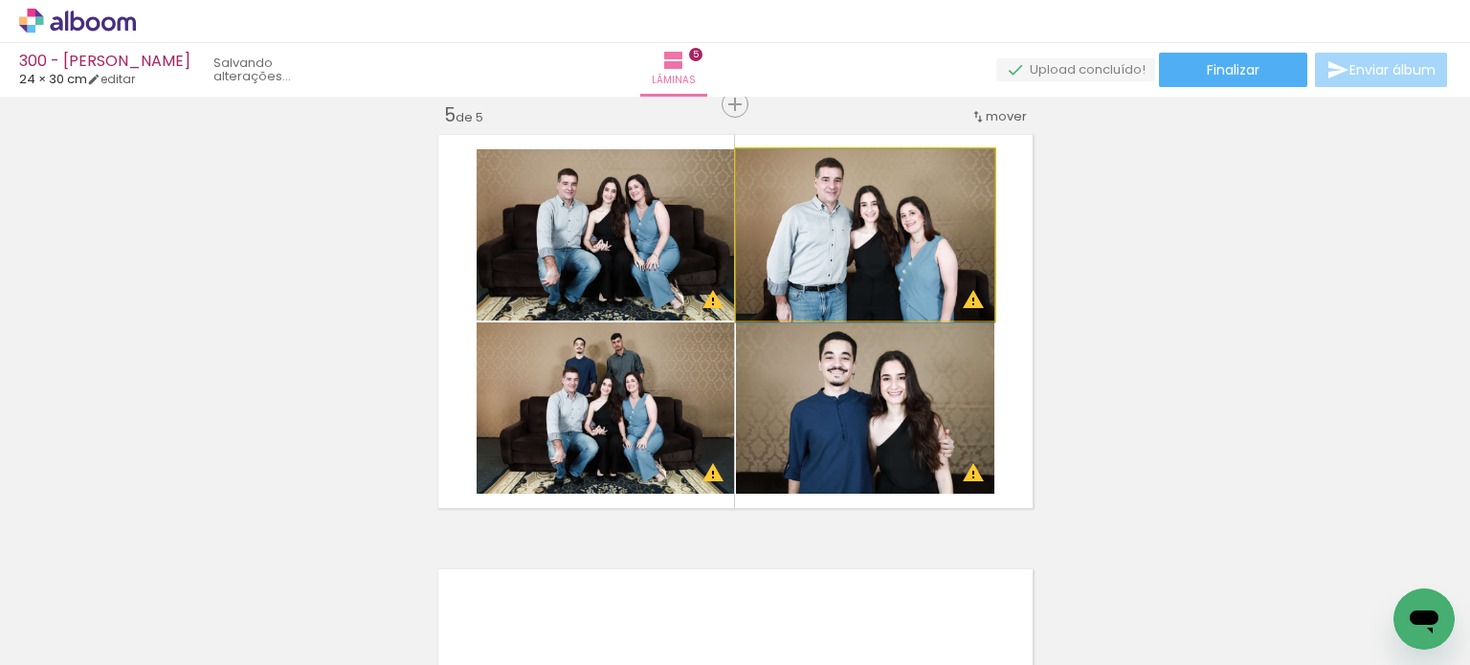
drag, startPoint x: 811, startPoint y: 252, endPoint x: 829, endPoint y: 253, distance: 18.2
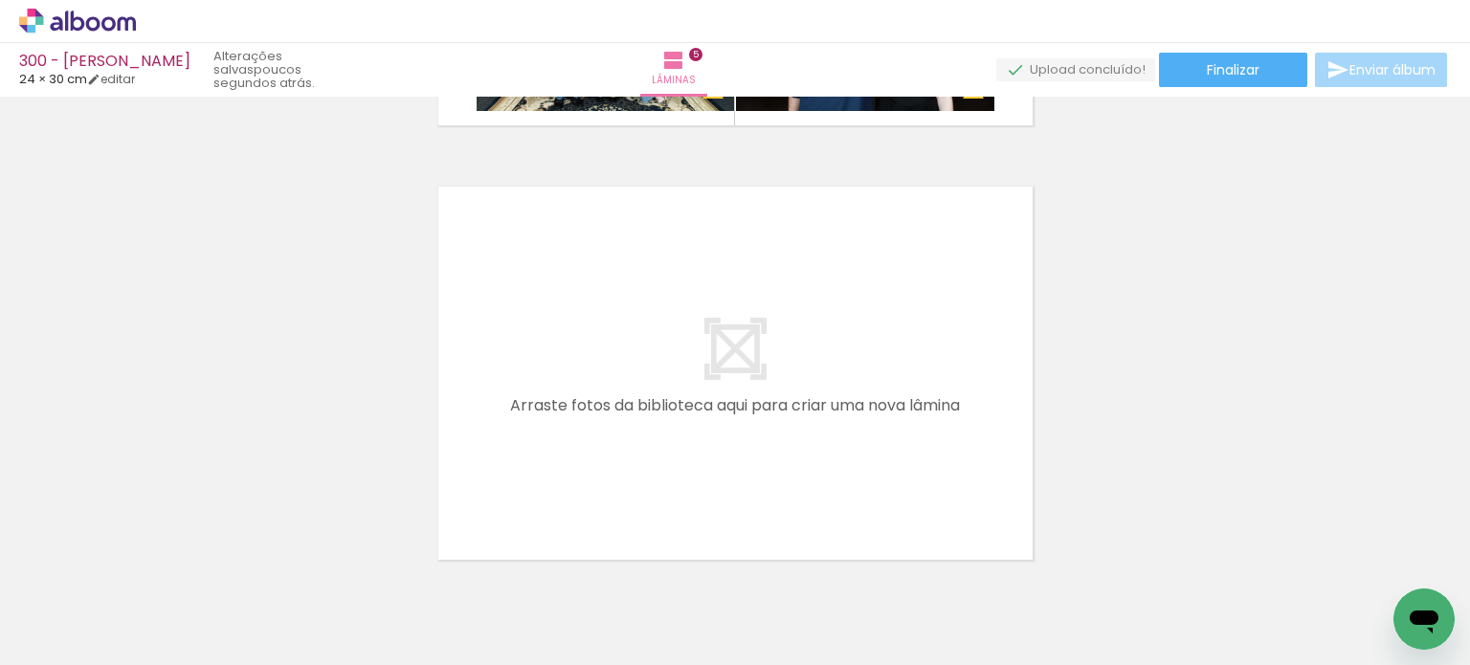
scroll to position [2231, 0]
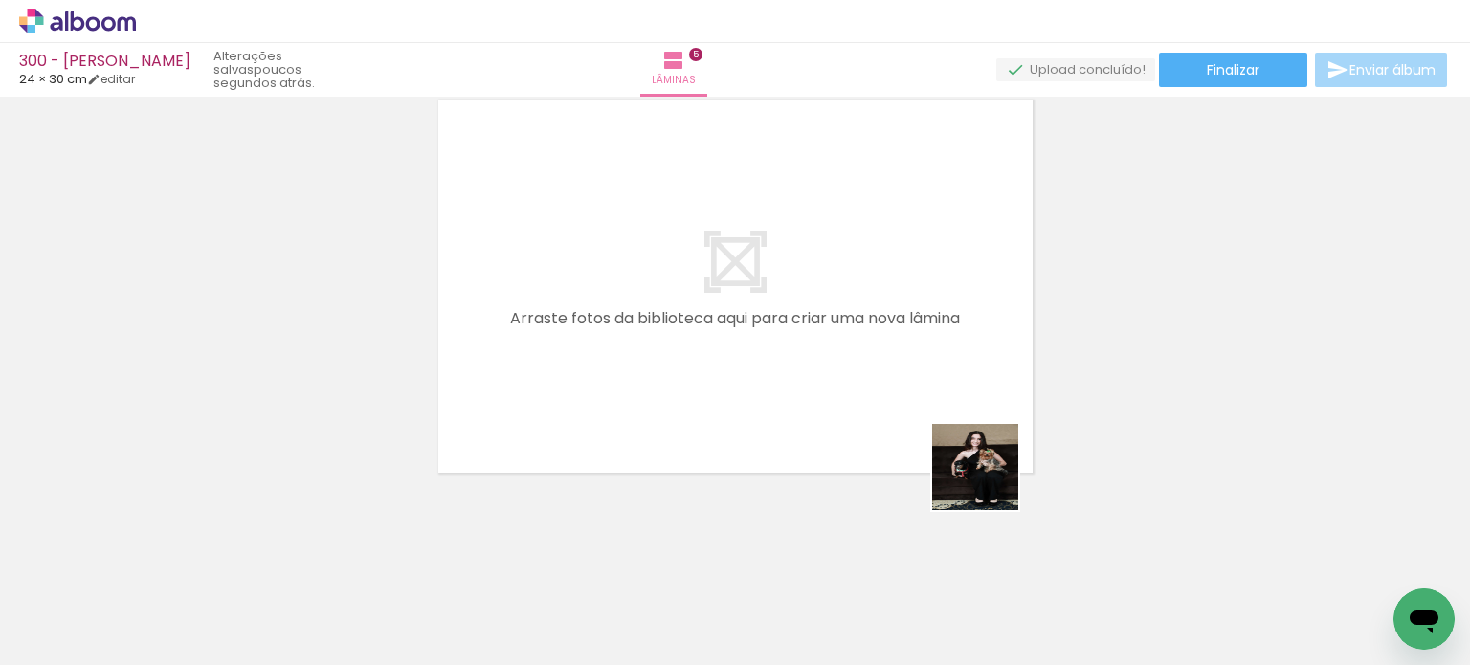
drag, startPoint x: 1051, startPoint y: 604, endPoint x: 939, endPoint y: 442, distance: 197.2
click at [904, 345] on quentale-workspace at bounding box center [735, 332] width 1470 height 665
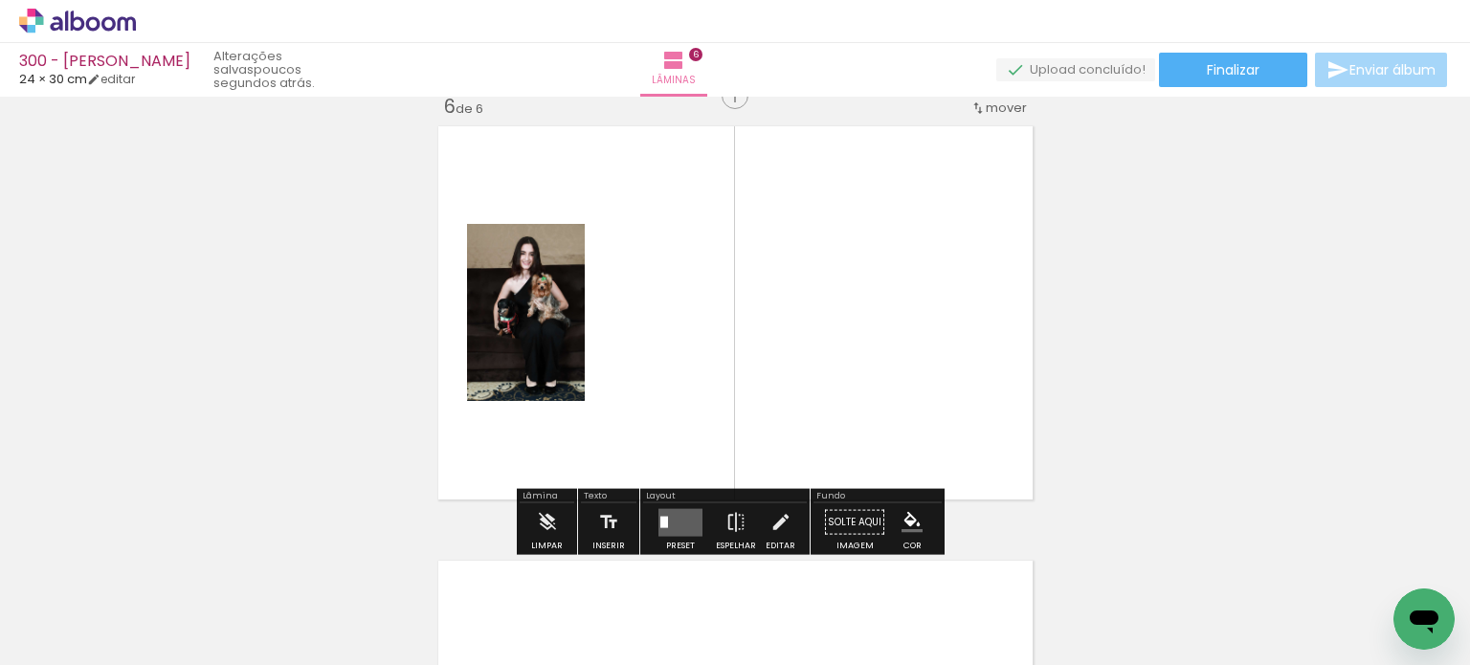
scroll to position [2196, 0]
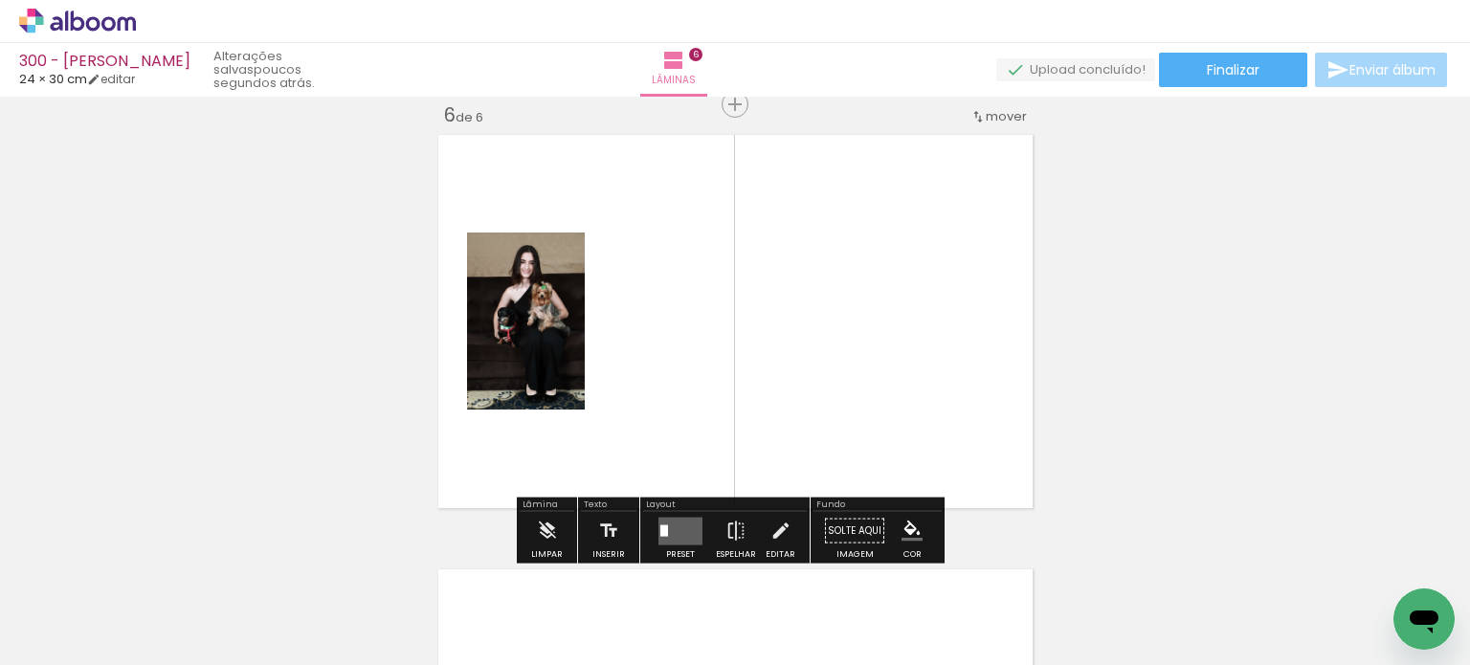
drag, startPoint x: 1038, startPoint y: 603, endPoint x: 942, endPoint y: 413, distance: 212.2
click at [926, 368] on quentale-workspace at bounding box center [735, 332] width 1470 height 665
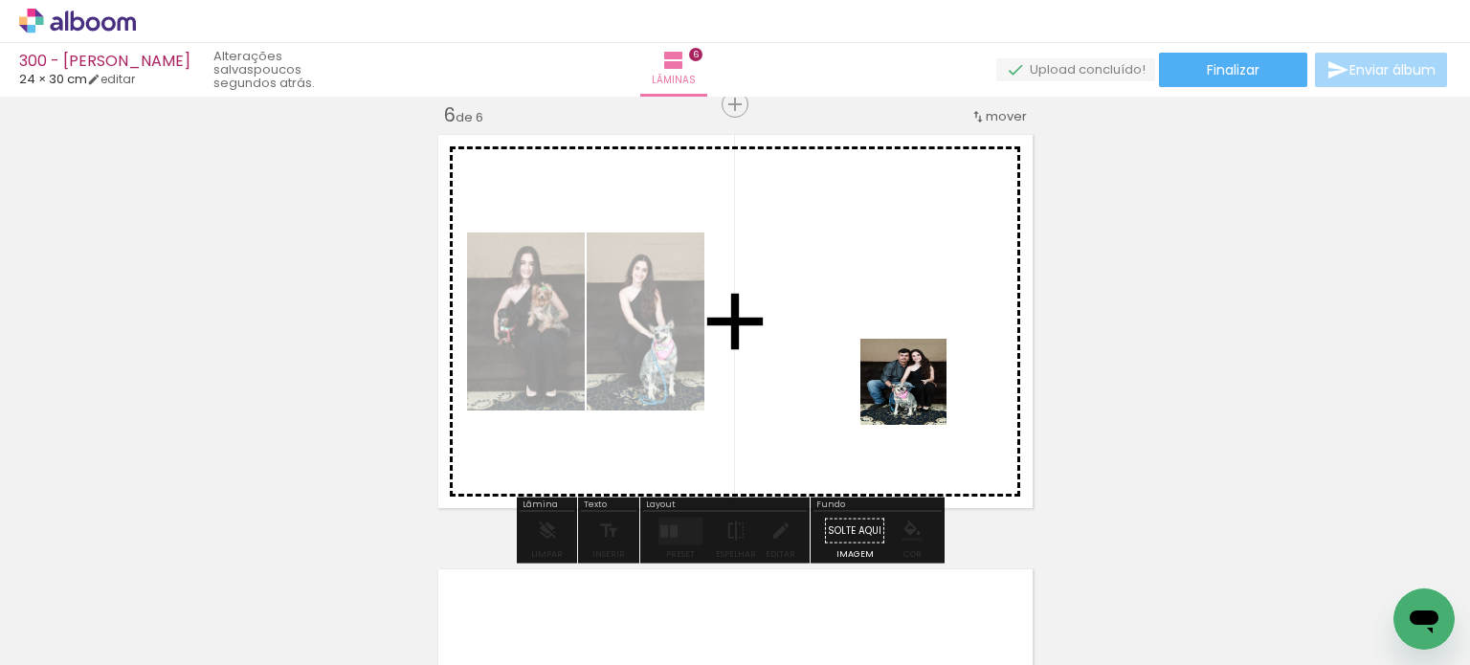
drag, startPoint x: 979, startPoint y: 487, endPoint x: 903, endPoint y: 372, distance: 137.5
click at [903, 372] on quentale-workspace at bounding box center [735, 332] width 1470 height 665
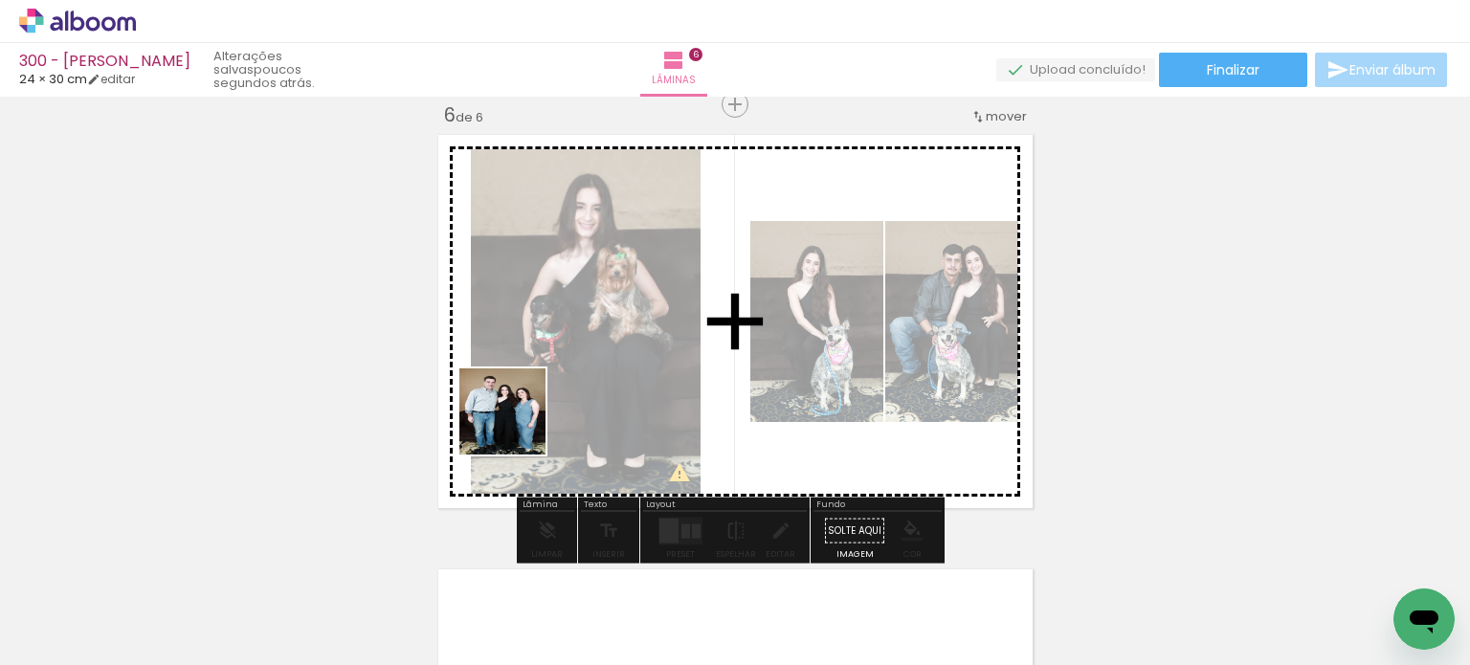
drag, startPoint x: 284, startPoint y: 596, endPoint x: 509, endPoint y: 424, distance: 283.2
click at [512, 424] on quentale-workspace at bounding box center [735, 332] width 1470 height 665
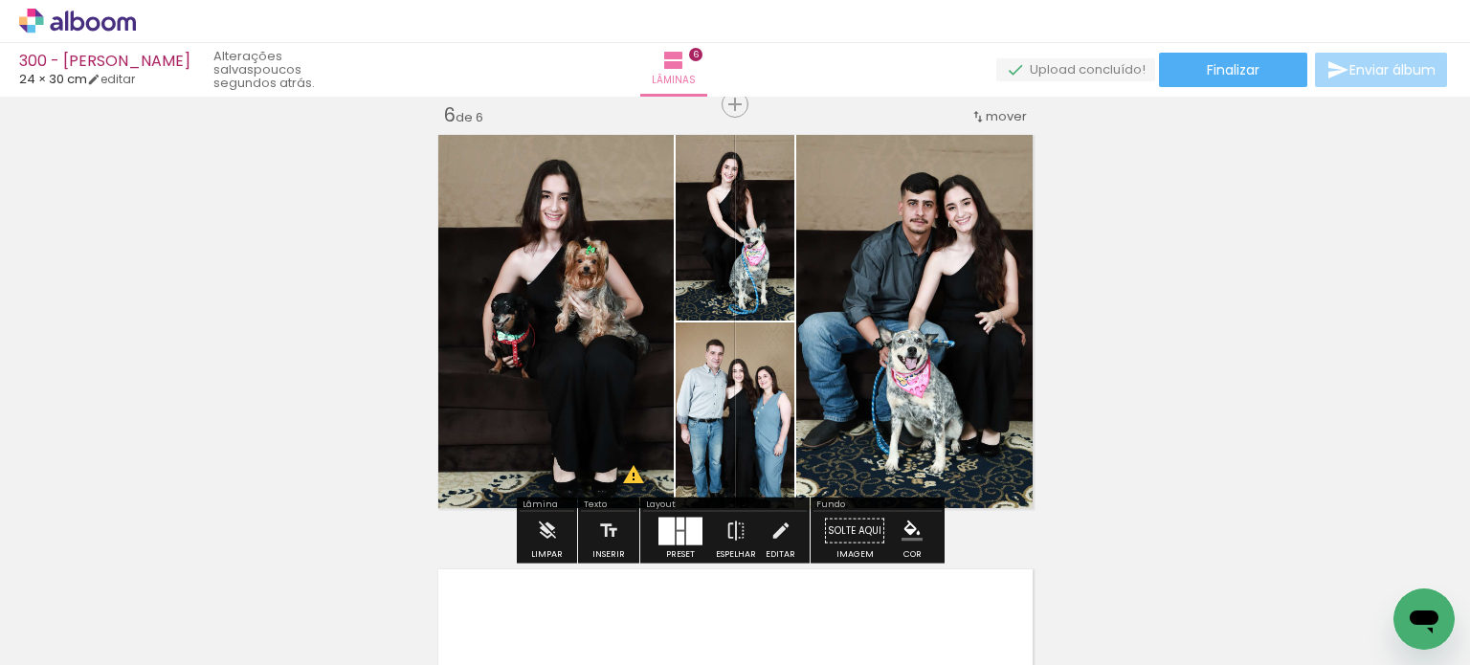
click at [688, 527] on div at bounding box center [694, 531] width 16 height 28
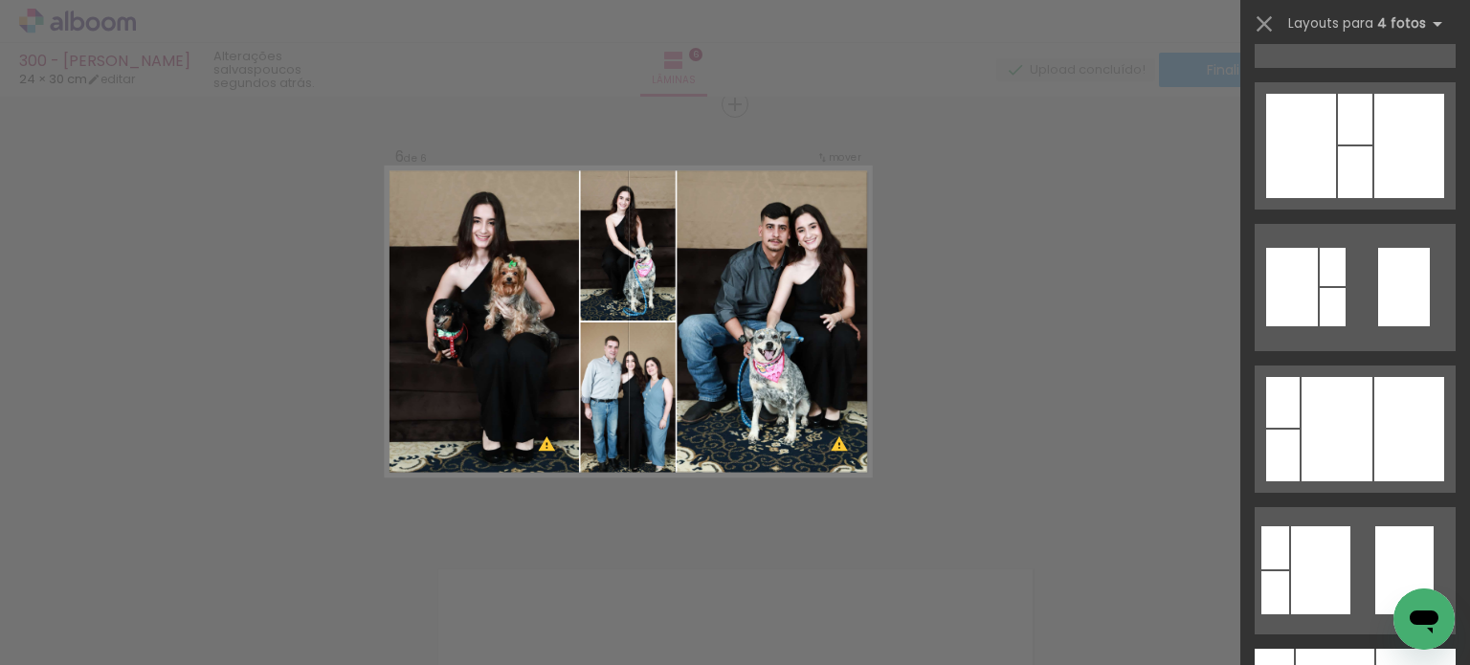
scroll to position [574, 0]
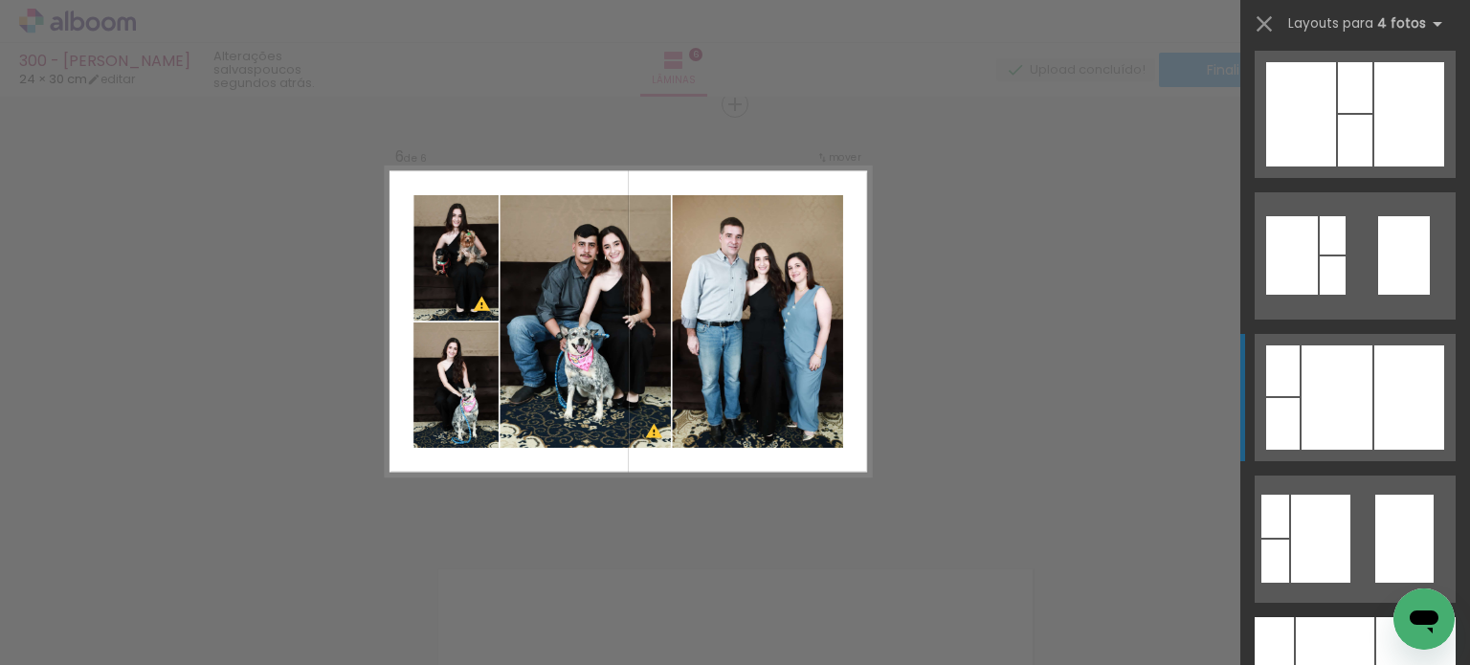
click at [1435, 393] on div at bounding box center [1409, 397] width 70 height 104
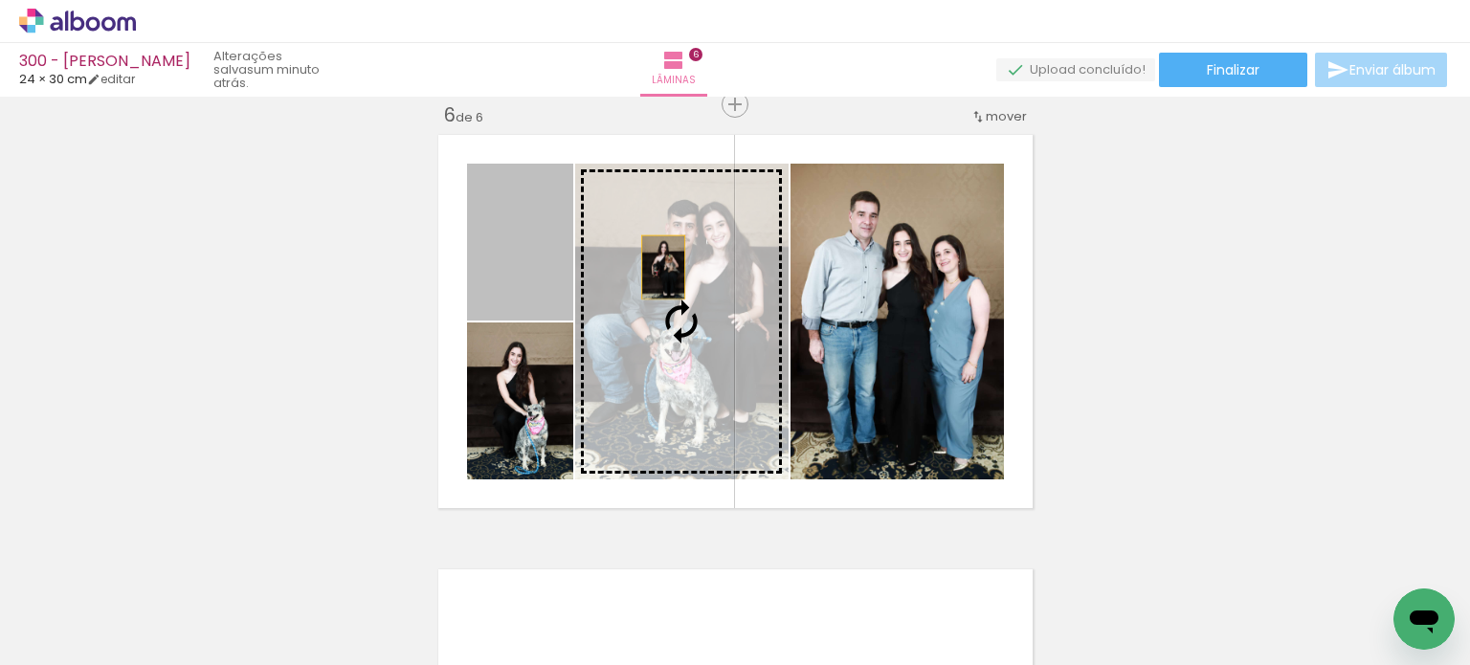
drag, startPoint x: 523, startPoint y: 249, endPoint x: 845, endPoint y: 269, distance: 322.1
click at [0, 0] on slot at bounding box center [0, 0] width 0 height 0
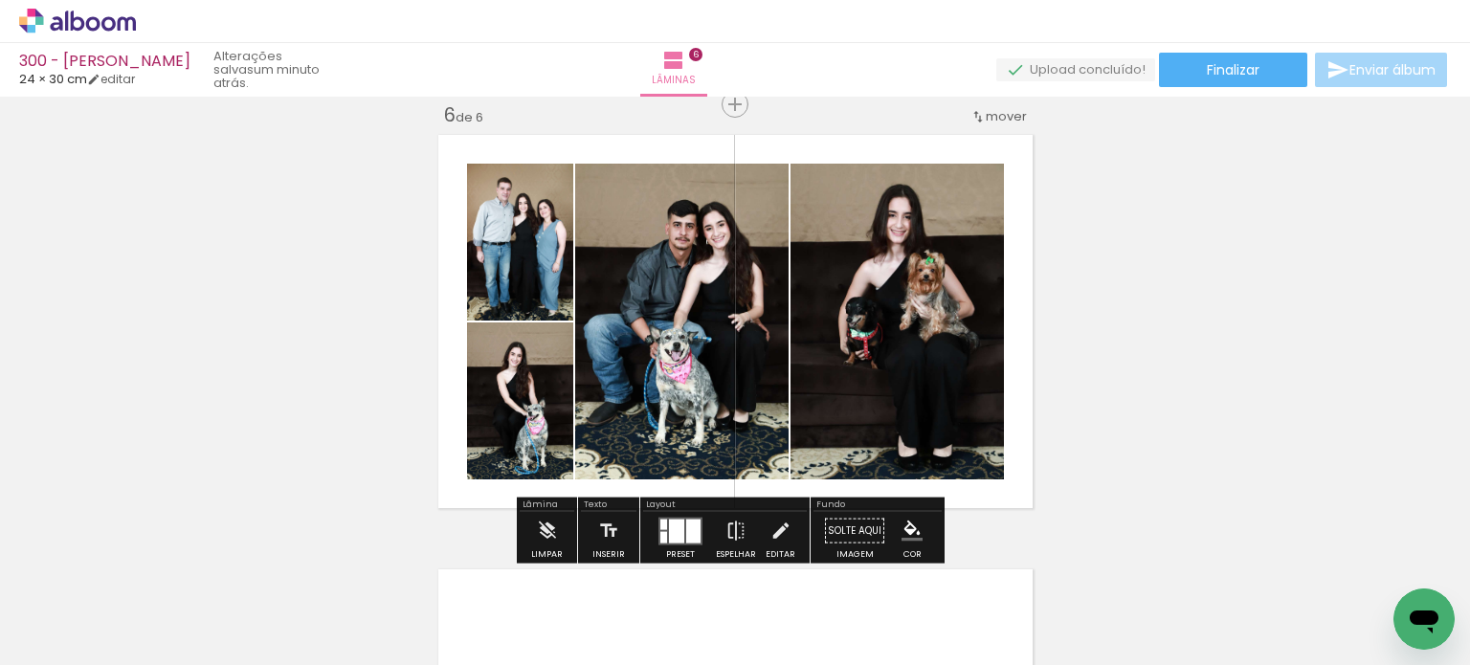
drag, startPoint x: 547, startPoint y: 417, endPoint x: 633, endPoint y: 417, distance: 86.1
click at [0, 0] on slot at bounding box center [0, 0] width 0 height 0
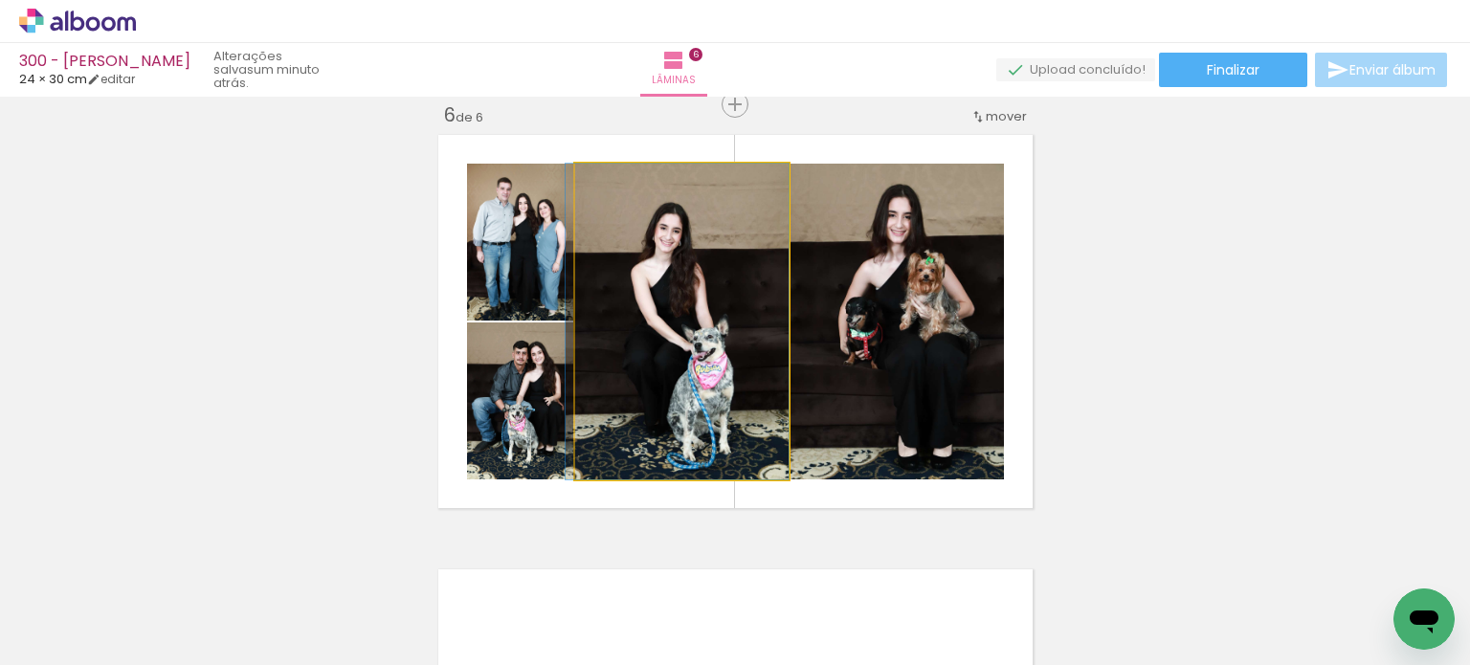
drag, startPoint x: 696, startPoint y: 388, endPoint x: 670, endPoint y: 384, distance: 27.2
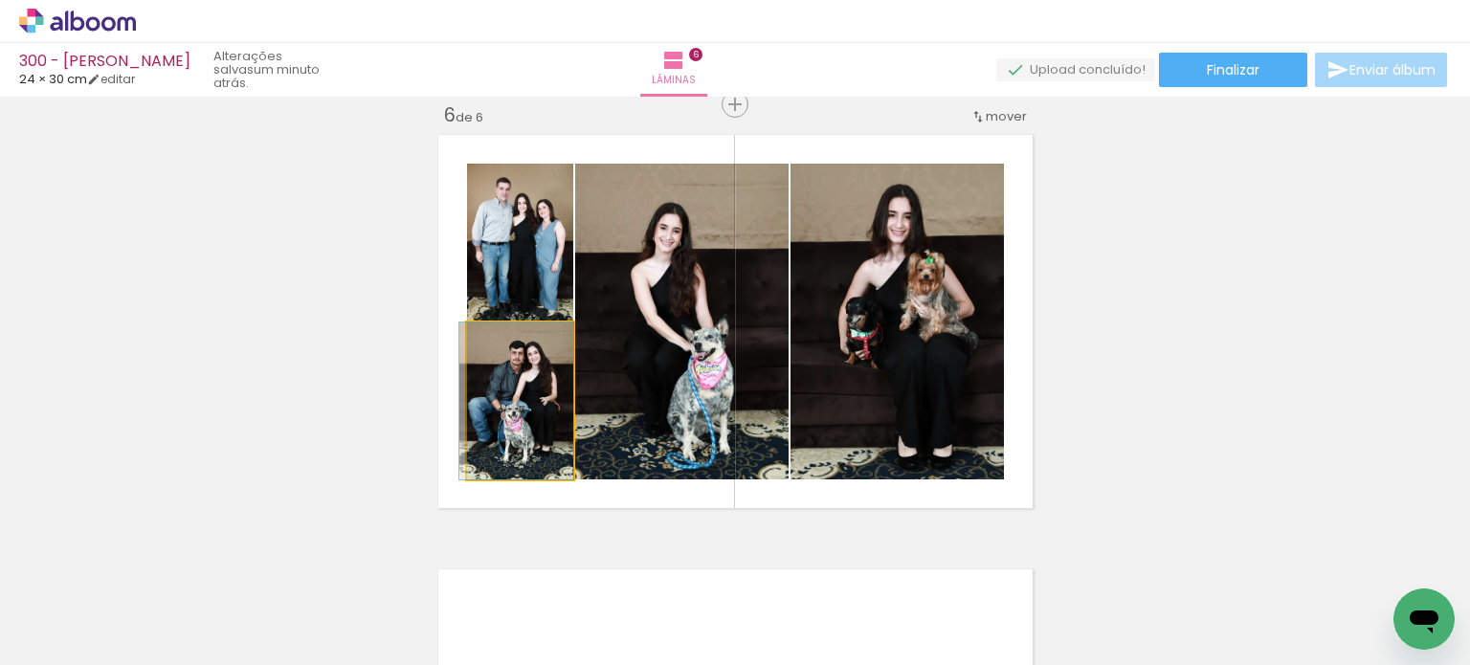
drag, startPoint x: 551, startPoint y: 424, endPoint x: 541, endPoint y: 425, distance: 10.6
click at [541, 425] on quentale-photo at bounding box center [520, 400] width 106 height 157
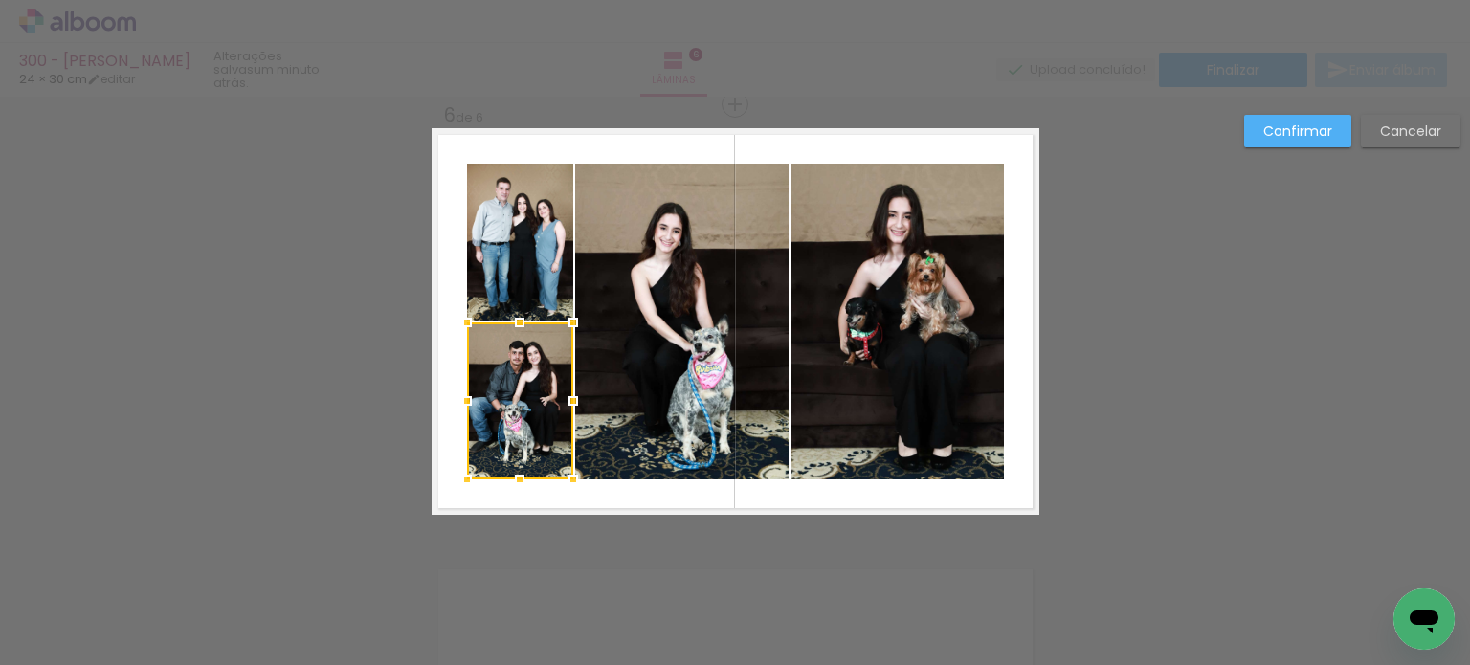
drag, startPoint x: 1289, startPoint y: 118, endPoint x: 1257, endPoint y: 190, distance: 79.3
click at [1287, 119] on paper-button "Confirmar" at bounding box center [1297, 131] width 107 height 33
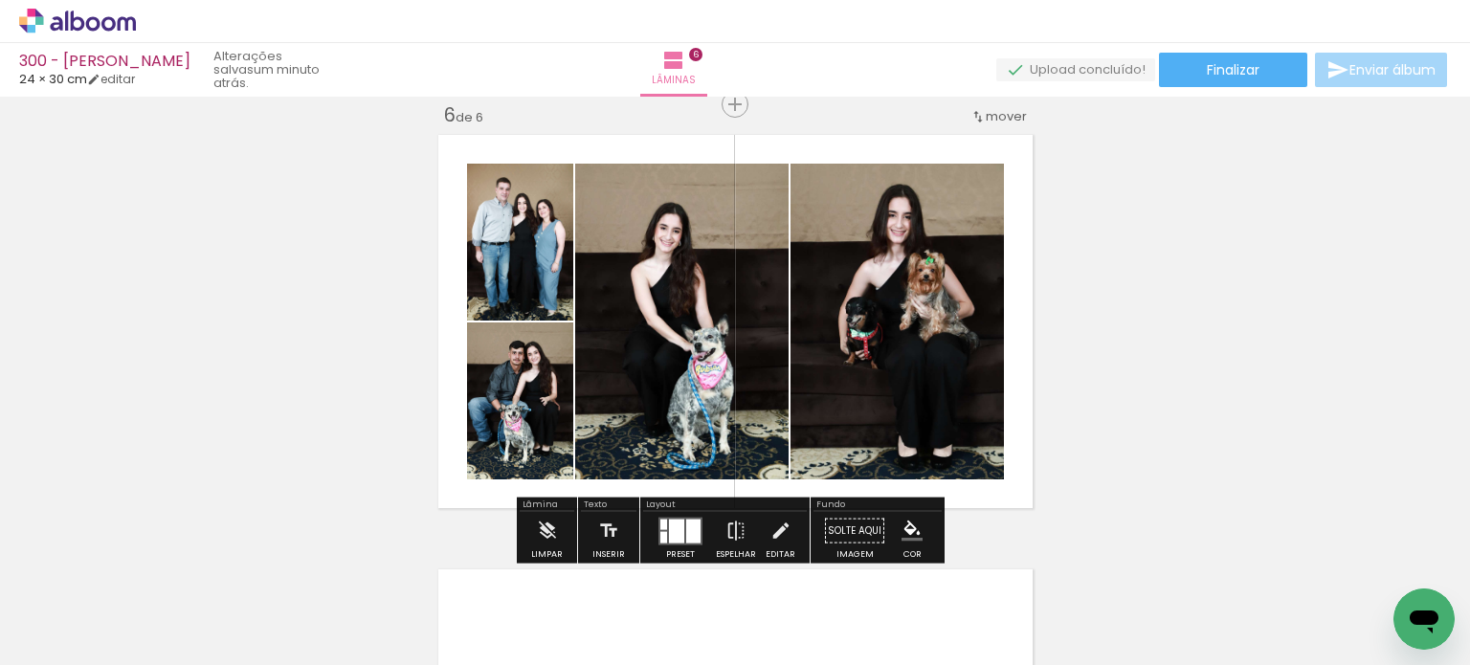
drag, startPoint x: 736, startPoint y: 319, endPoint x: 859, endPoint y: 324, distance: 123.6
click at [0, 0] on slot at bounding box center [0, 0] width 0 height 0
click at [859, 324] on quentale-photo at bounding box center [896, 322] width 213 height 316
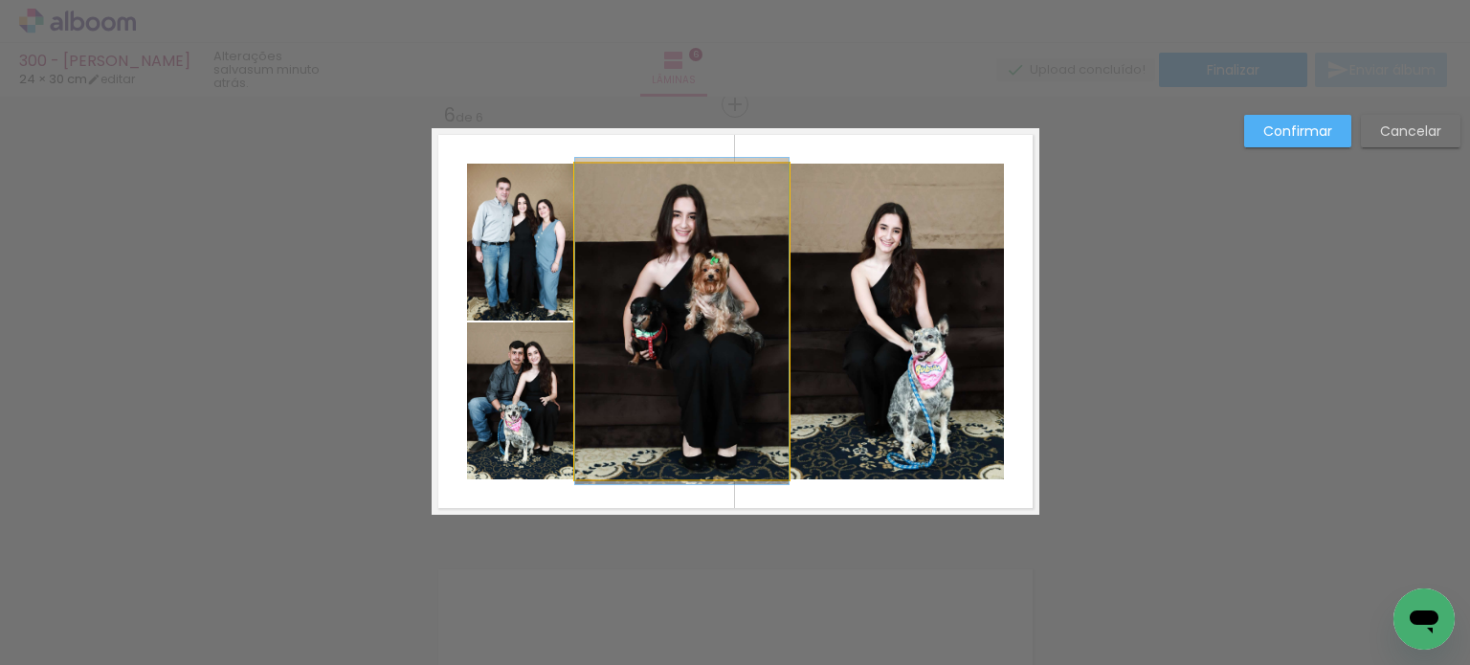
click at [759, 320] on quentale-photo at bounding box center [681, 322] width 213 height 316
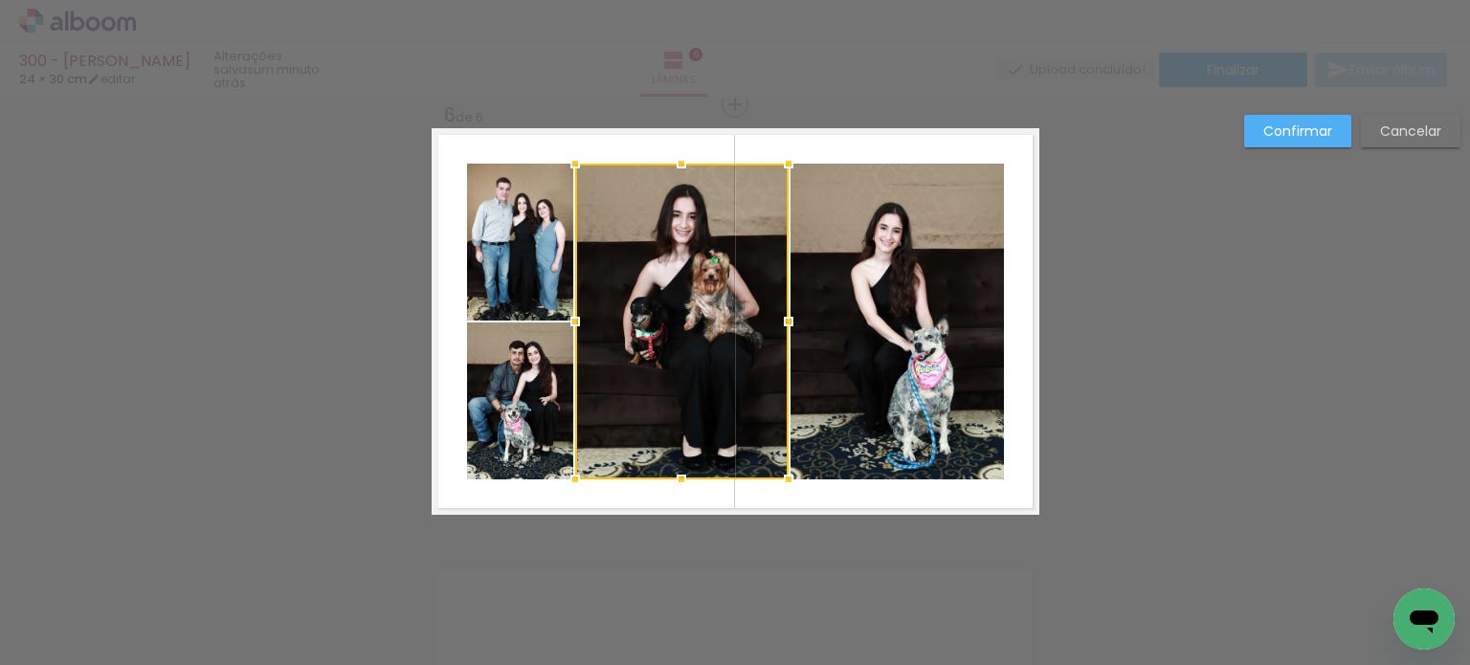
drag, startPoint x: 1281, startPoint y: 120, endPoint x: 1244, endPoint y: 154, distance: 50.8
click at [1279, 120] on paper-button "Confirmar" at bounding box center [1297, 131] width 107 height 33
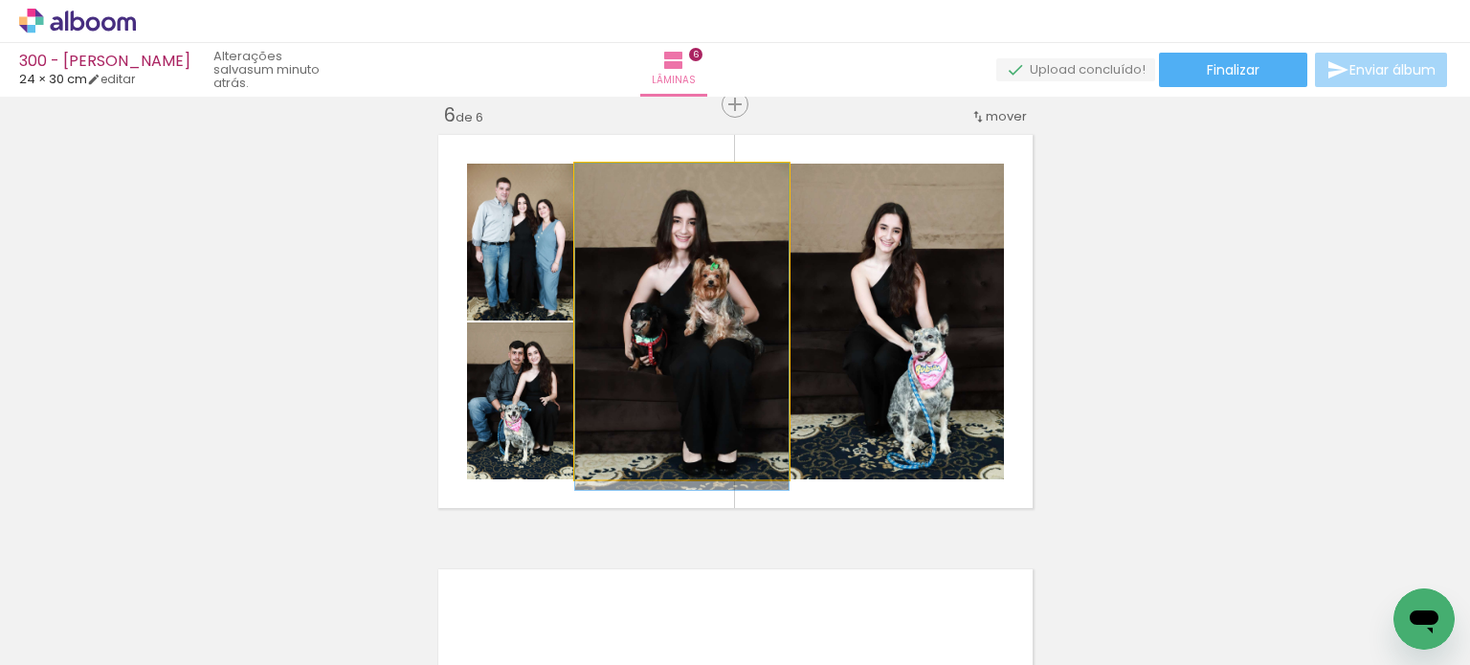
drag, startPoint x: 717, startPoint y: 292, endPoint x: 844, endPoint y: 305, distance: 127.9
click at [0, 0] on slot at bounding box center [0, 0] width 0 height 0
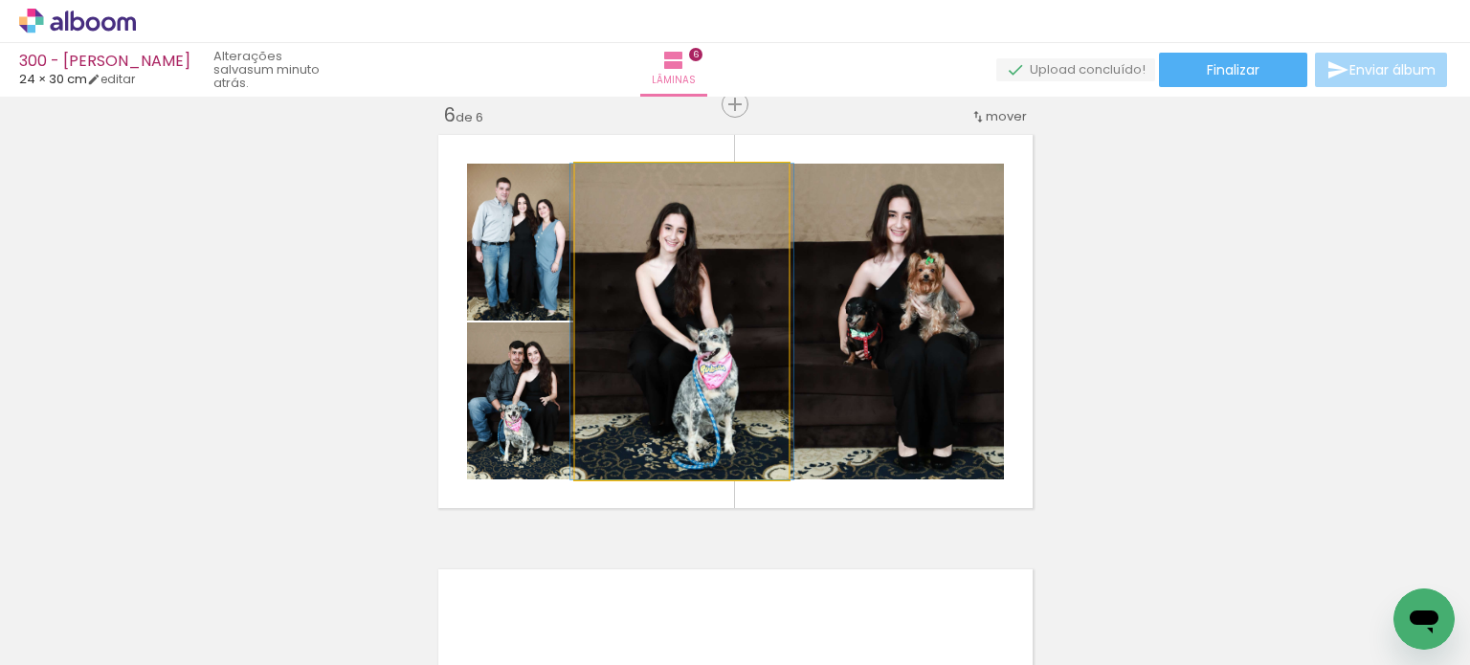
drag, startPoint x: 752, startPoint y: 303, endPoint x: 733, endPoint y: 303, distance: 19.1
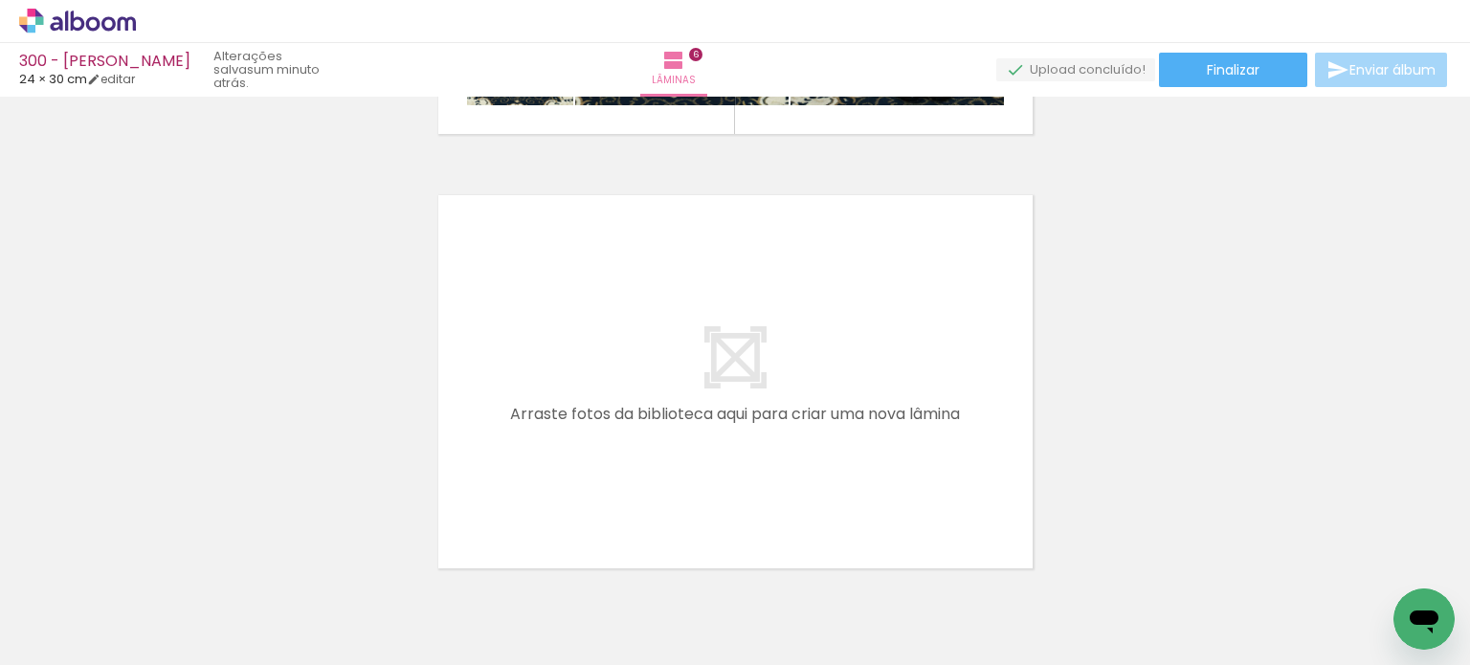
scroll to position [2665, 0]
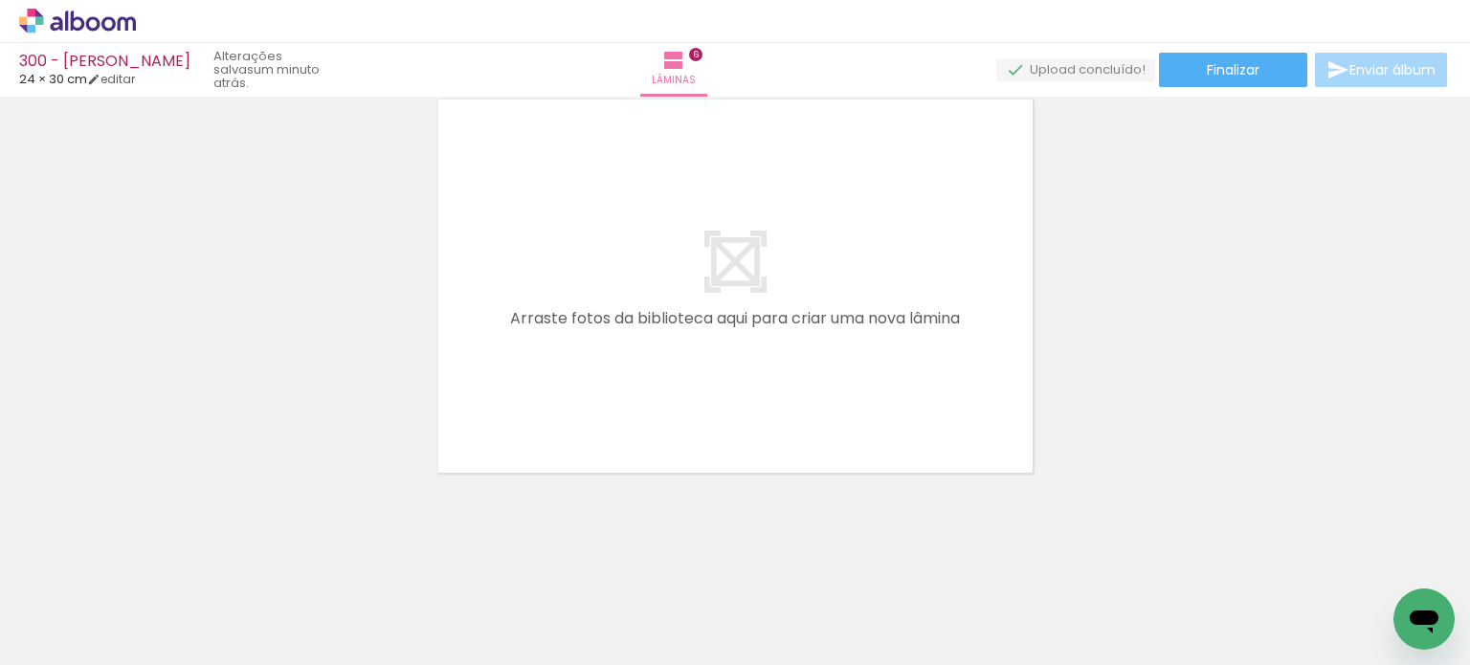
click at [249, 564] on iron-icon at bounding box center [248, 562] width 20 height 20
click at [256, 573] on paper-icon-button at bounding box center [248, 562] width 24 height 24
click at [257, 571] on iron-icon at bounding box center [248, 562] width 20 height 20
drag, startPoint x: 256, startPoint y: 565, endPoint x: 272, endPoint y: 580, distance: 21.0
click at [258, 569] on iron-icon at bounding box center [248, 562] width 20 height 20
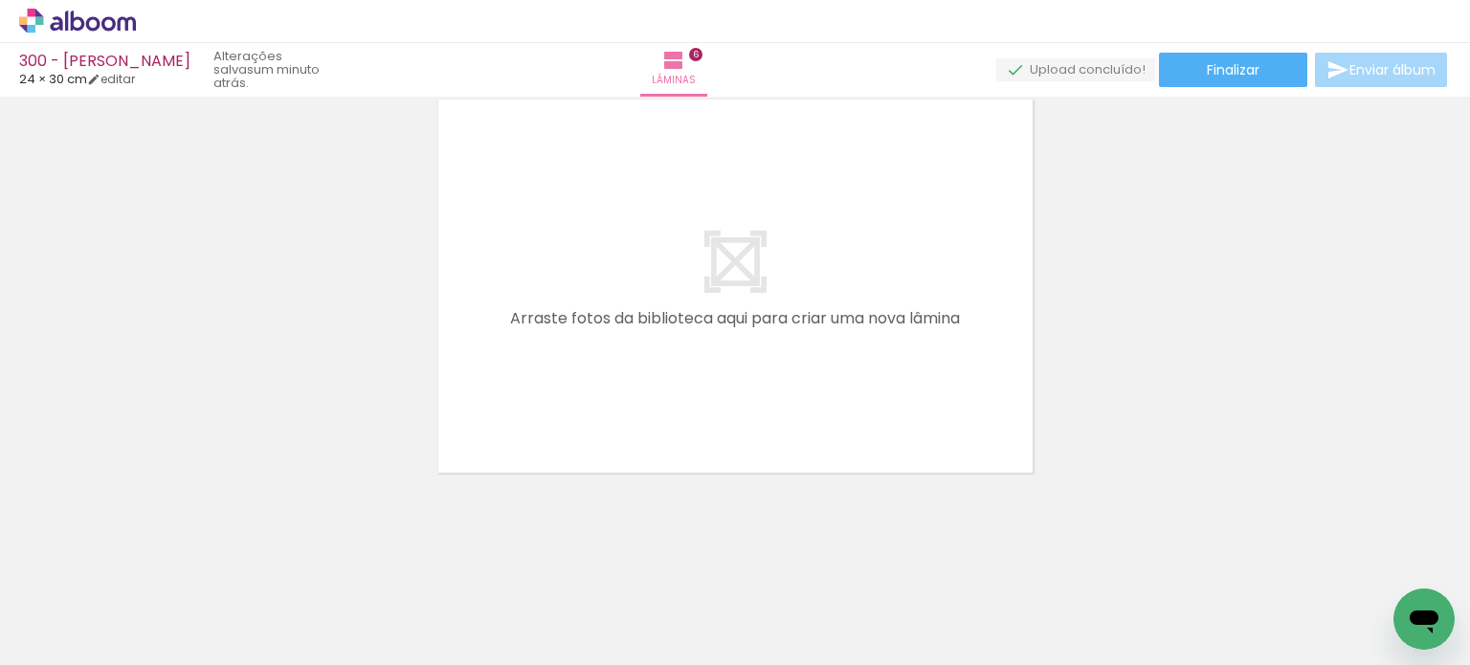
drag, startPoint x: 253, startPoint y: 564, endPoint x: 260, endPoint y: 573, distance: 12.3
click at [254, 564] on iron-icon at bounding box center [248, 562] width 20 height 20
drag, startPoint x: 249, startPoint y: 561, endPoint x: 260, endPoint y: 572, distance: 16.2
click at [251, 562] on iron-icon at bounding box center [248, 562] width 20 height 20
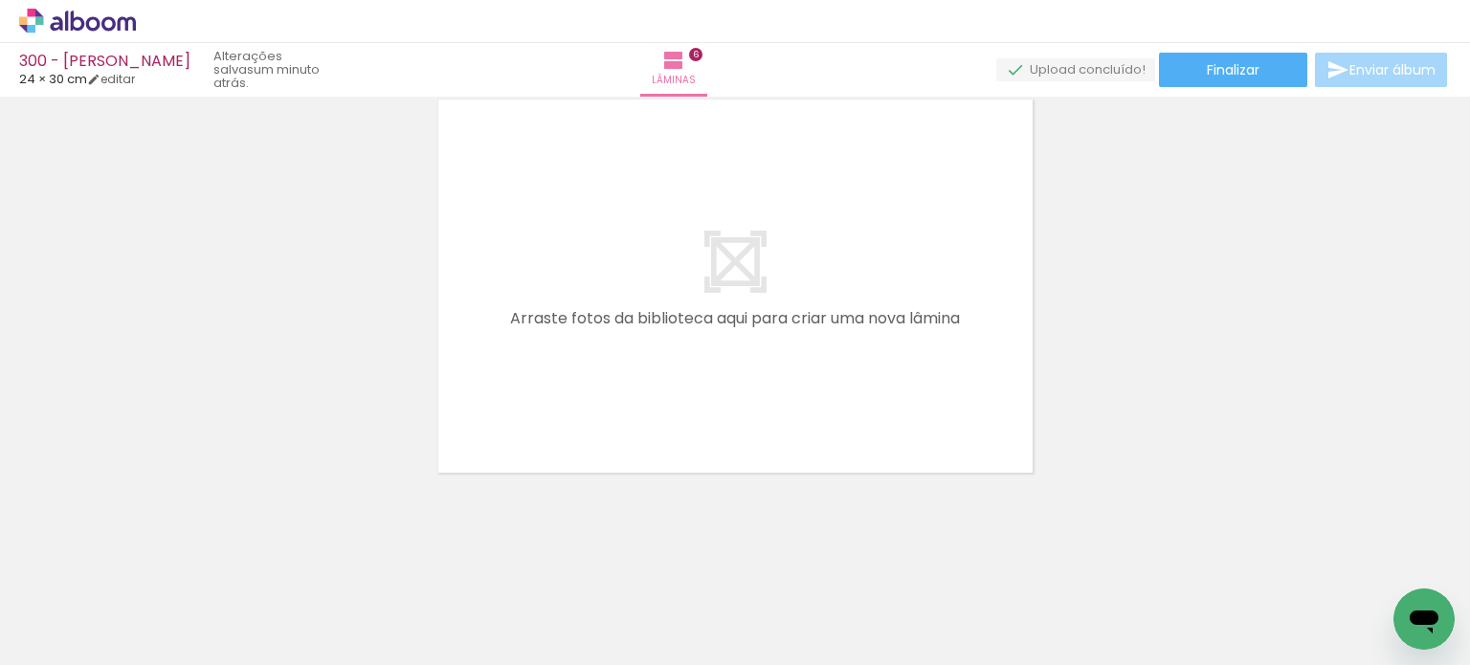
click at [283, 560] on iron-icon at bounding box center [279, 562] width 20 height 20
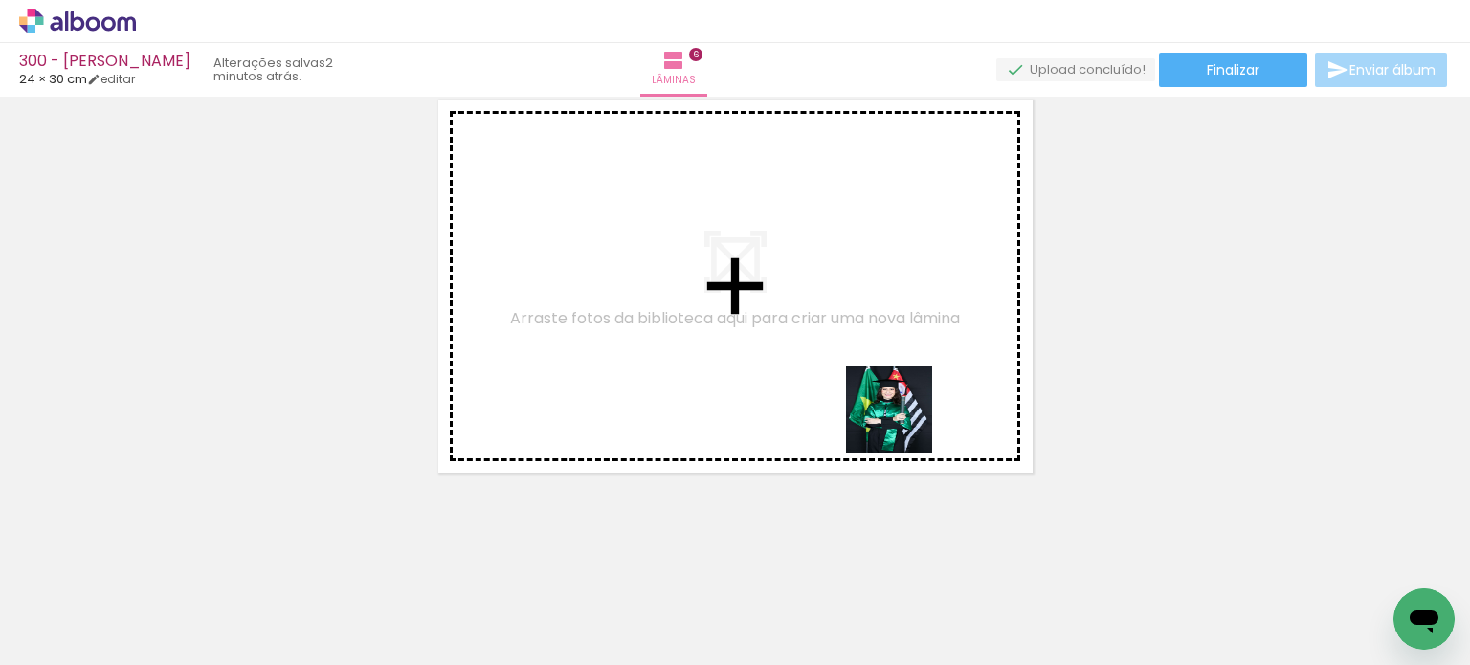
drag, startPoint x: 906, startPoint y: 475, endPoint x: 891, endPoint y: 497, distance: 26.0
click at [903, 421] on quentale-workspace at bounding box center [735, 332] width 1470 height 665
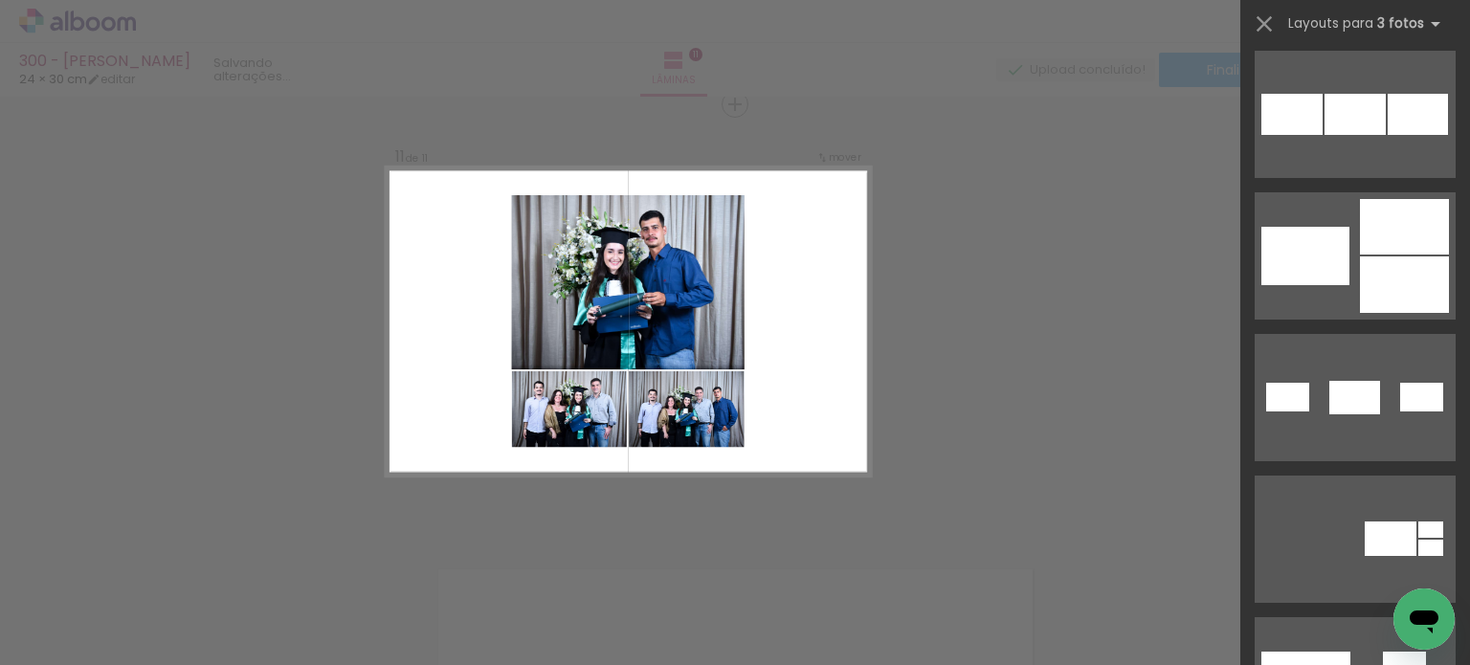
scroll to position [0, 4491]
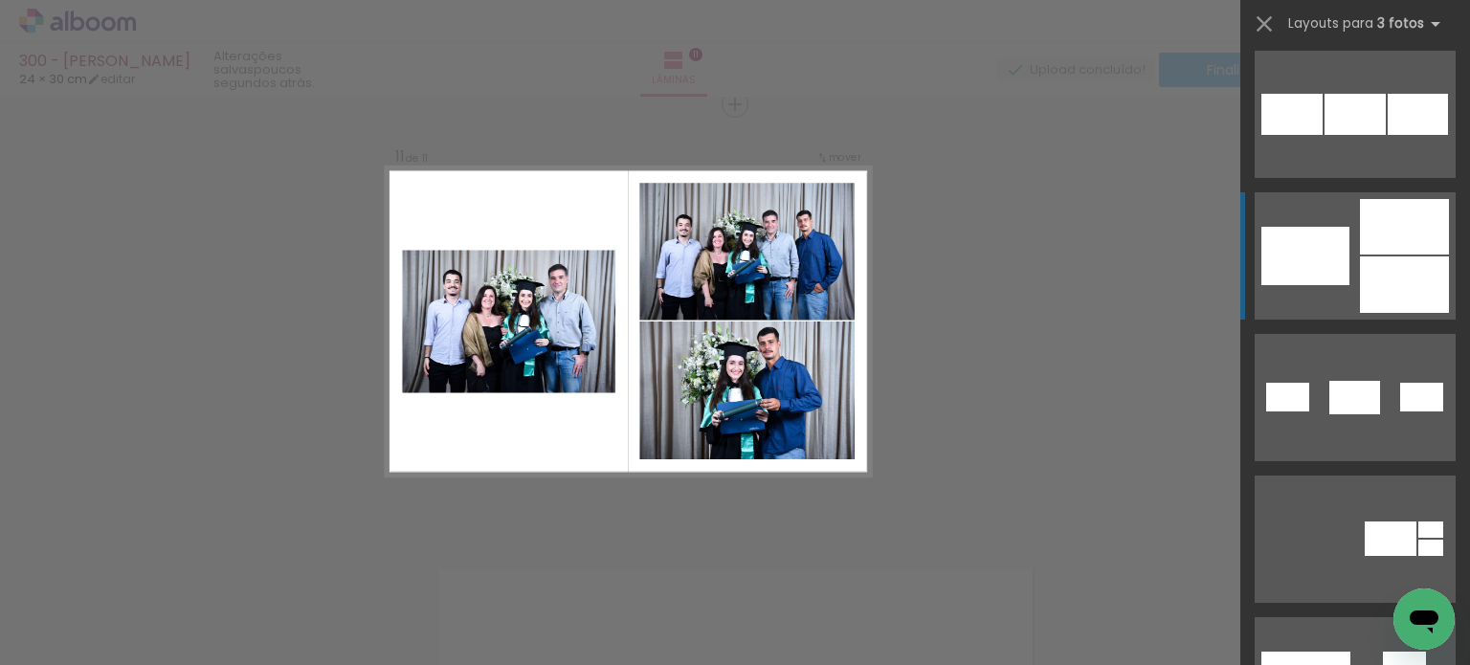
click at [1397, 227] on div at bounding box center [1403, 226] width 89 height 55
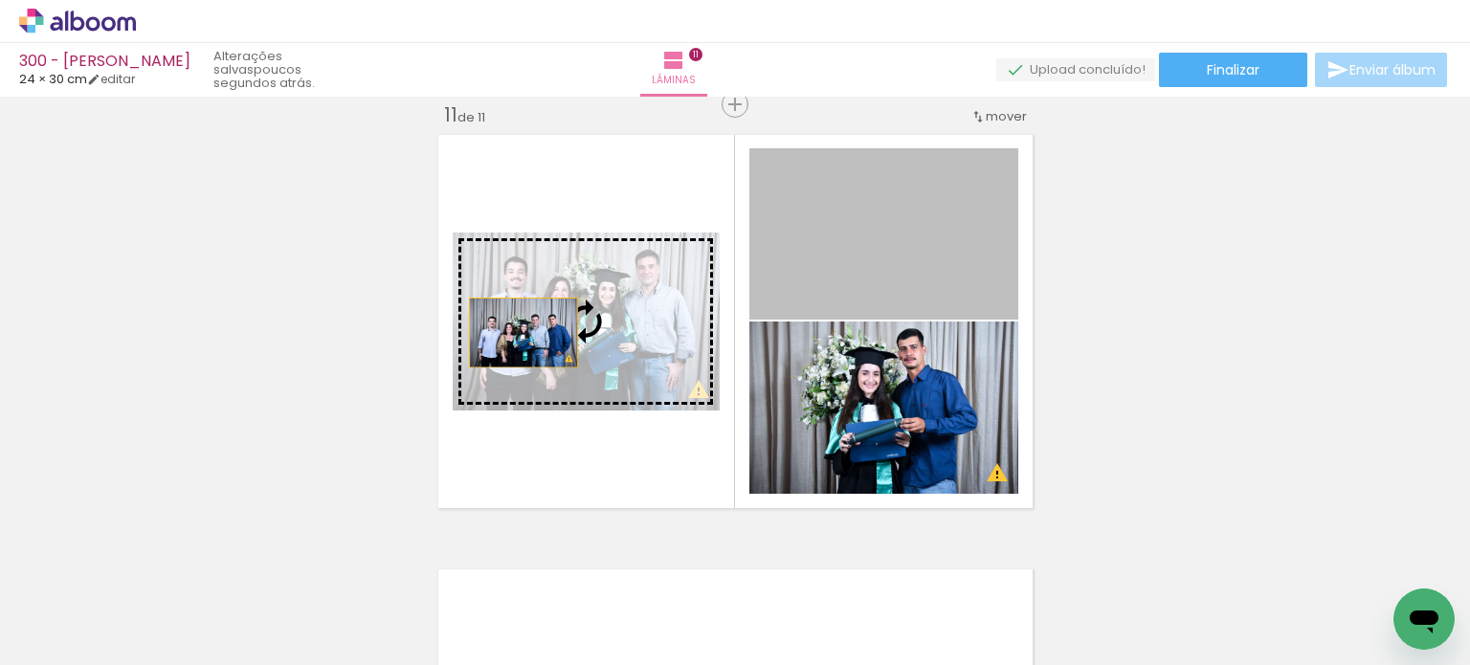
drag, startPoint x: 866, startPoint y: 243, endPoint x: 494, endPoint y: 335, distance: 383.3
click at [0, 0] on slot at bounding box center [0, 0] width 0 height 0
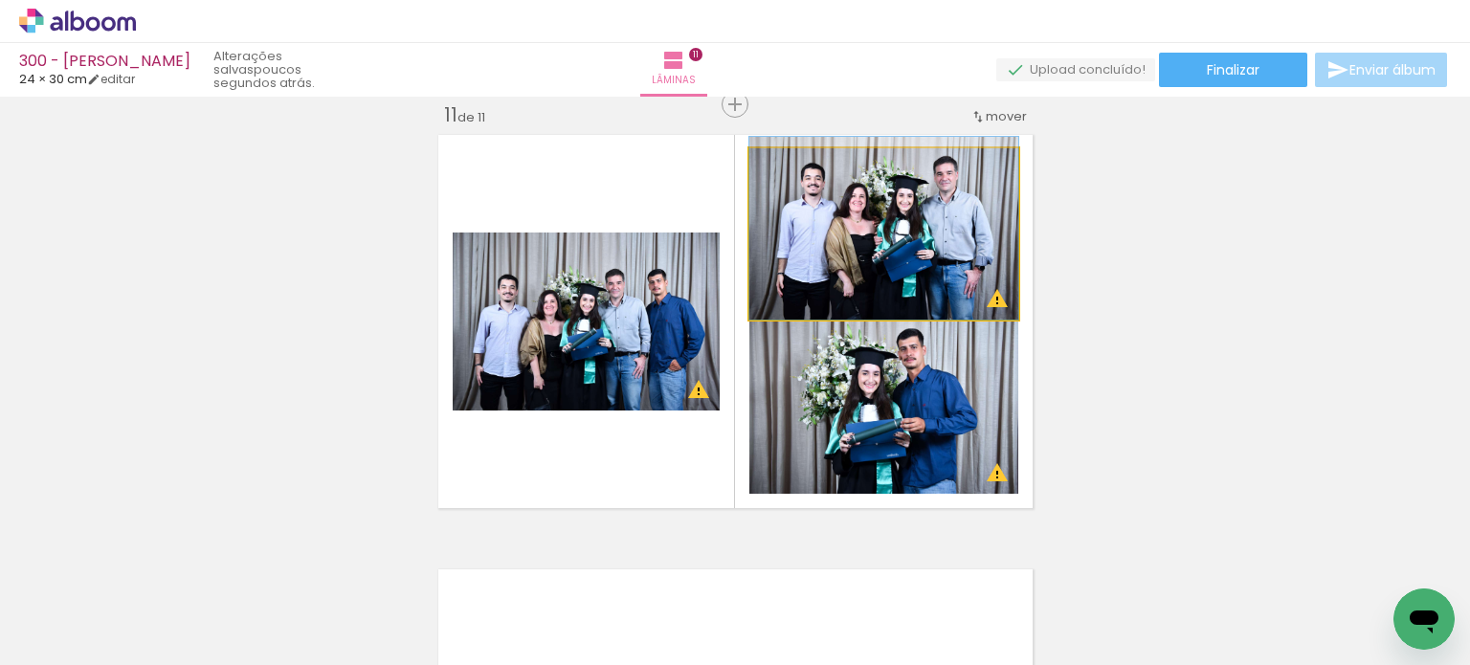
drag, startPoint x: 852, startPoint y: 263, endPoint x: 871, endPoint y: 254, distance: 20.1
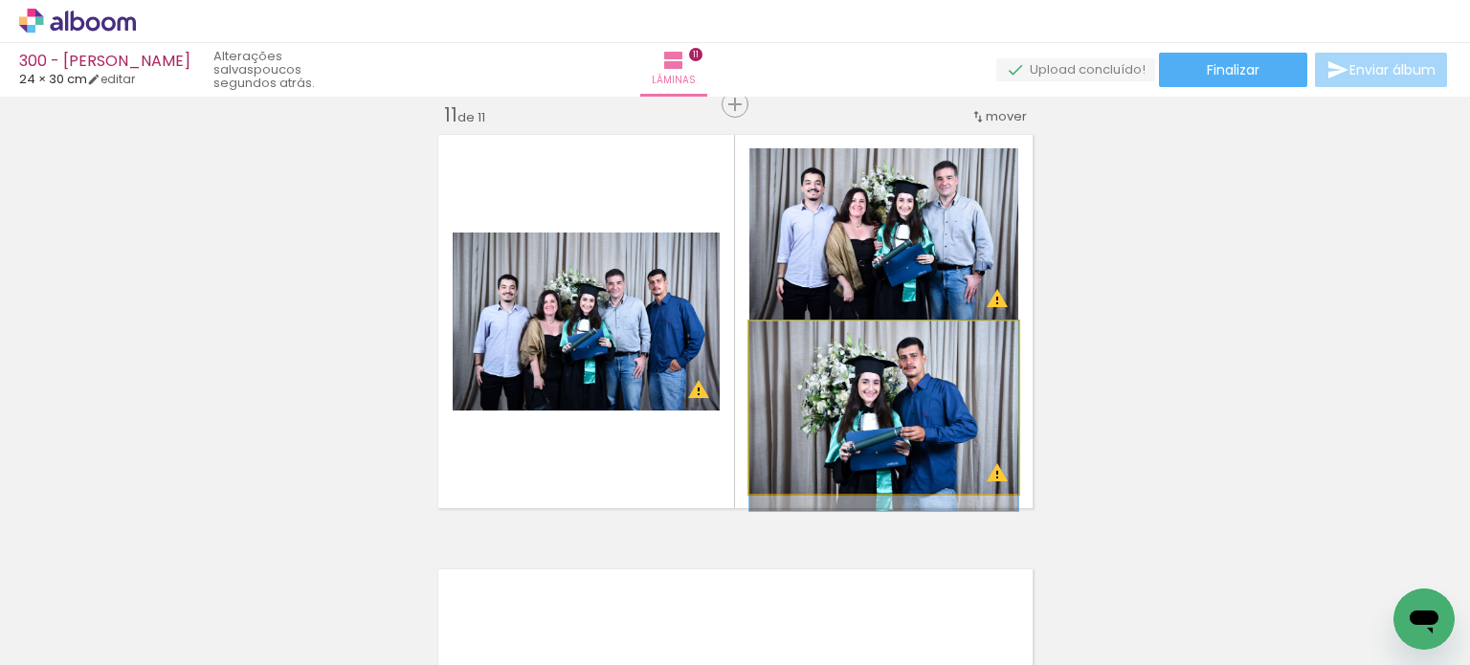
drag, startPoint x: 877, startPoint y: 431, endPoint x: 865, endPoint y: 439, distance: 15.1
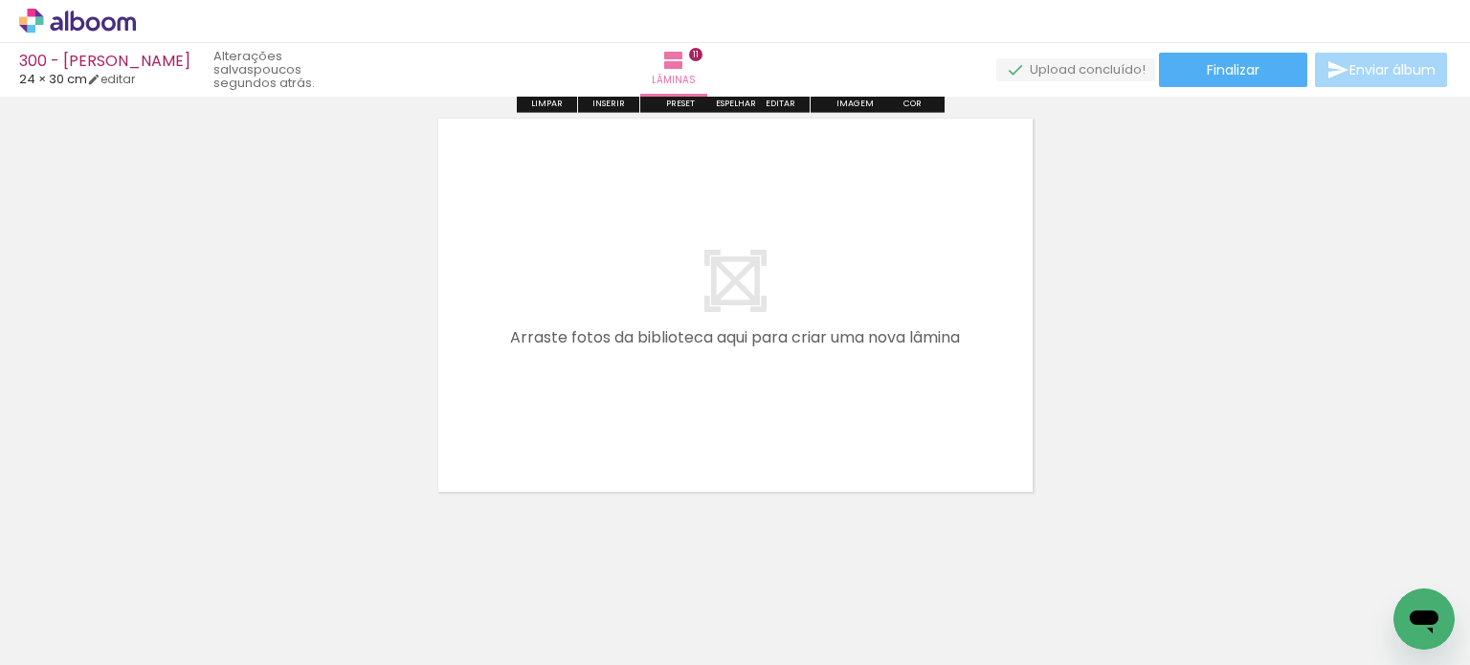
scroll to position [4837, 0]
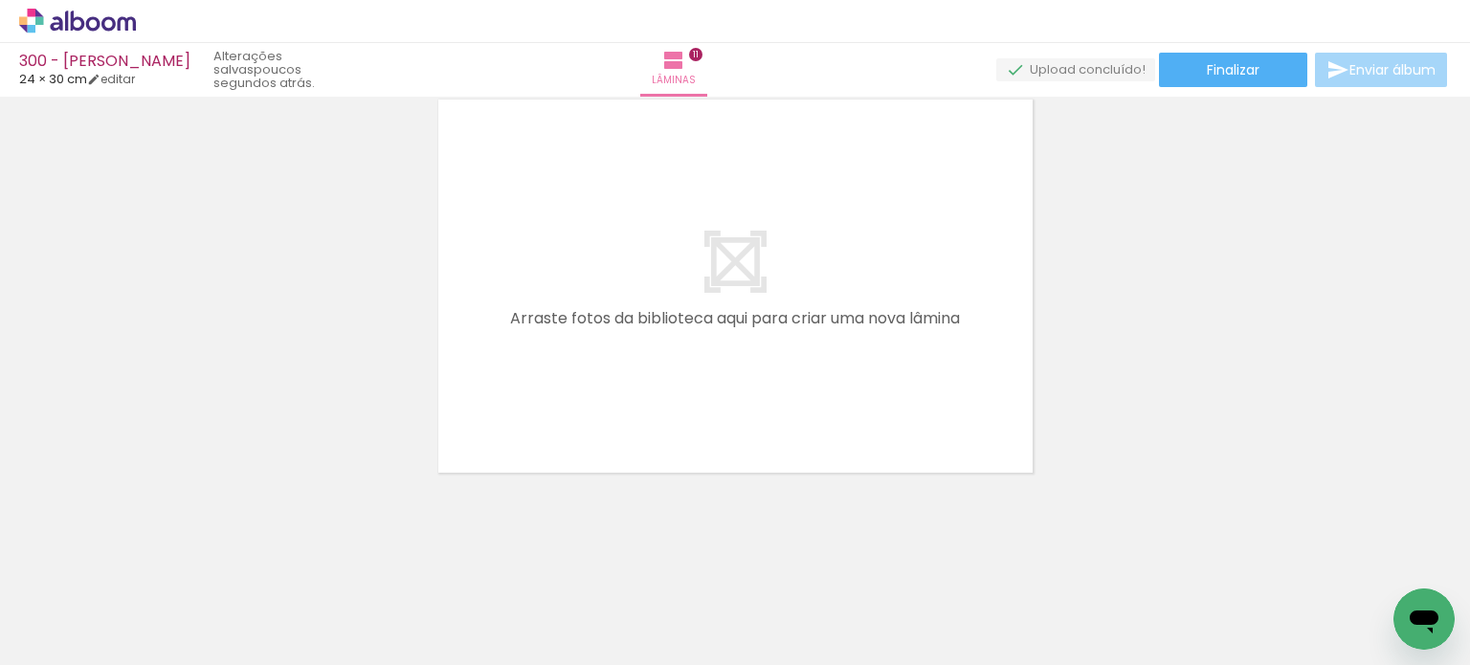
drag, startPoint x: 488, startPoint y: 562, endPoint x: 479, endPoint y: 547, distance: 16.7
click at [489, 562] on iron-icon at bounding box center [481, 562] width 20 height 20
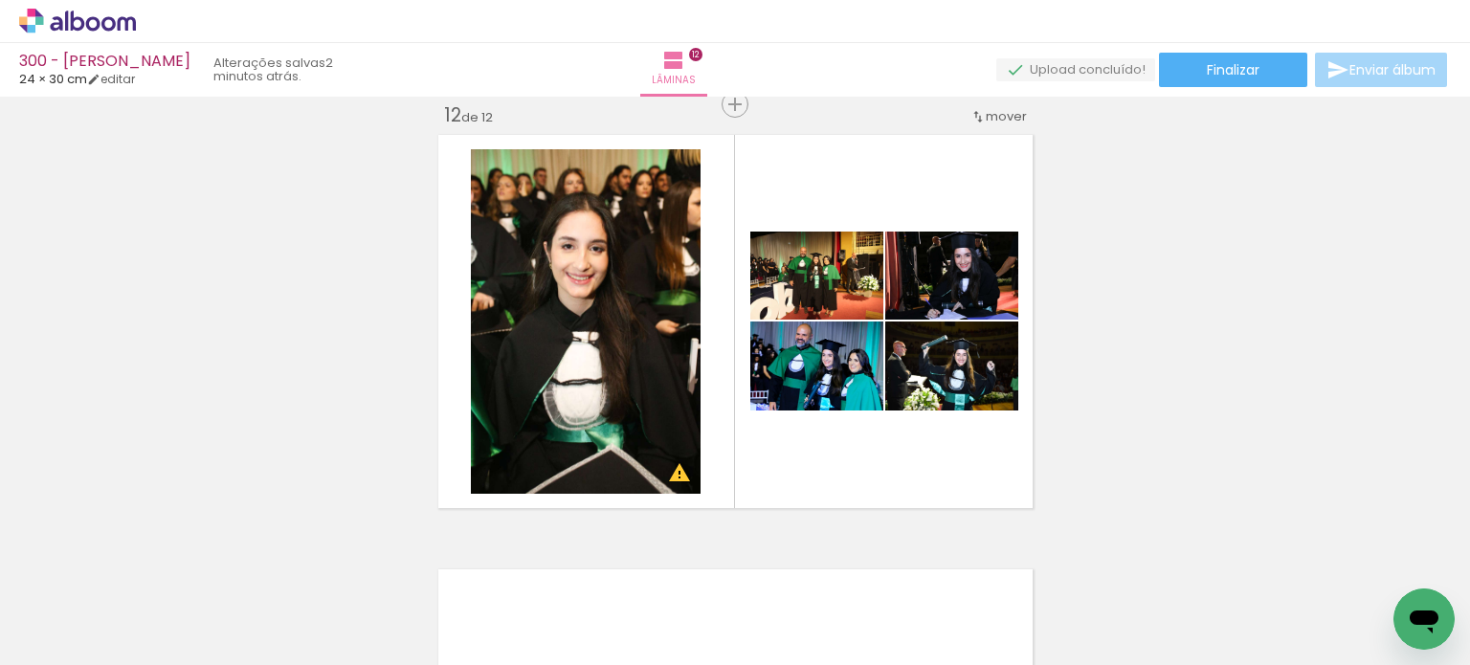
scroll to position [0, 3749]
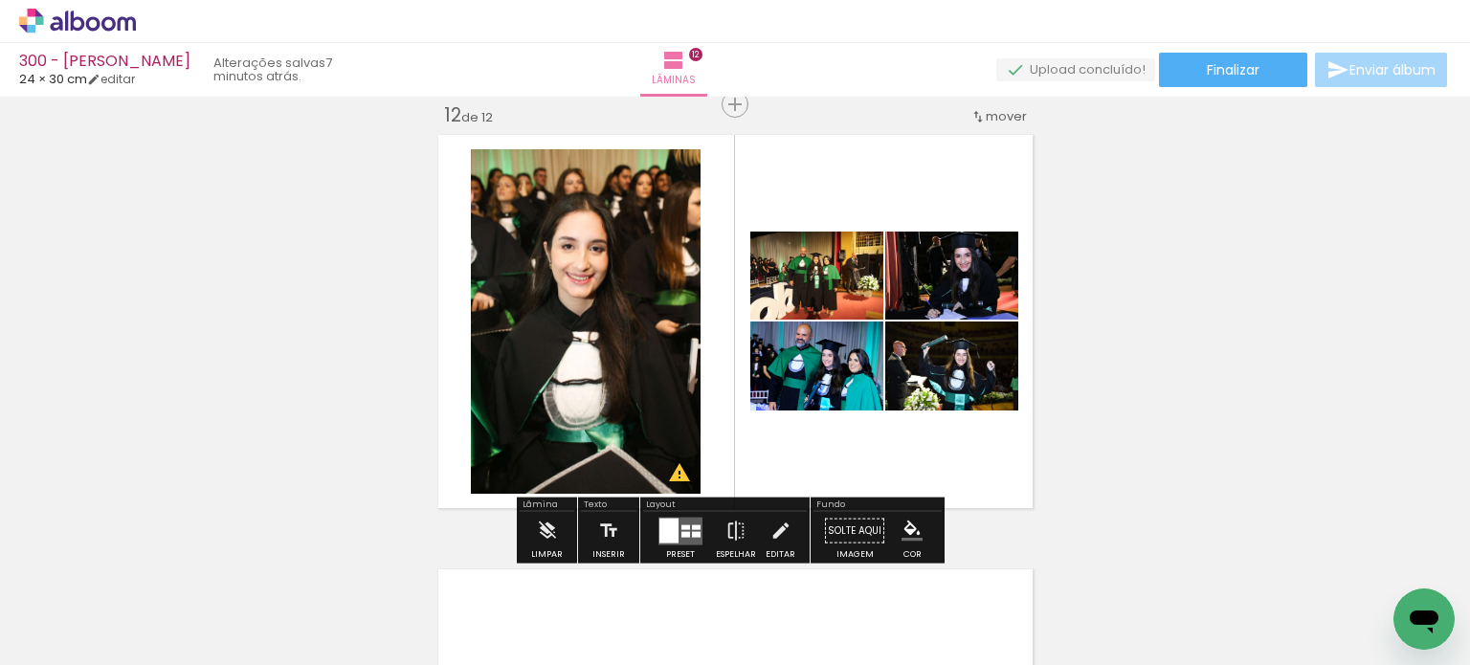
click at [675, 531] on quentale-layouter at bounding box center [680, 531] width 44 height 28
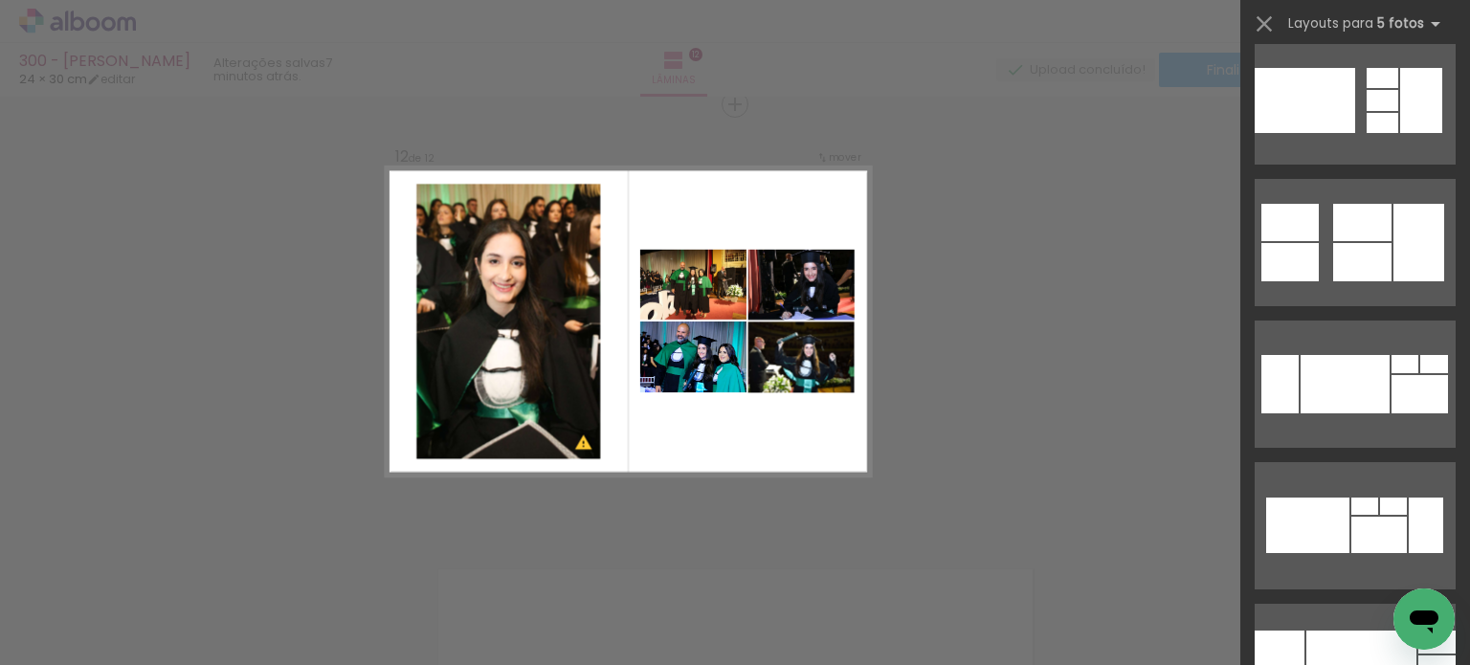
scroll to position [2487, 0]
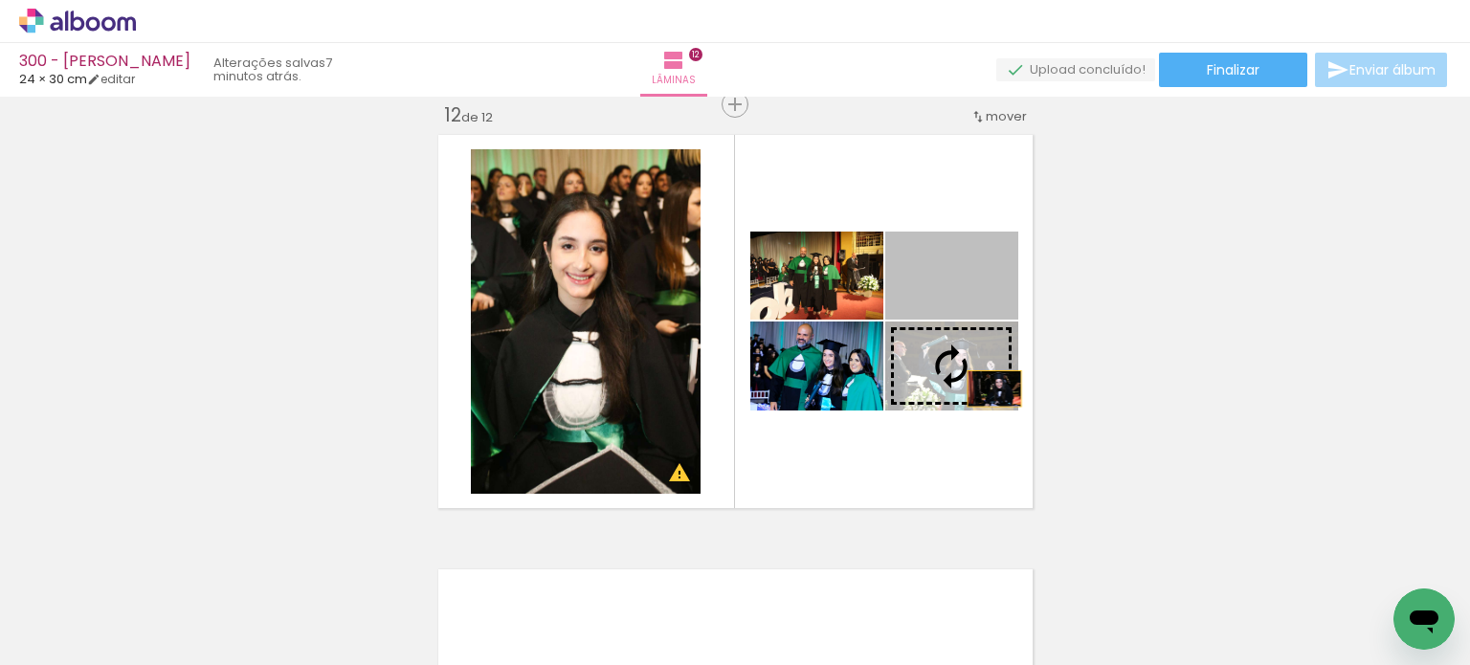
drag, startPoint x: 986, startPoint y: 327, endPoint x: 989, endPoint y: 399, distance: 71.8
click at [0, 0] on slot at bounding box center [0, 0] width 0 height 0
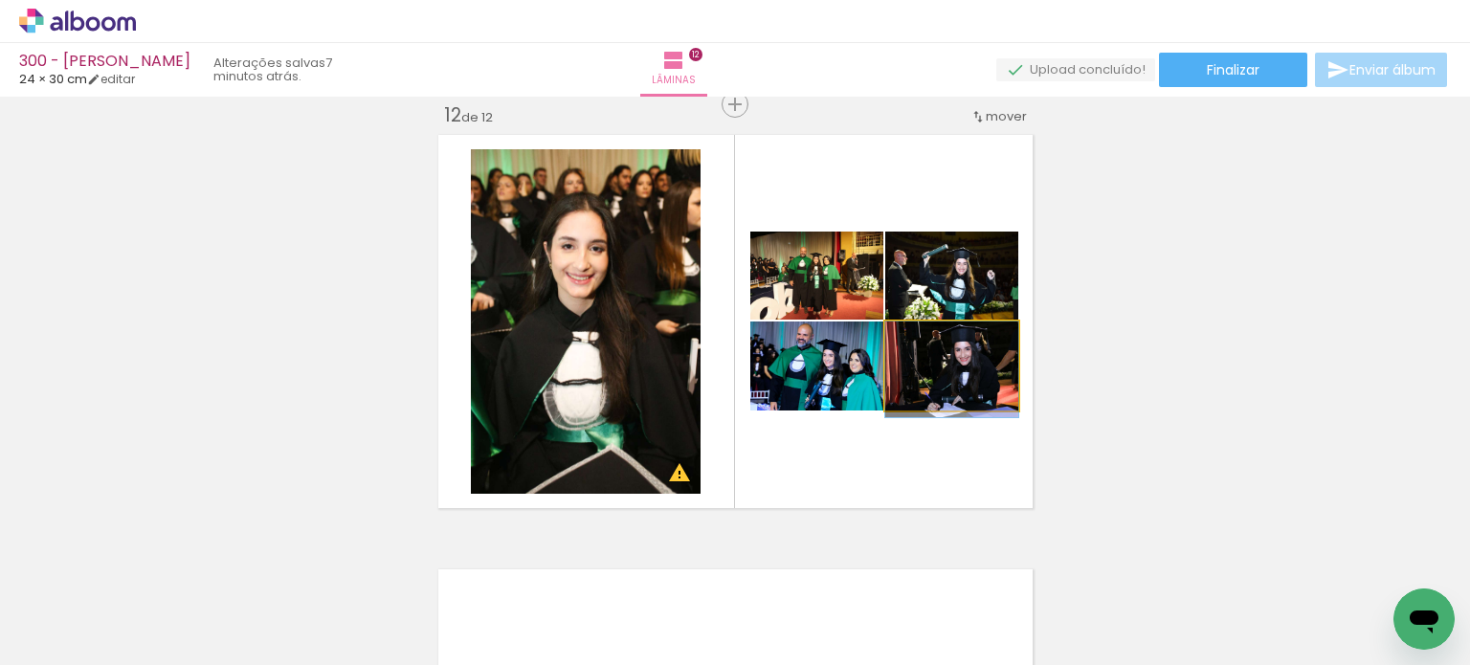
drag, startPoint x: 994, startPoint y: 374, endPoint x: 991, endPoint y: 390, distance: 16.5
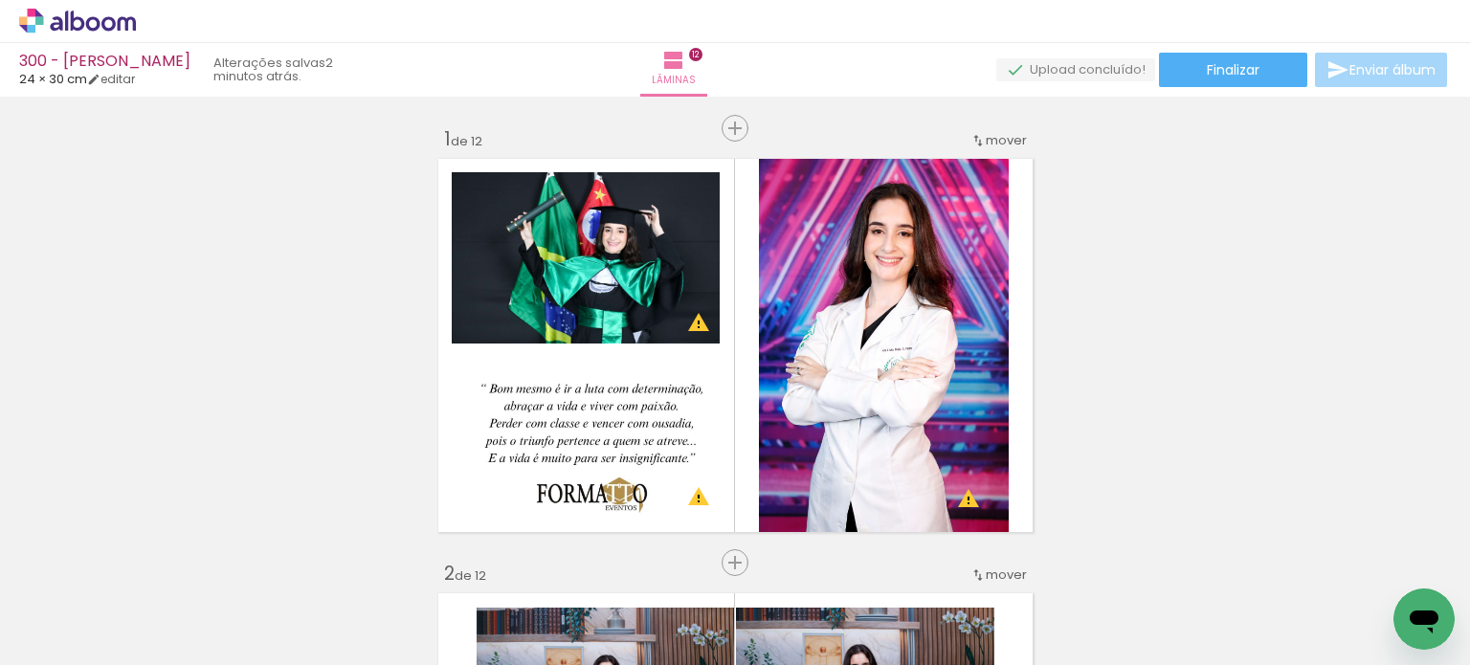
scroll to position [0, 3749]
